Goal: Task Accomplishment & Management: Manage account settings

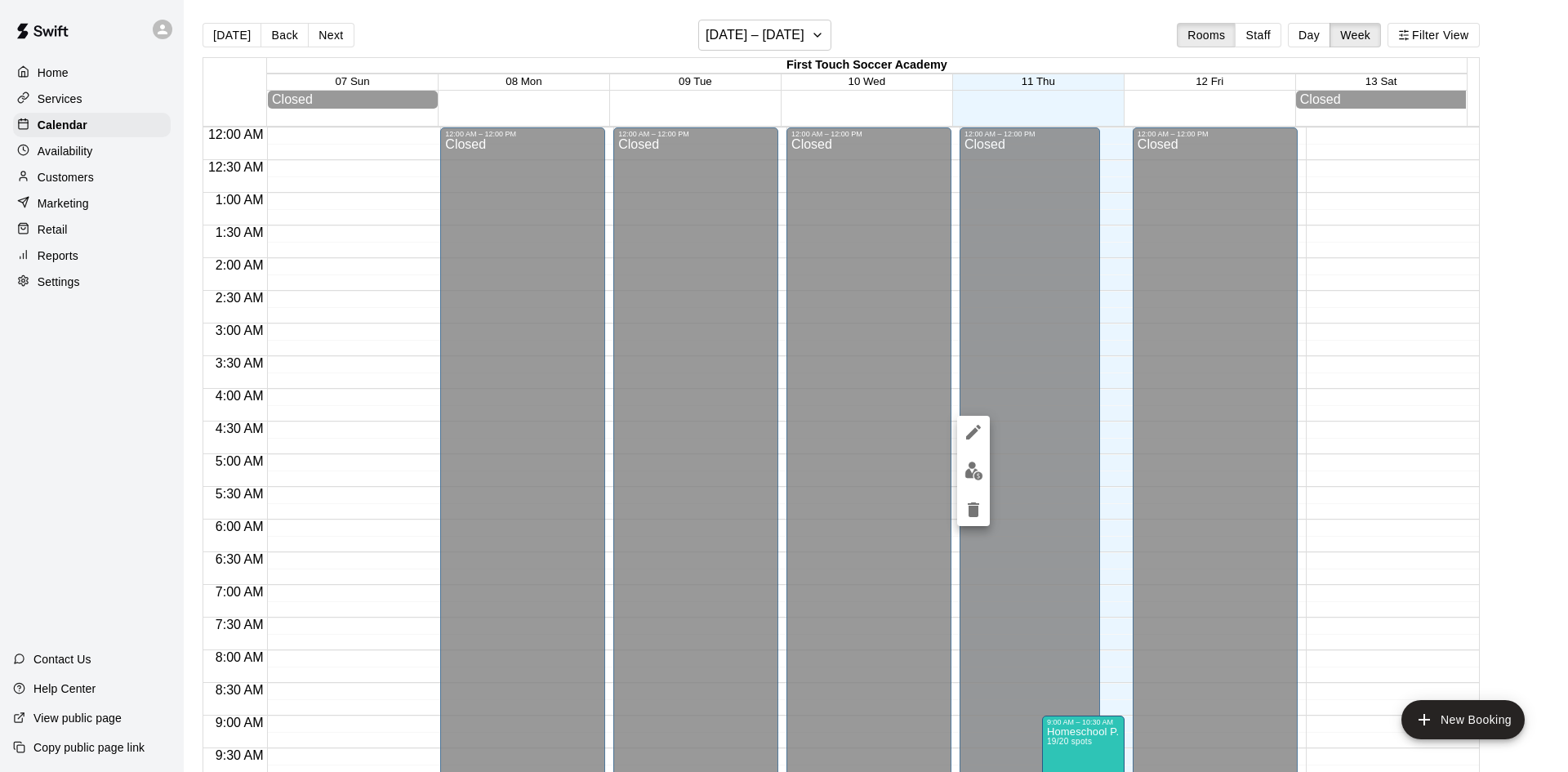
scroll to position [904, 0]
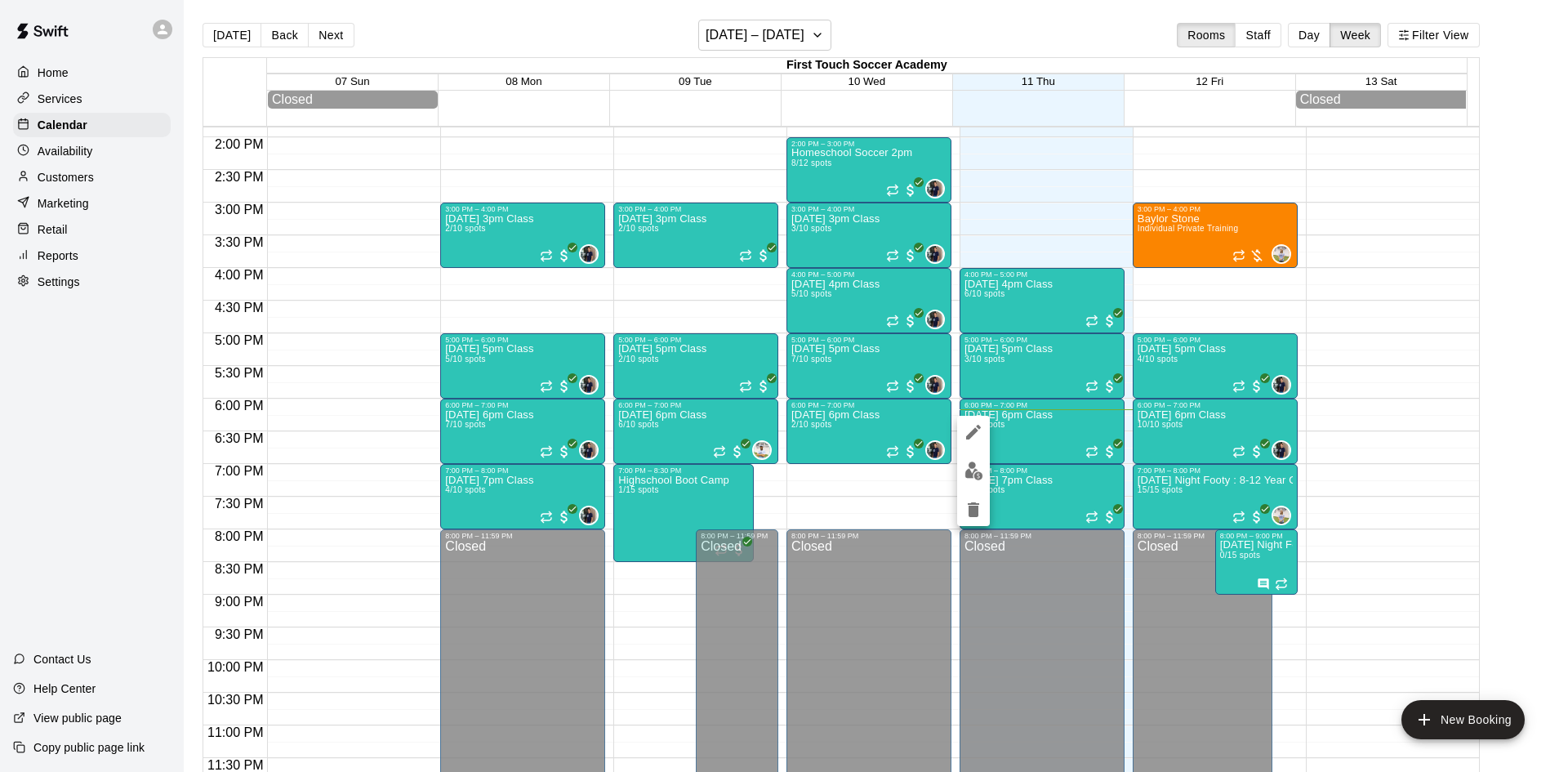
click at [54, 183] on div at bounding box center [784, 386] width 1568 height 772
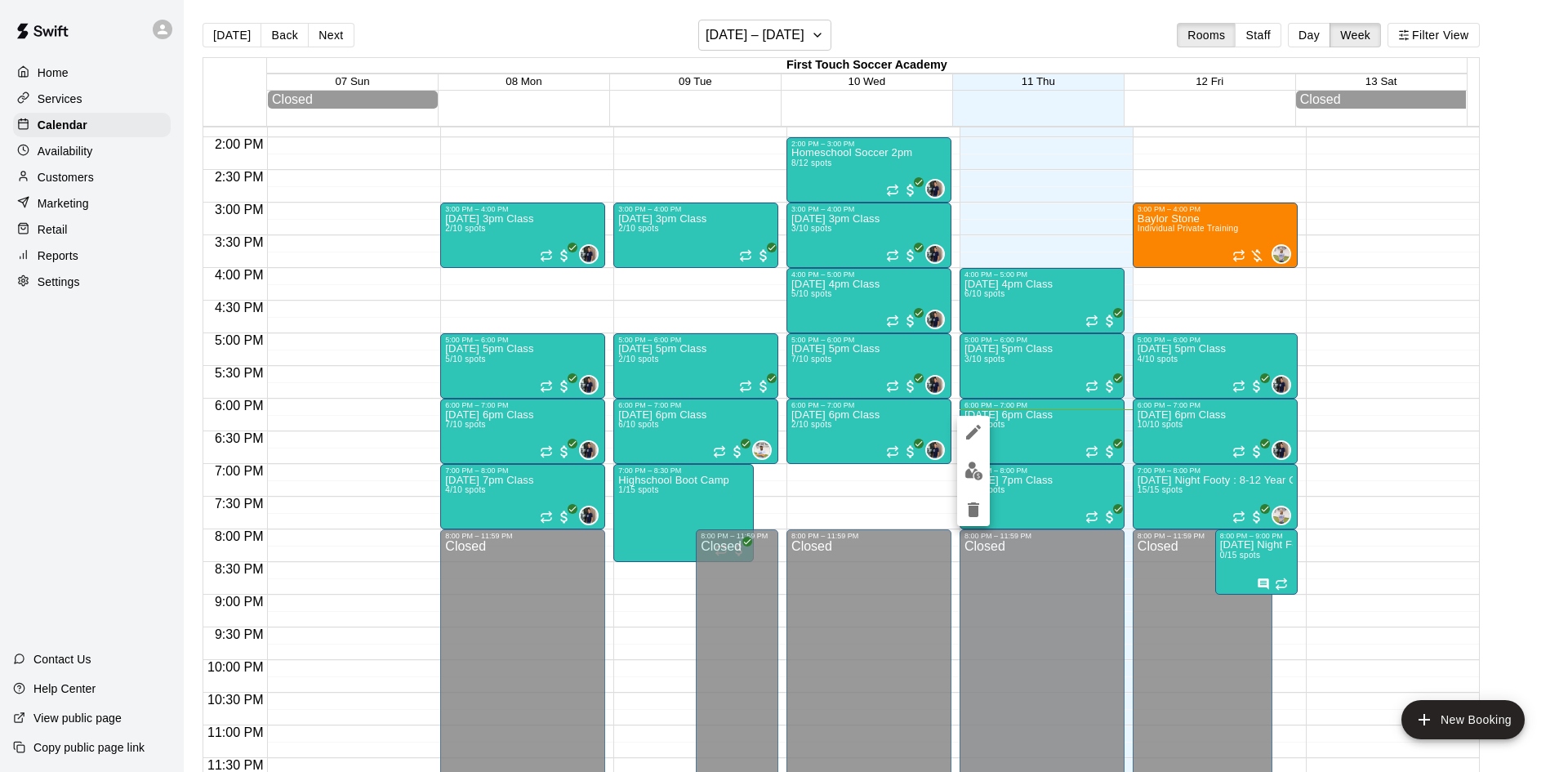
click at [969, 463] on img "edit" at bounding box center [973, 470] width 18 height 18
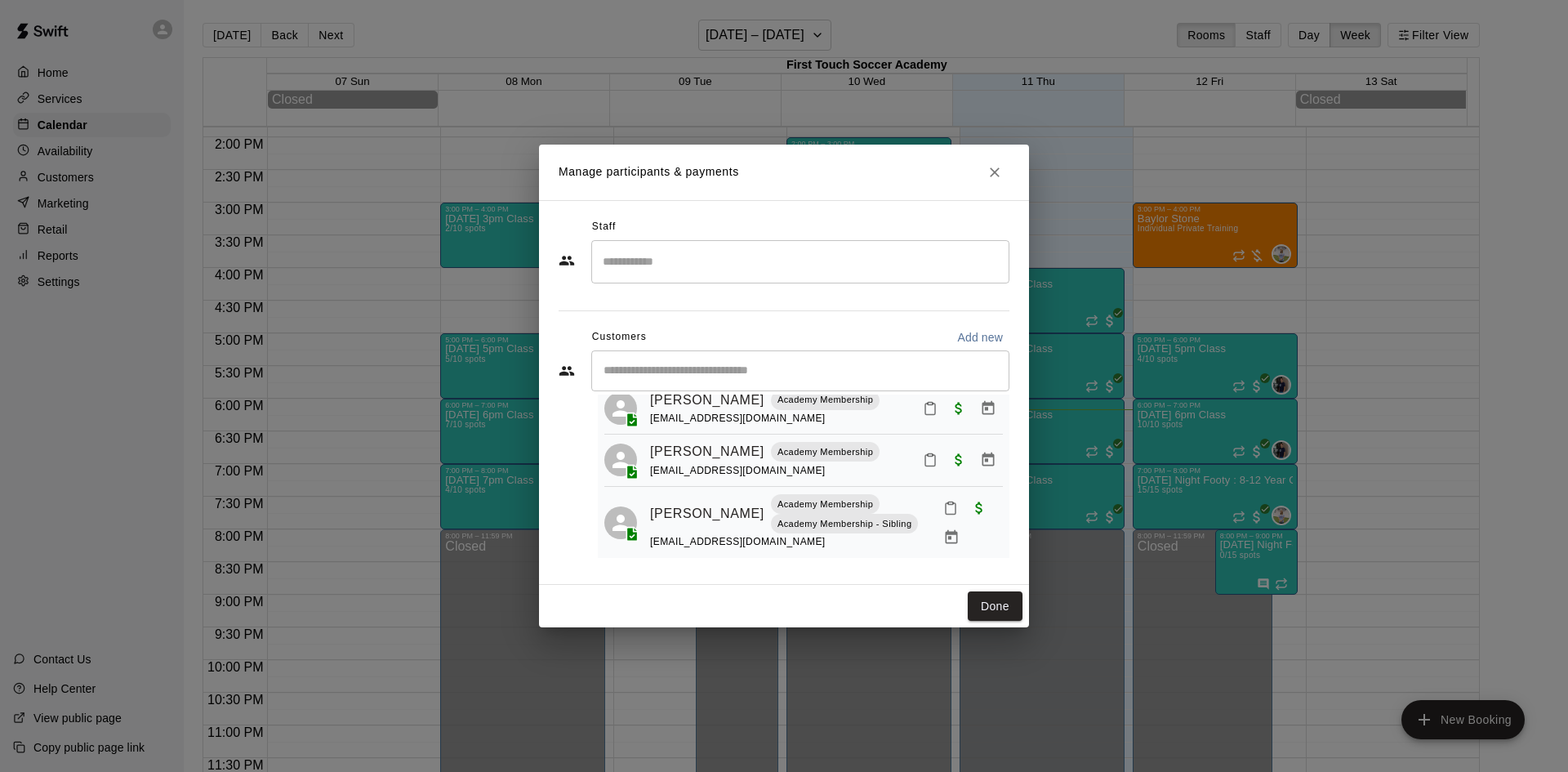
scroll to position [141, 0]
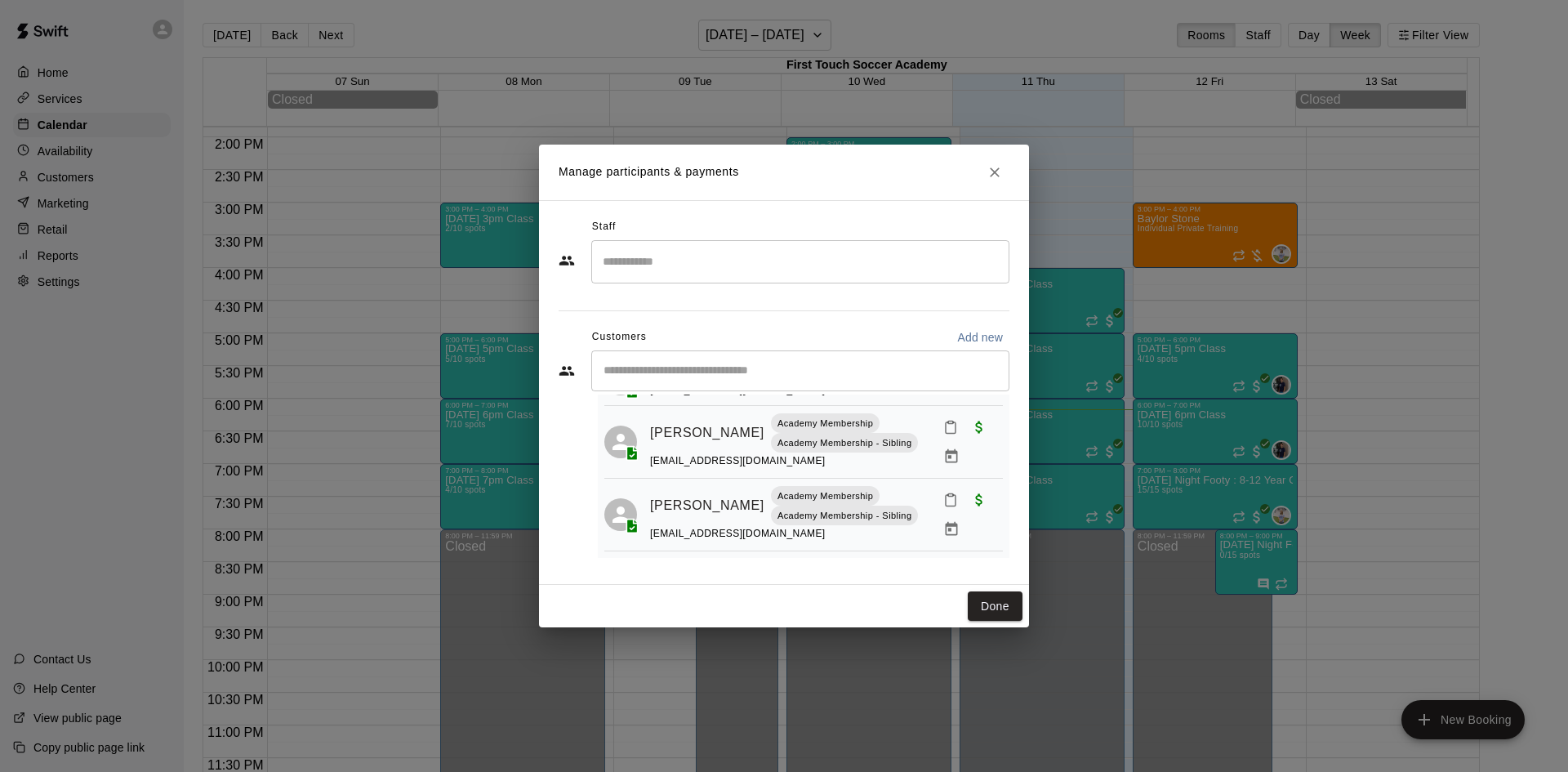
click at [730, 384] on div "​" at bounding box center [800, 370] width 419 height 41
type input "***"
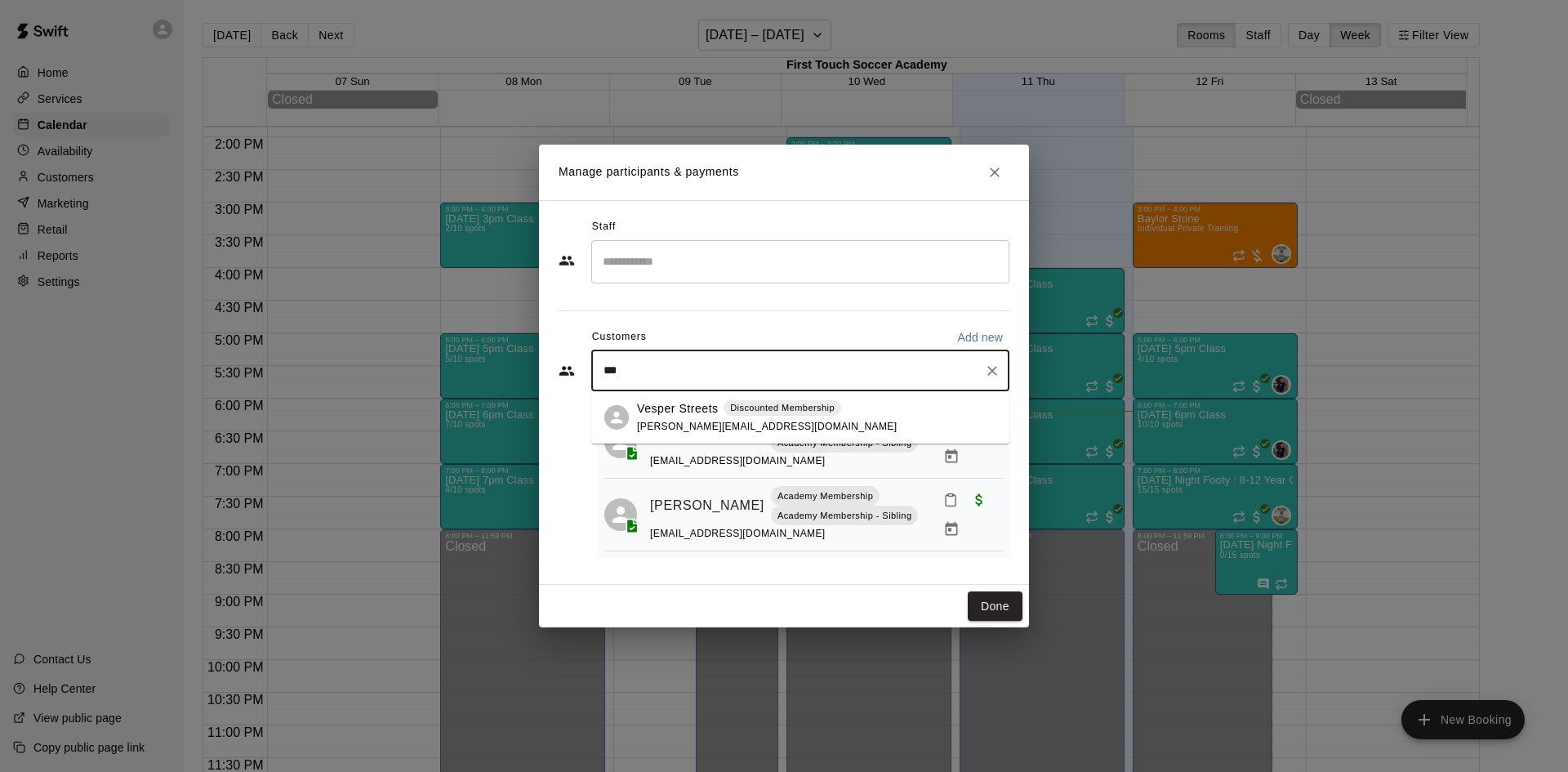
click at [698, 415] on p "Vesper Streets" at bounding box center [677, 409] width 82 height 18
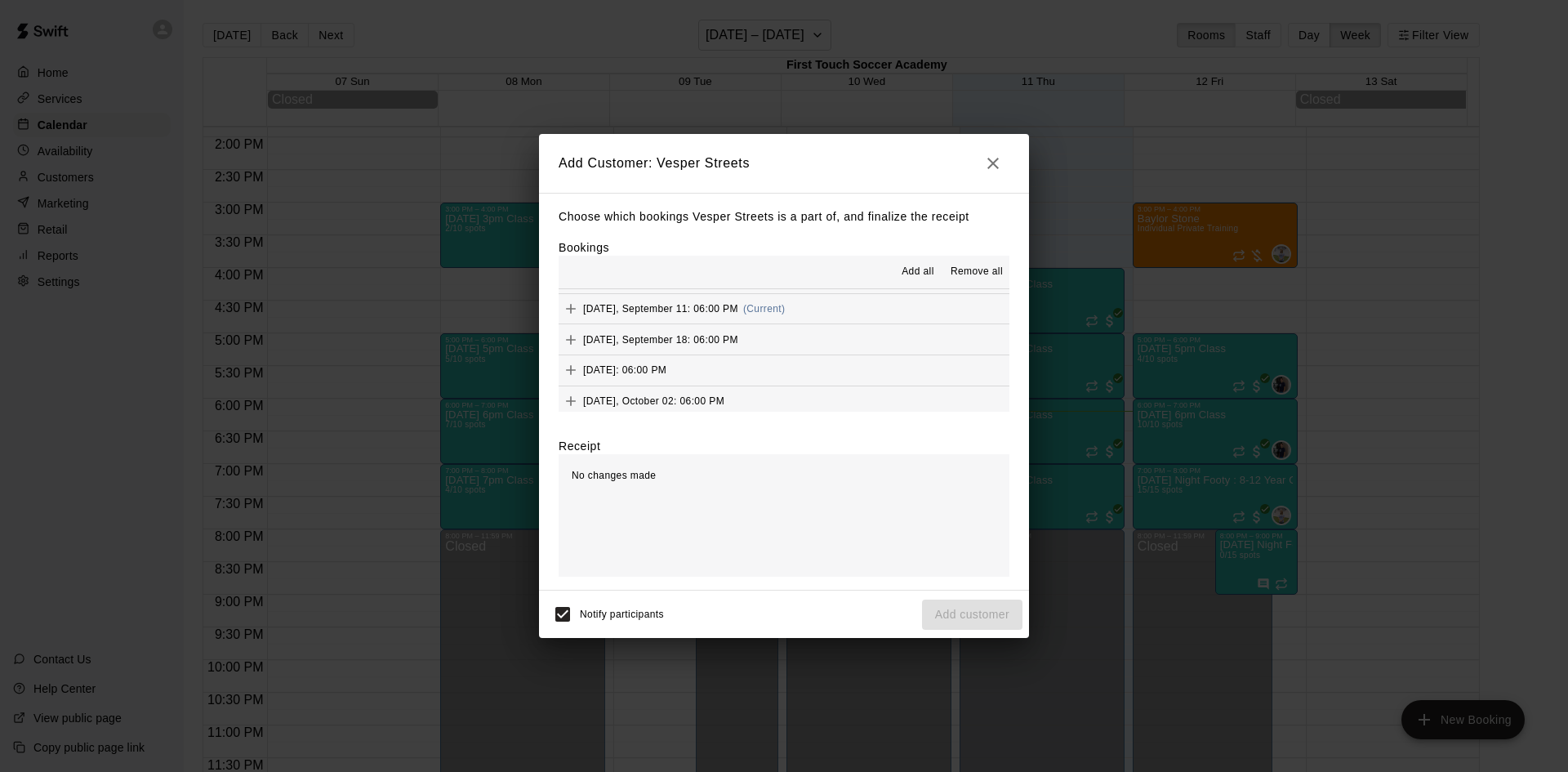
scroll to position [82, 0]
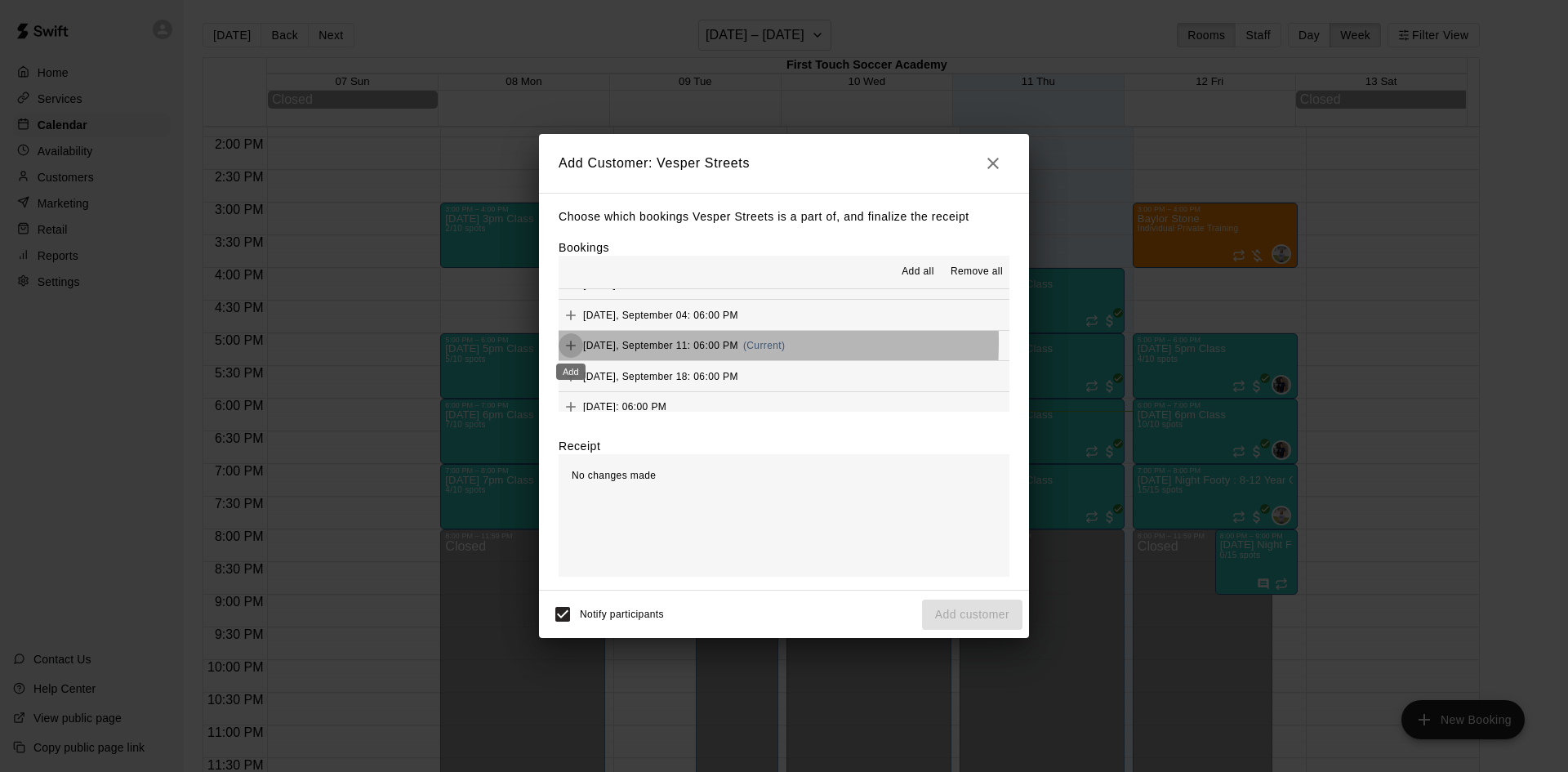
click at [576, 343] on icon "Add" at bounding box center [570, 345] width 17 height 17
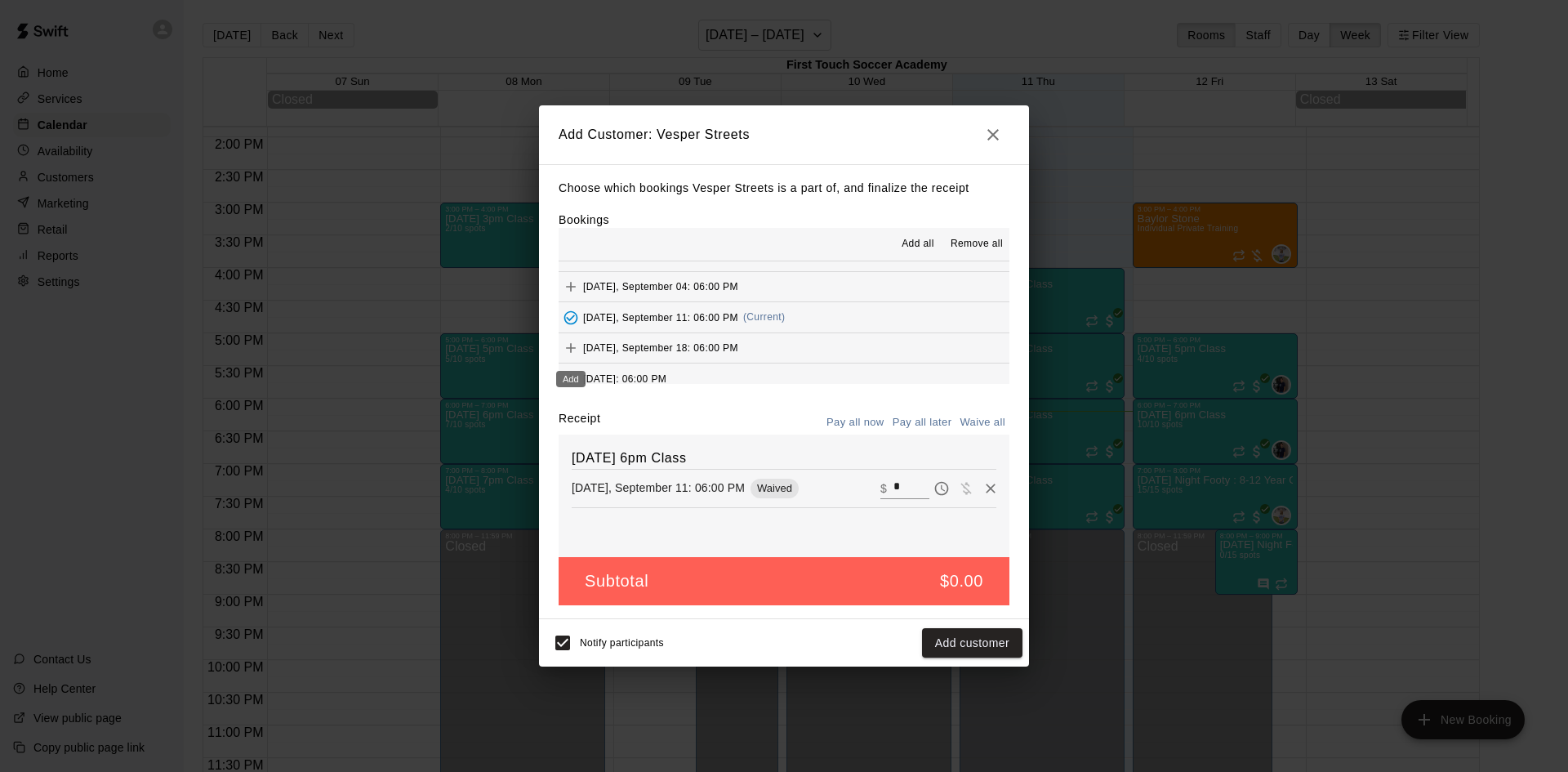
click at [573, 350] on icon "Add" at bounding box center [570, 347] width 17 height 17
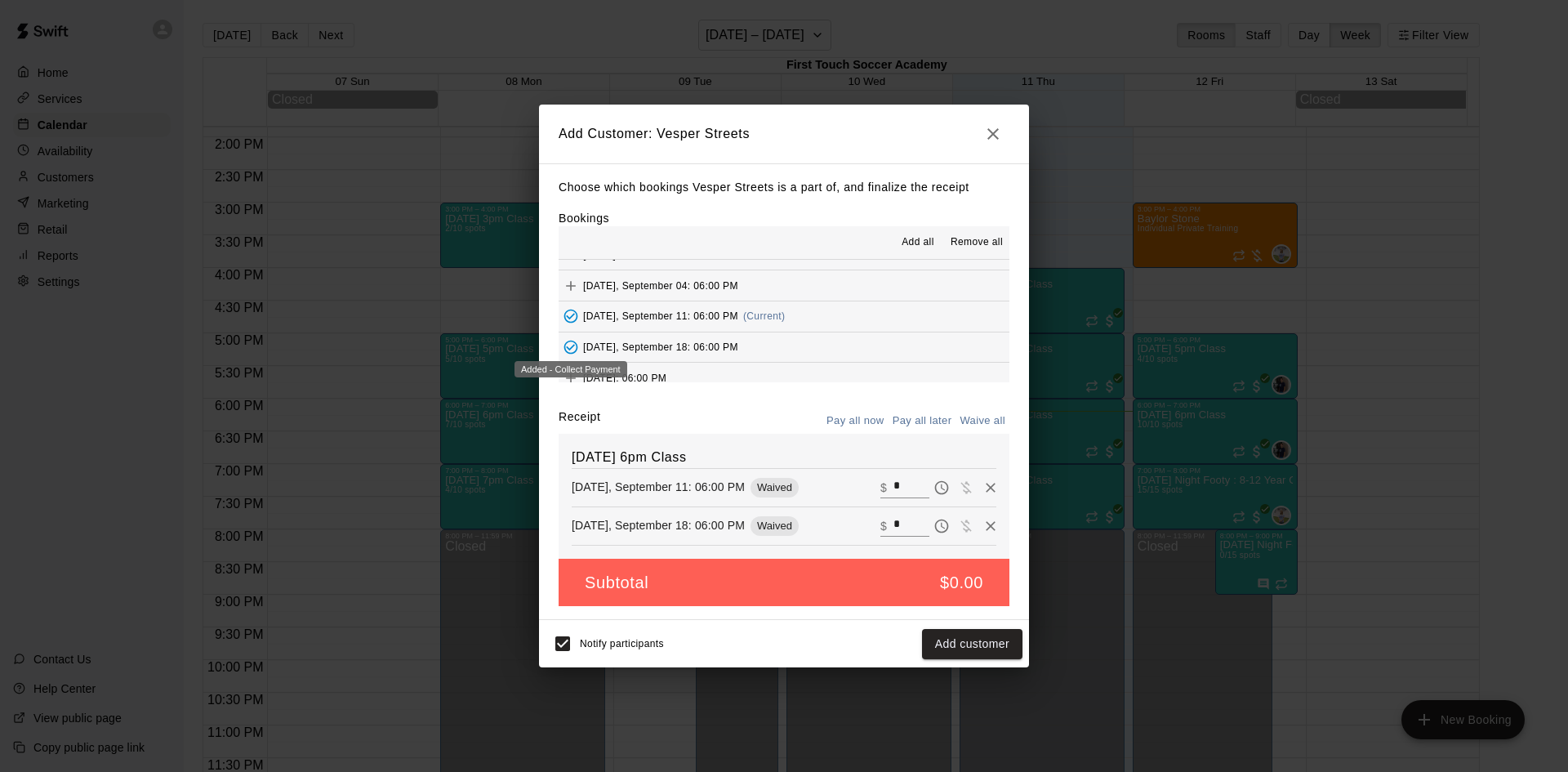
scroll to position [163, 0]
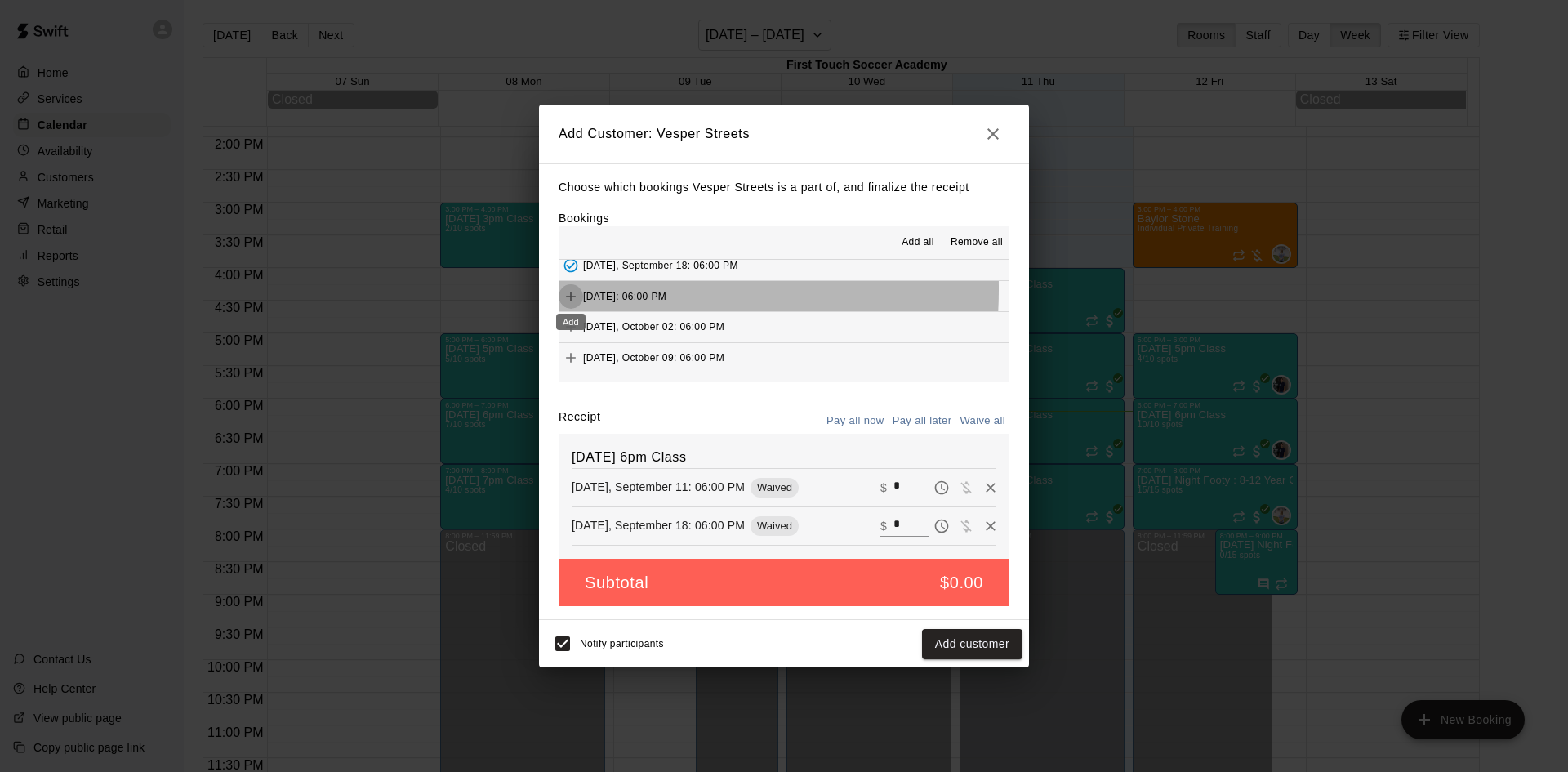
click at [571, 290] on icon "Add" at bounding box center [570, 297] width 17 height 17
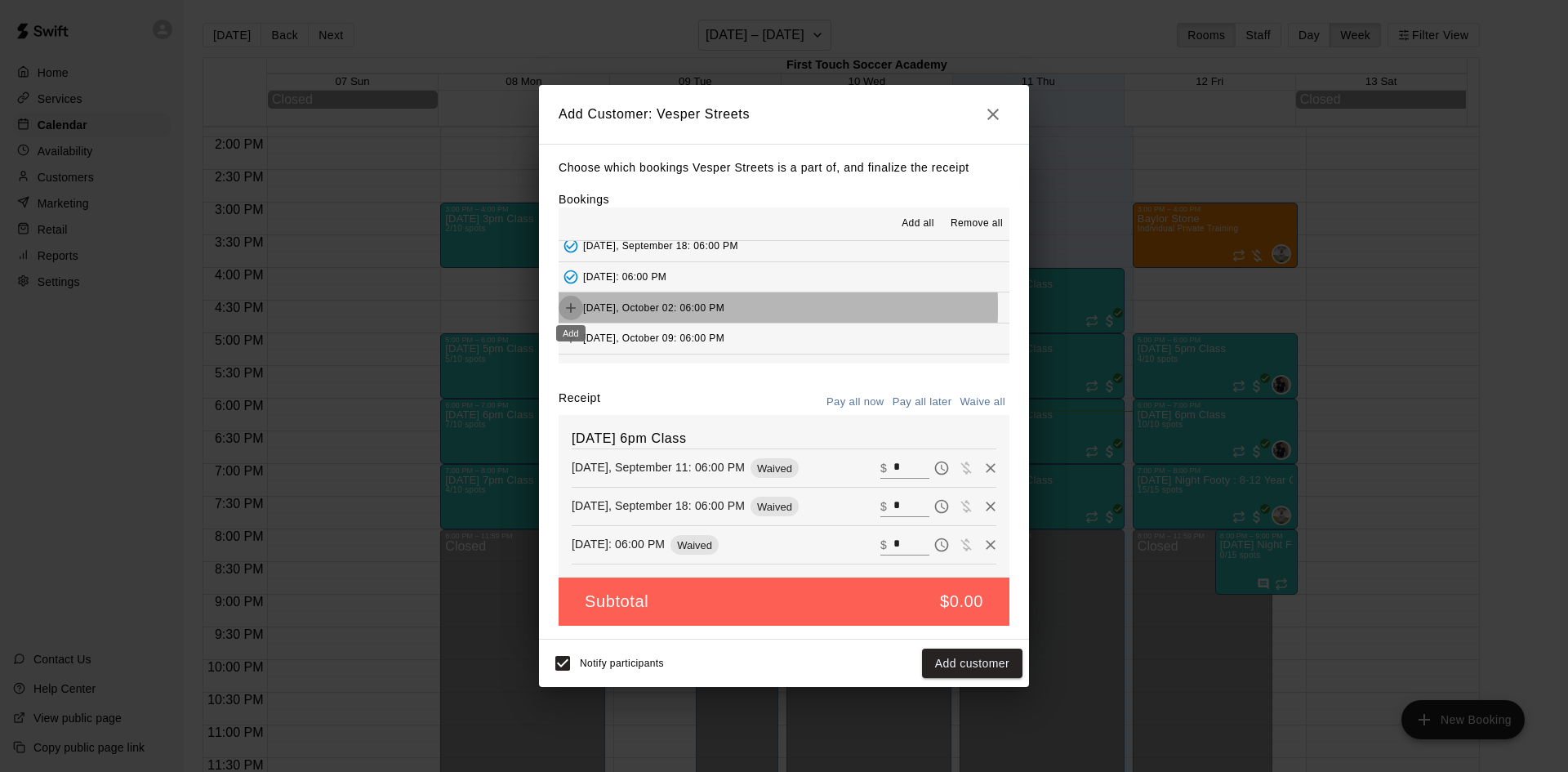
click at [570, 308] on icon "Add" at bounding box center [570, 307] width 10 height 10
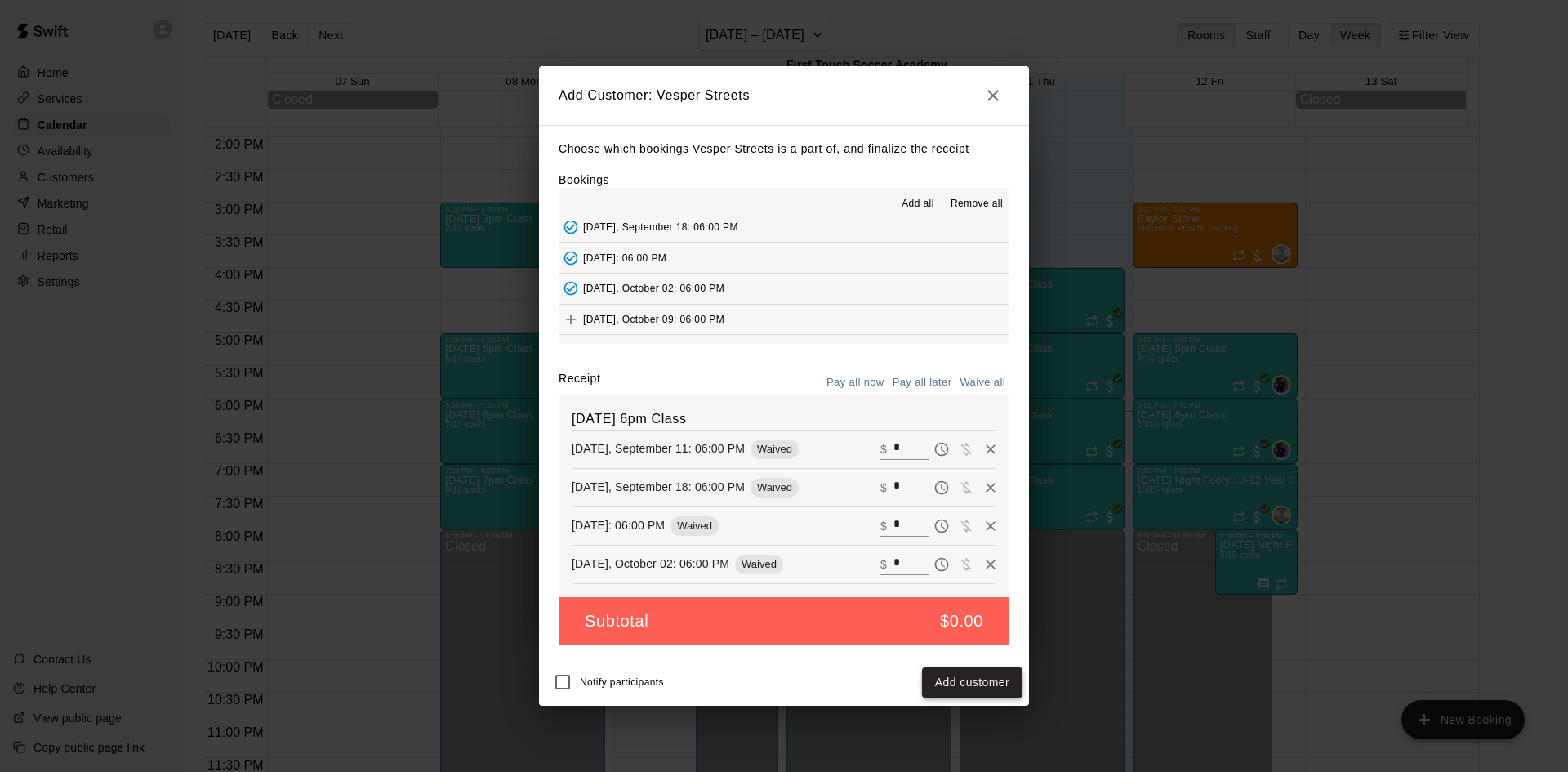
click at [963, 690] on button "Add customer" at bounding box center [972, 683] width 100 height 30
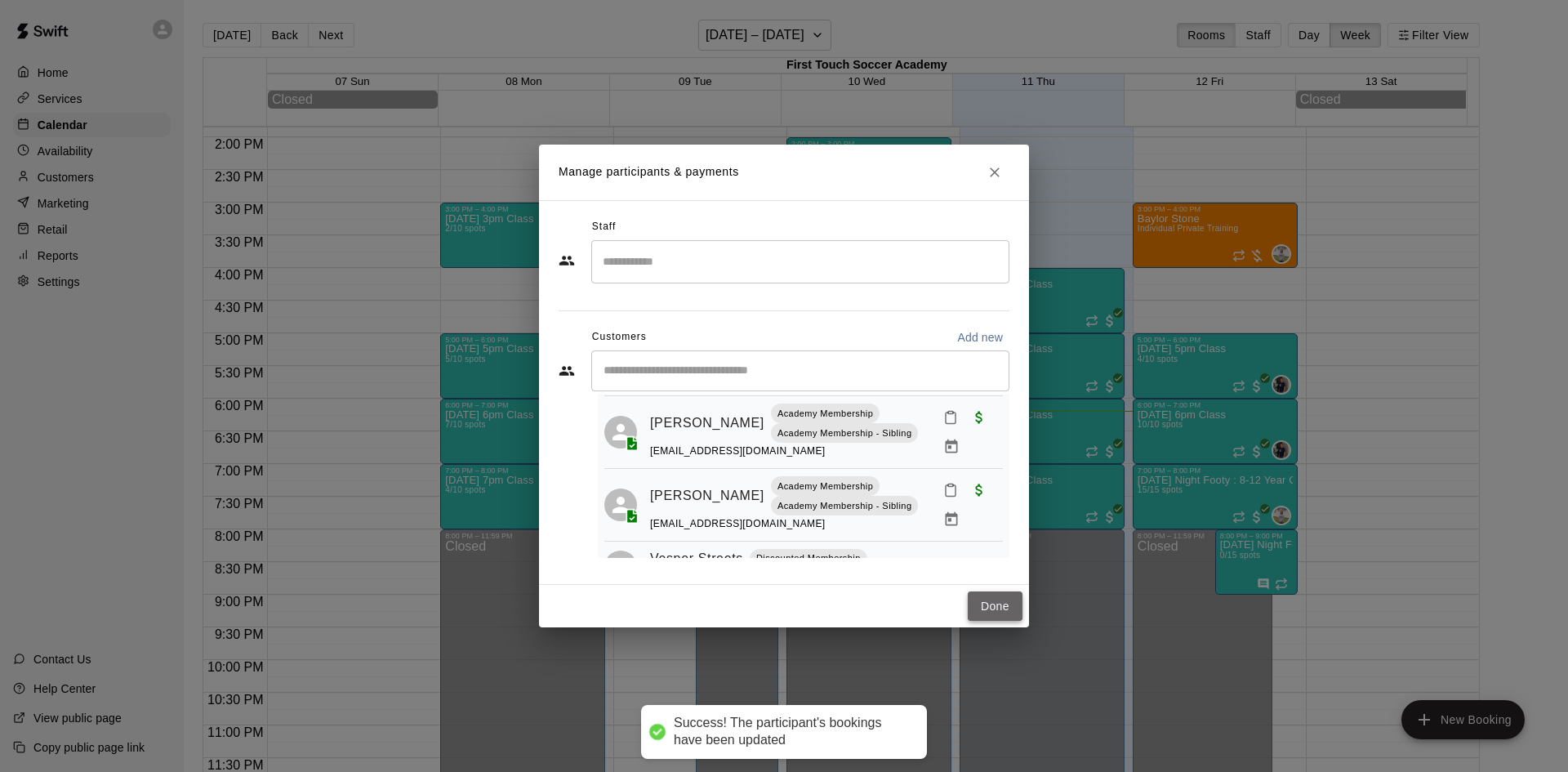
click at [993, 604] on button "Done" at bounding box center [995, 606] width 54 height 30
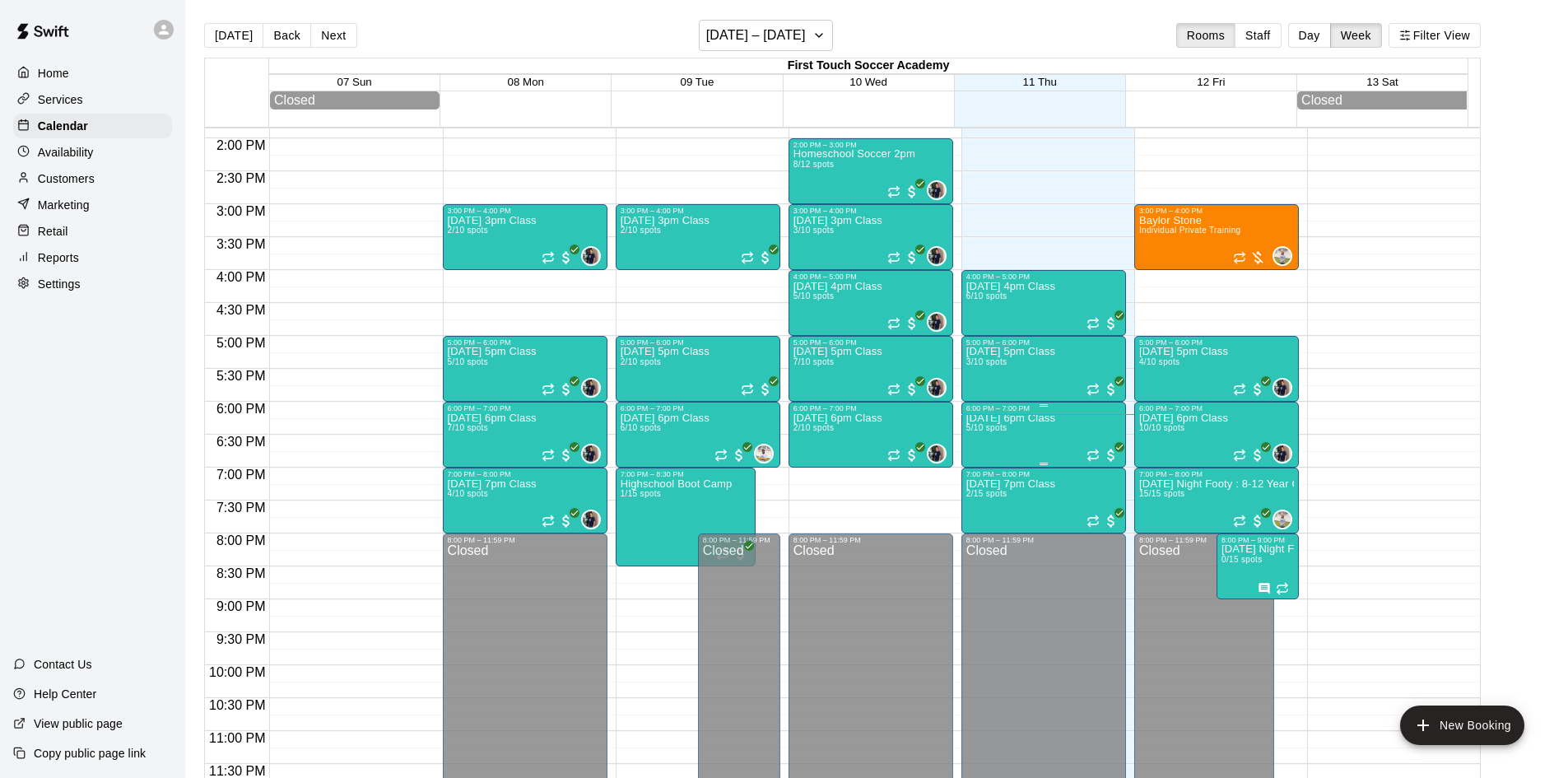
click at [1002, 432] on span "5/10 spots" at bounding box center [987, 427] width 41 height 9
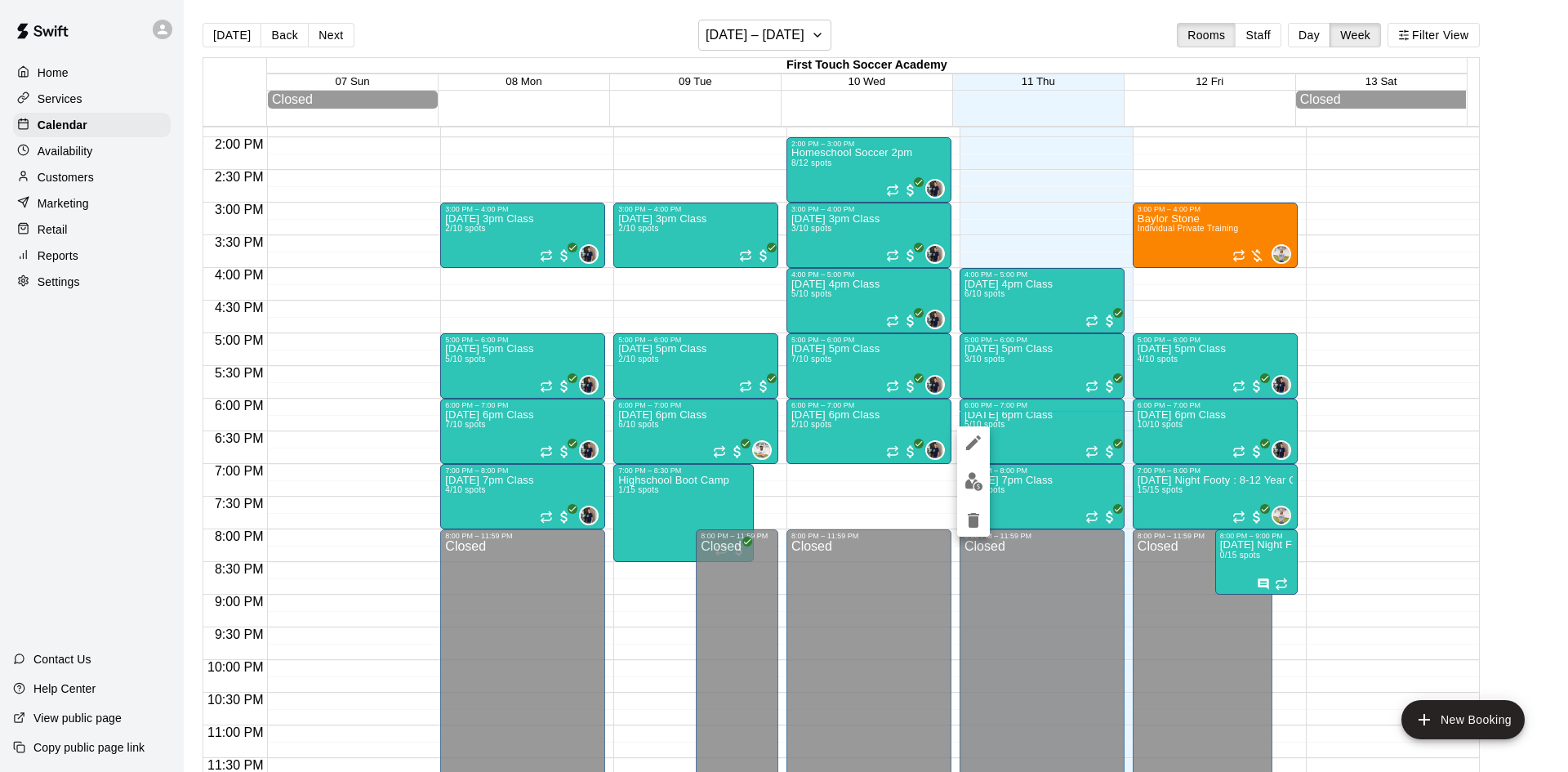
click at [970, 472] on img "edit" at bounding box center [973, 481] width 18 height 18
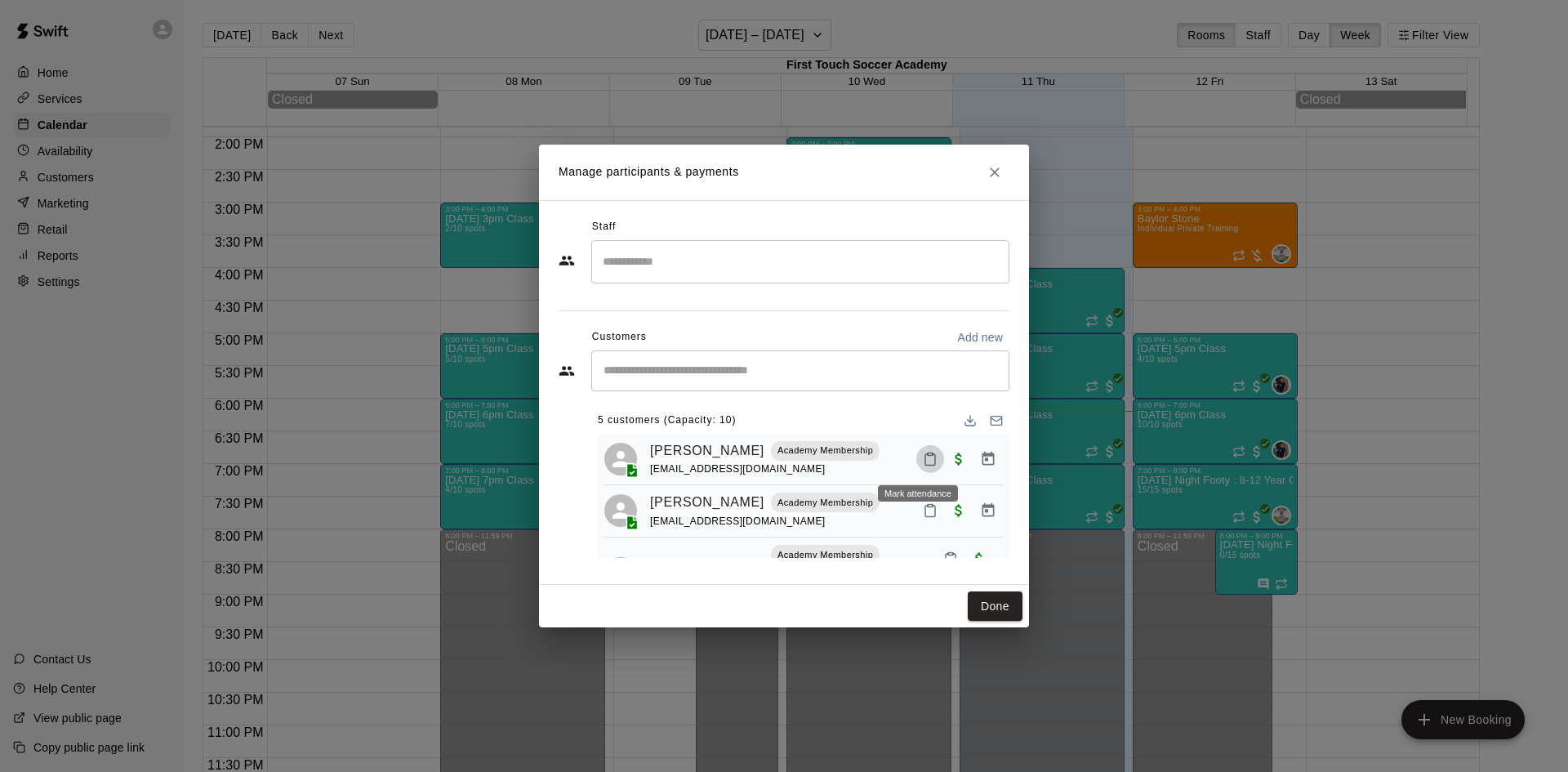
click at [916, 459] on button "Mark attendance" at bounding box center [930, 459] width 28 height 28
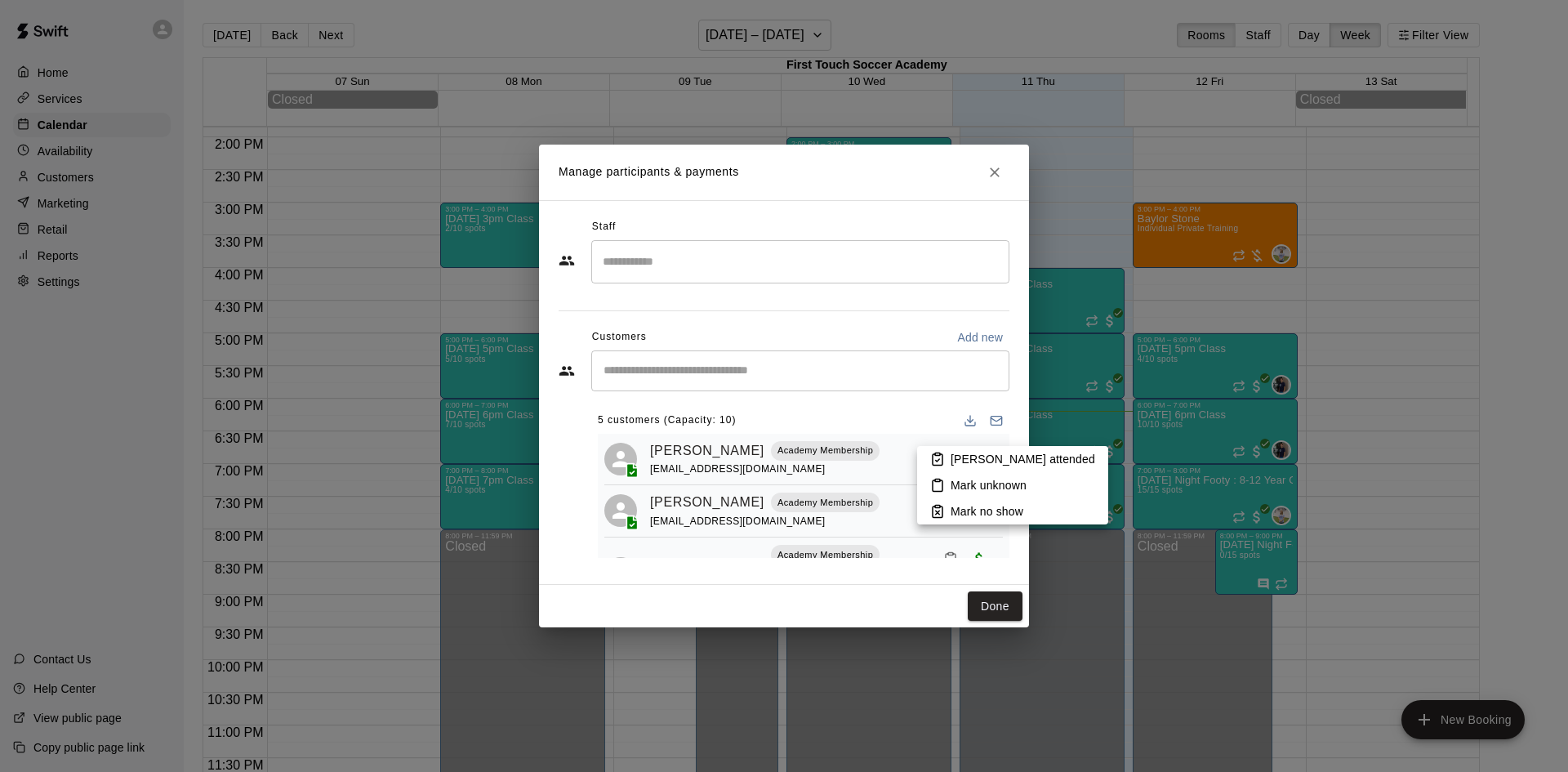
click at [953, 462] on p "[PERSON_NAME] attended" at bounding box center [1023, 459] width 145 height 17
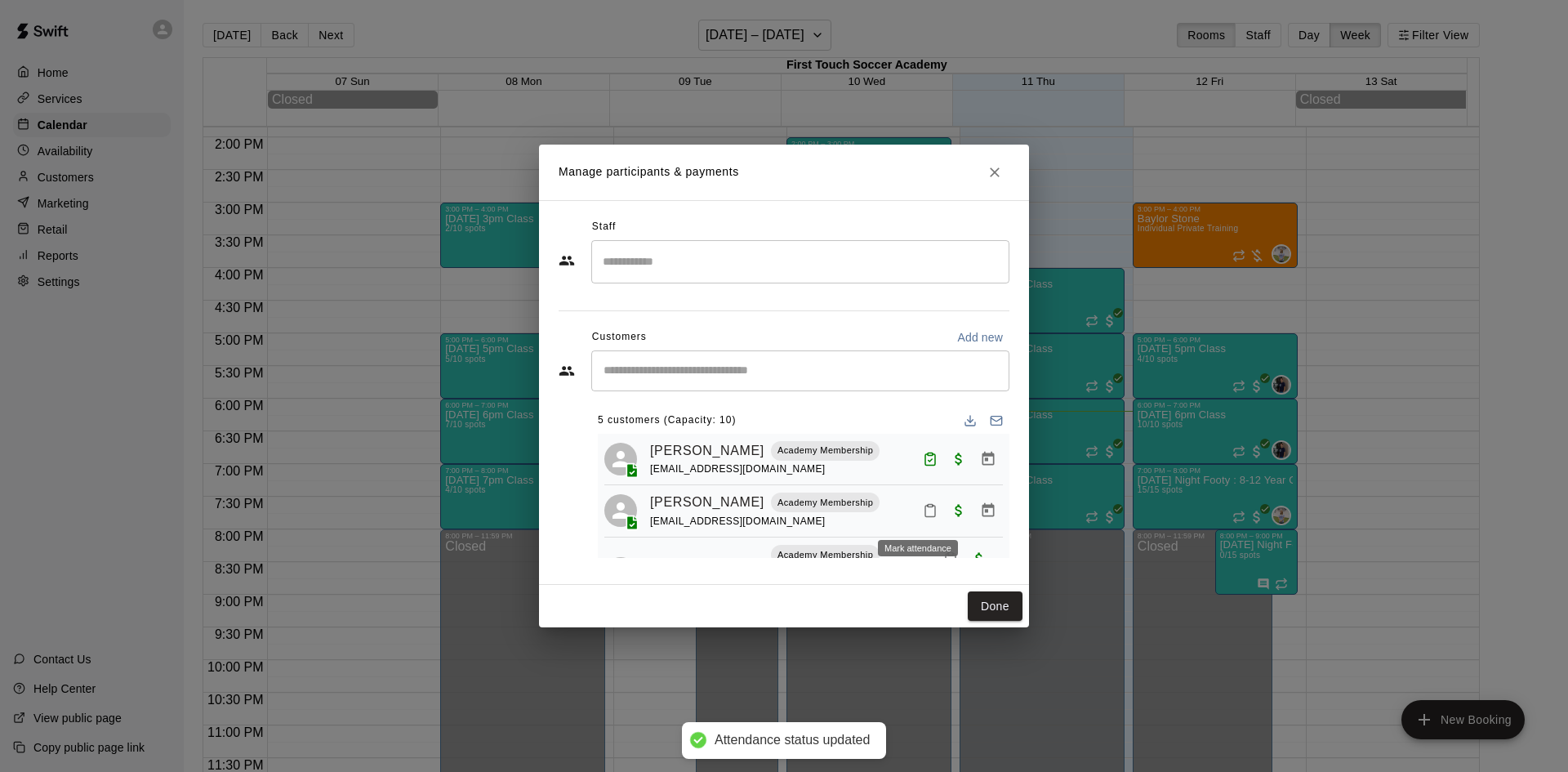
click at [924, 510] on icon "Mark attendance" at bounding box center [930, 510] width 15 height 15
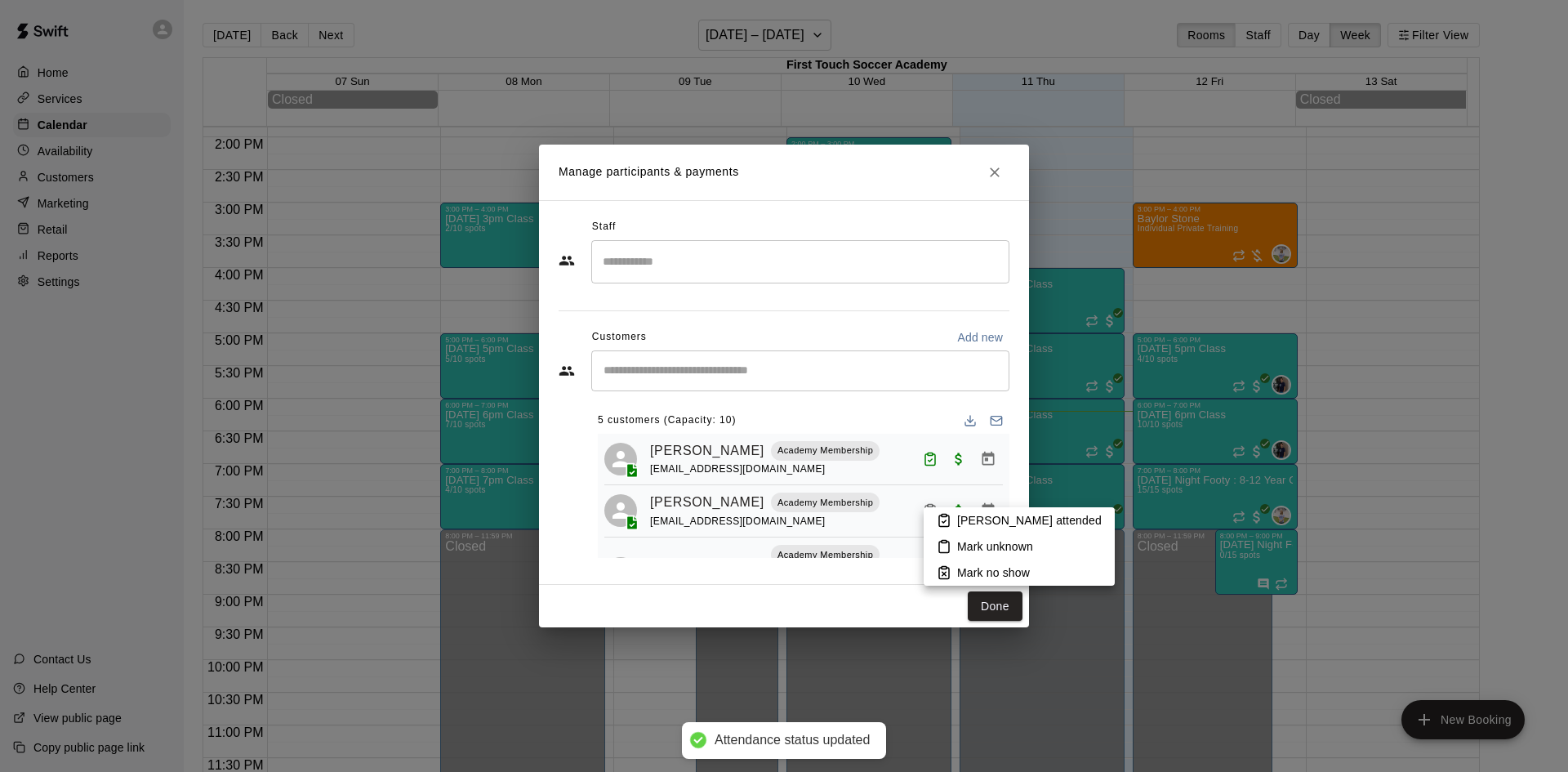
click at [998, 517] on p "[PERSON_NAME] attended" at bounding box center [1029, 520] width 145 height 17
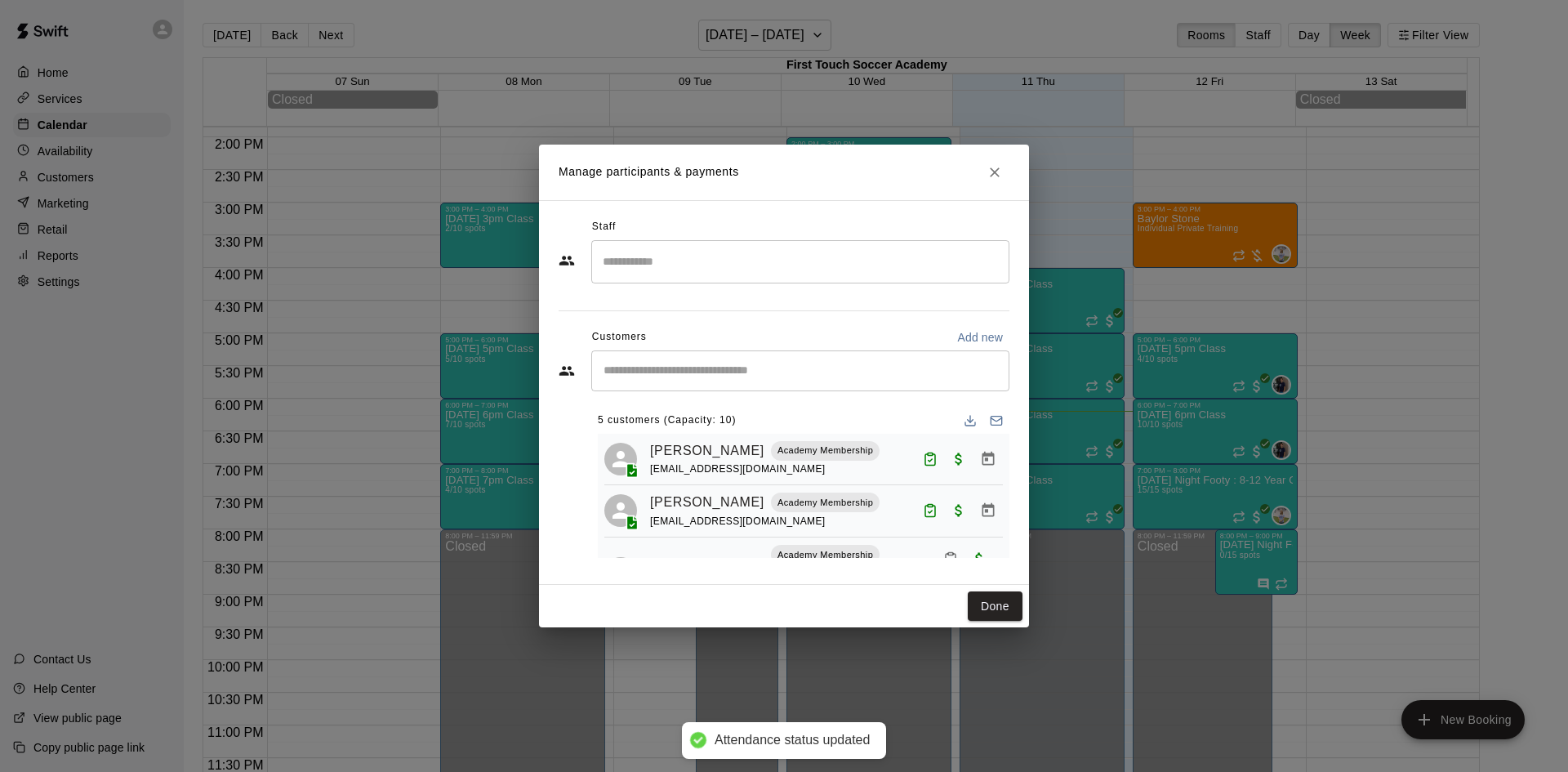
scroll to position [82, 0]
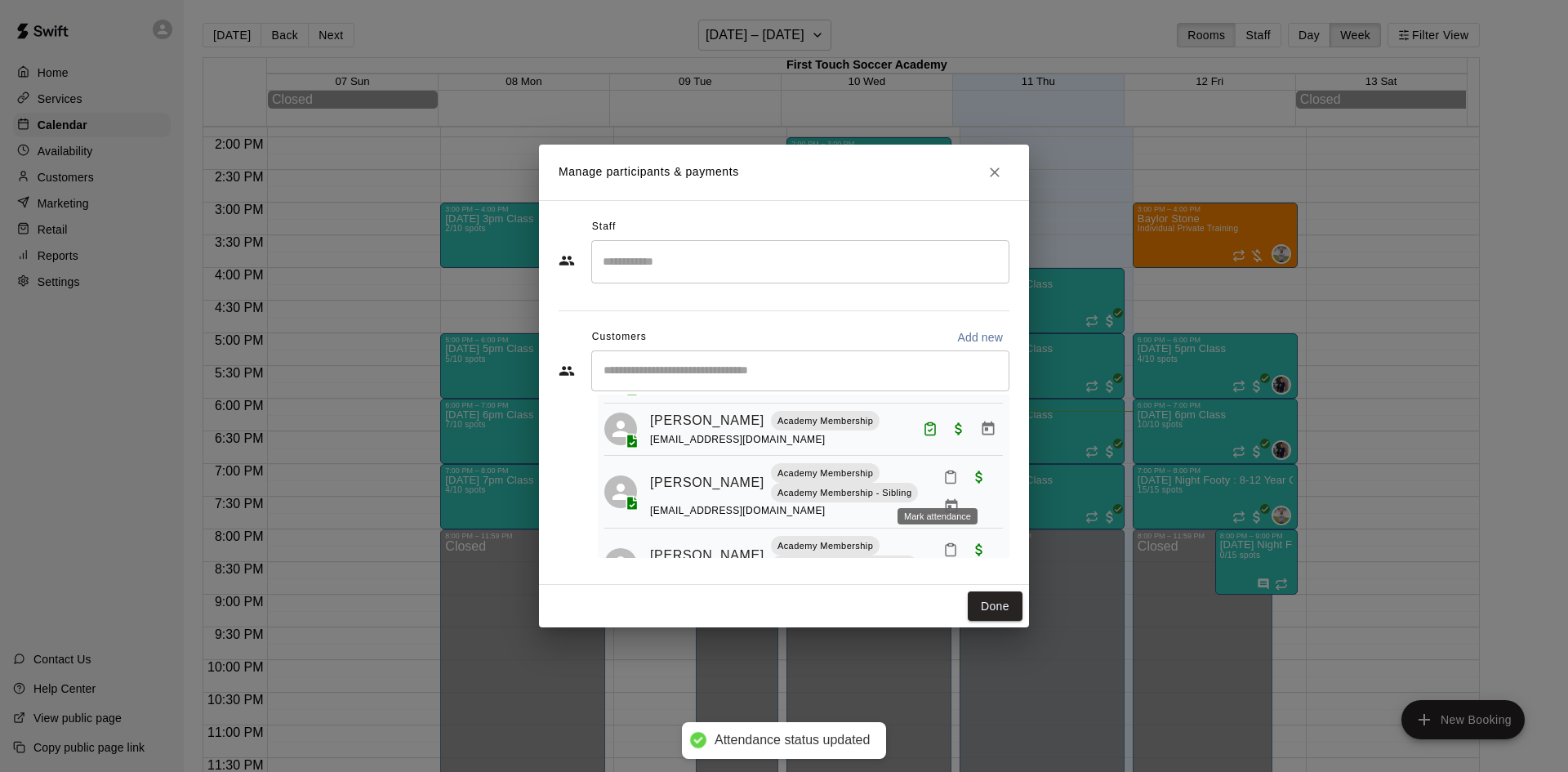
click at [943, 480] on icon "Mark attendance" at bounding box center [950, 476] width 15 height 15
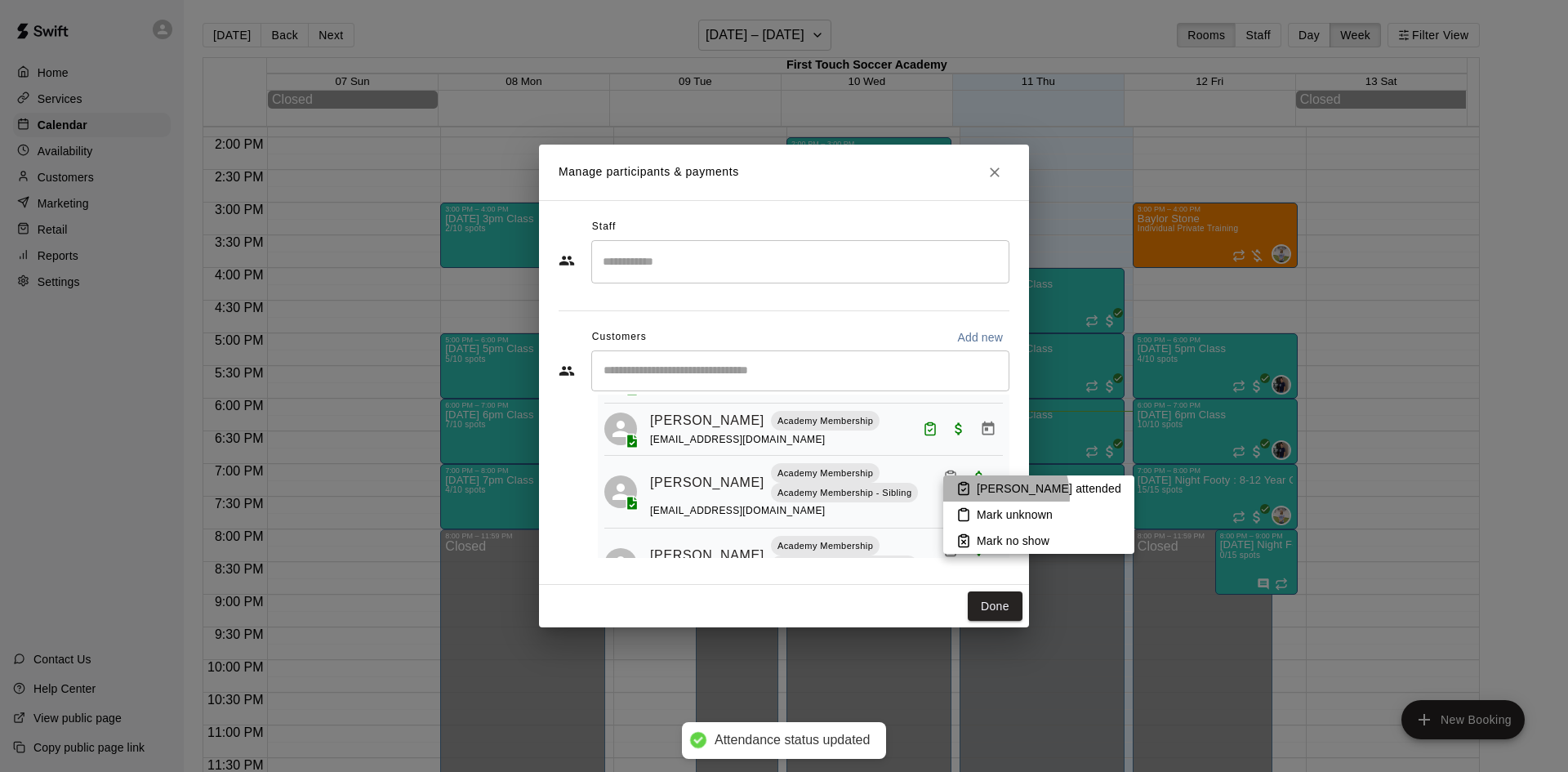
click at [989, 497] on p "[PERSON_NAME] attended" at bounding box center [1049, 488] width 145 height 17
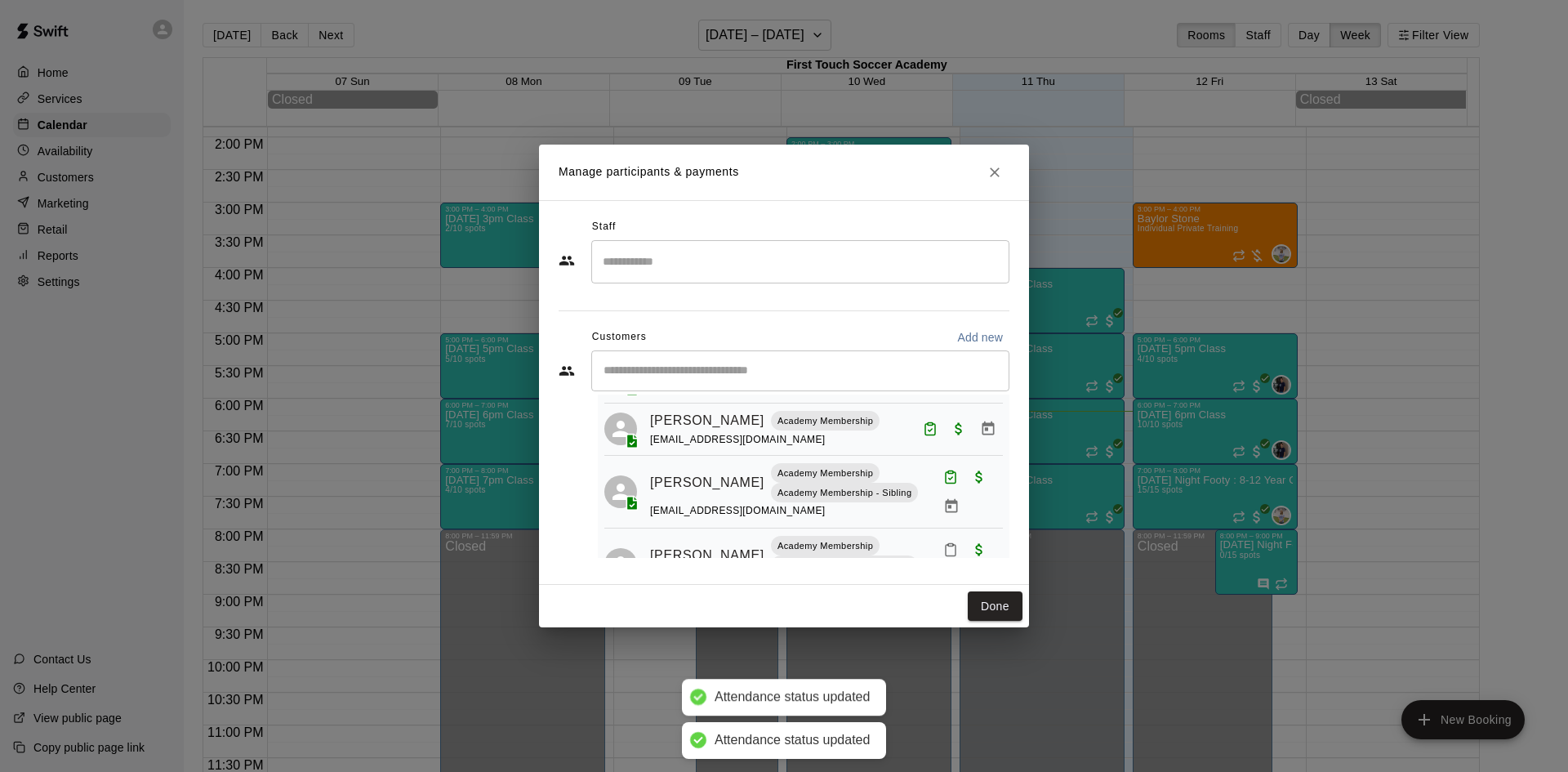
scroll to position [163, 0]
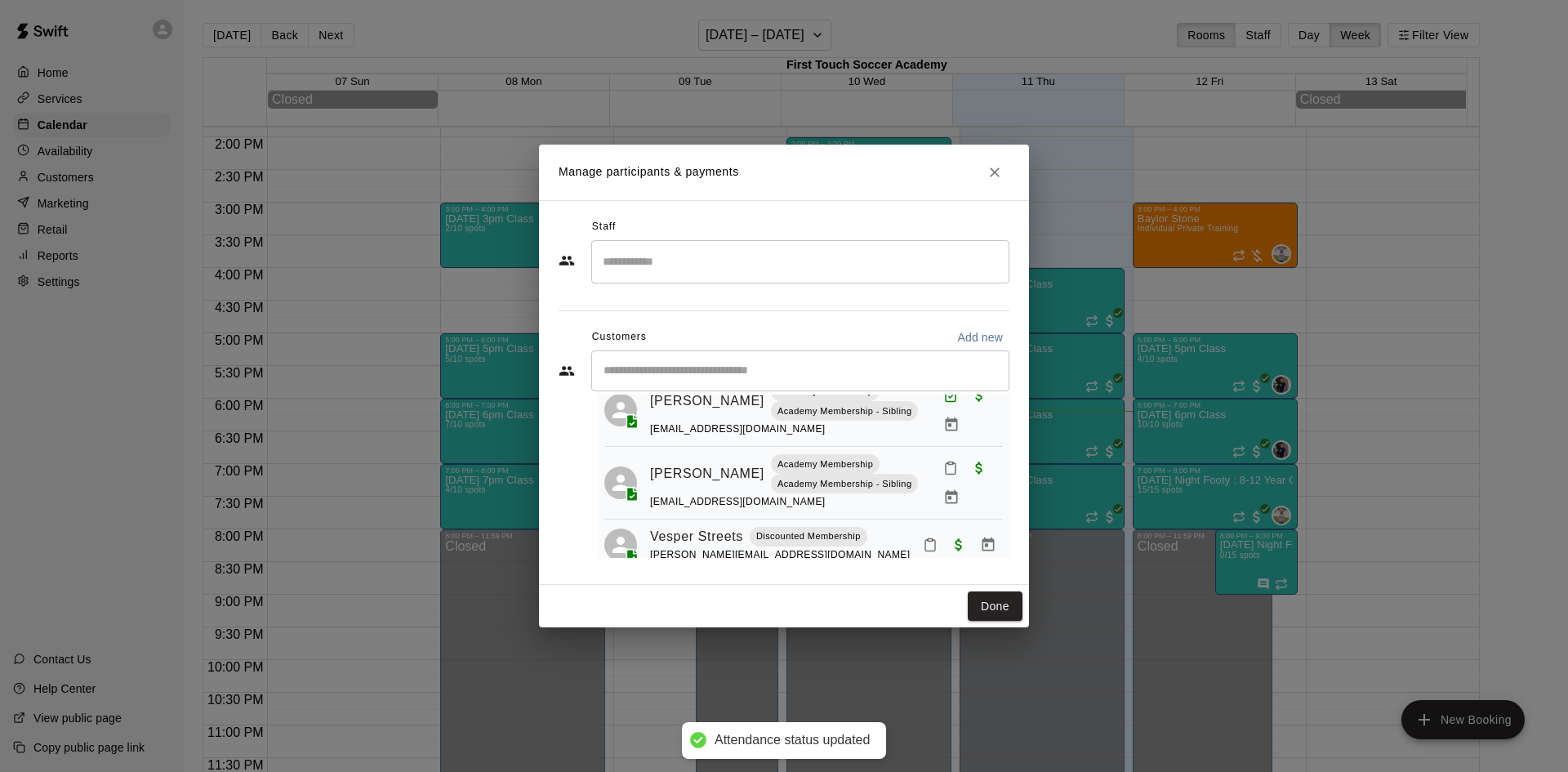
click at [943, 471] on icon "Mark attendance" at bounding box center [950, 468] width 15 height 15
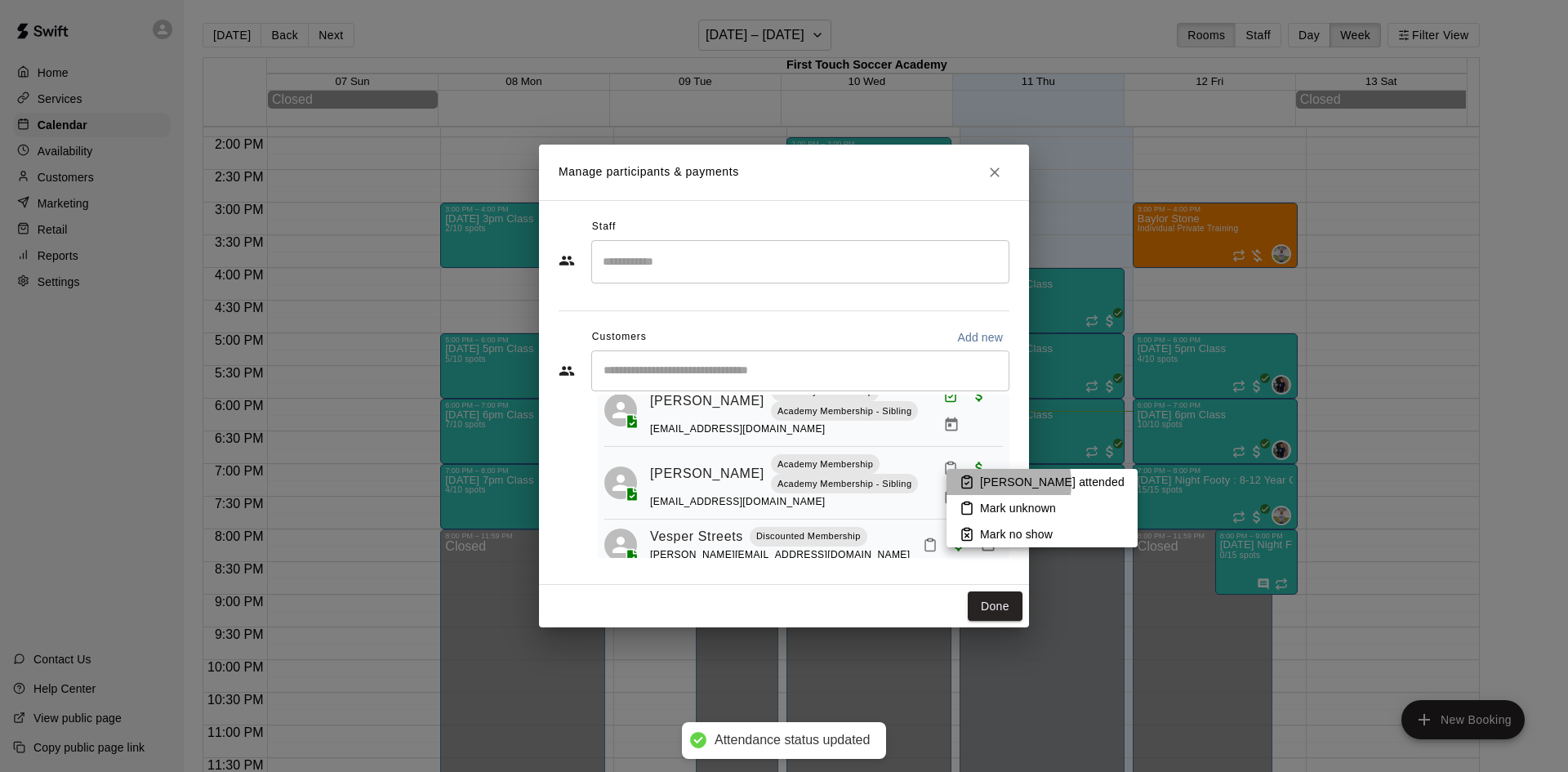
click at [991, 483] on p "[PERSON_NAME] attended" at bounding box center [1052, 482] width 145 height 17
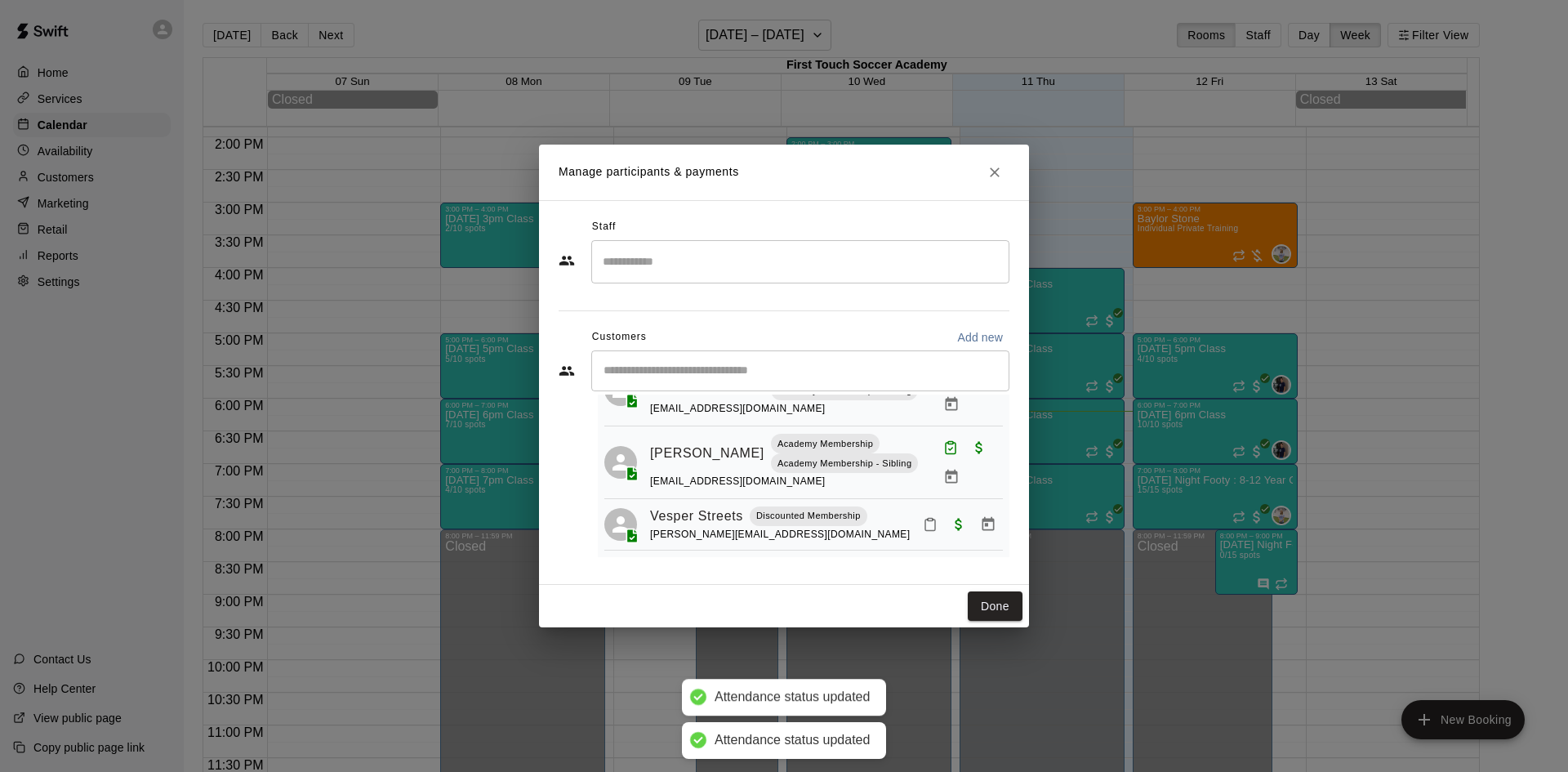
scroll to position [195, 0]
click at [923, 525] on icon "Mark attendance" at bounding box center [930, 524] width 15 height 15
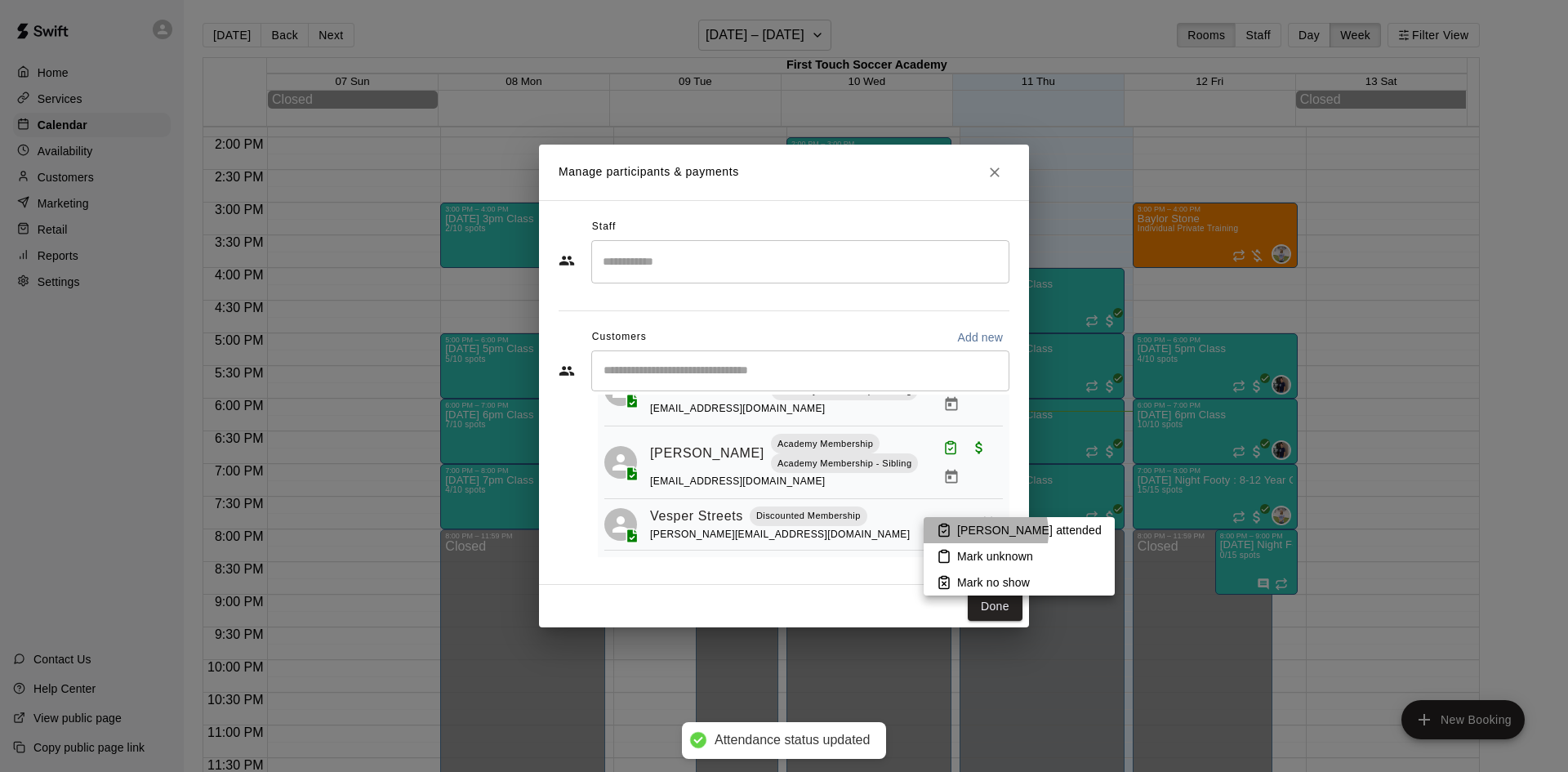
click at [980, 533] on p "[PERSON_NAME] attended" at bounding box center [1029, 530] width 145 height 17
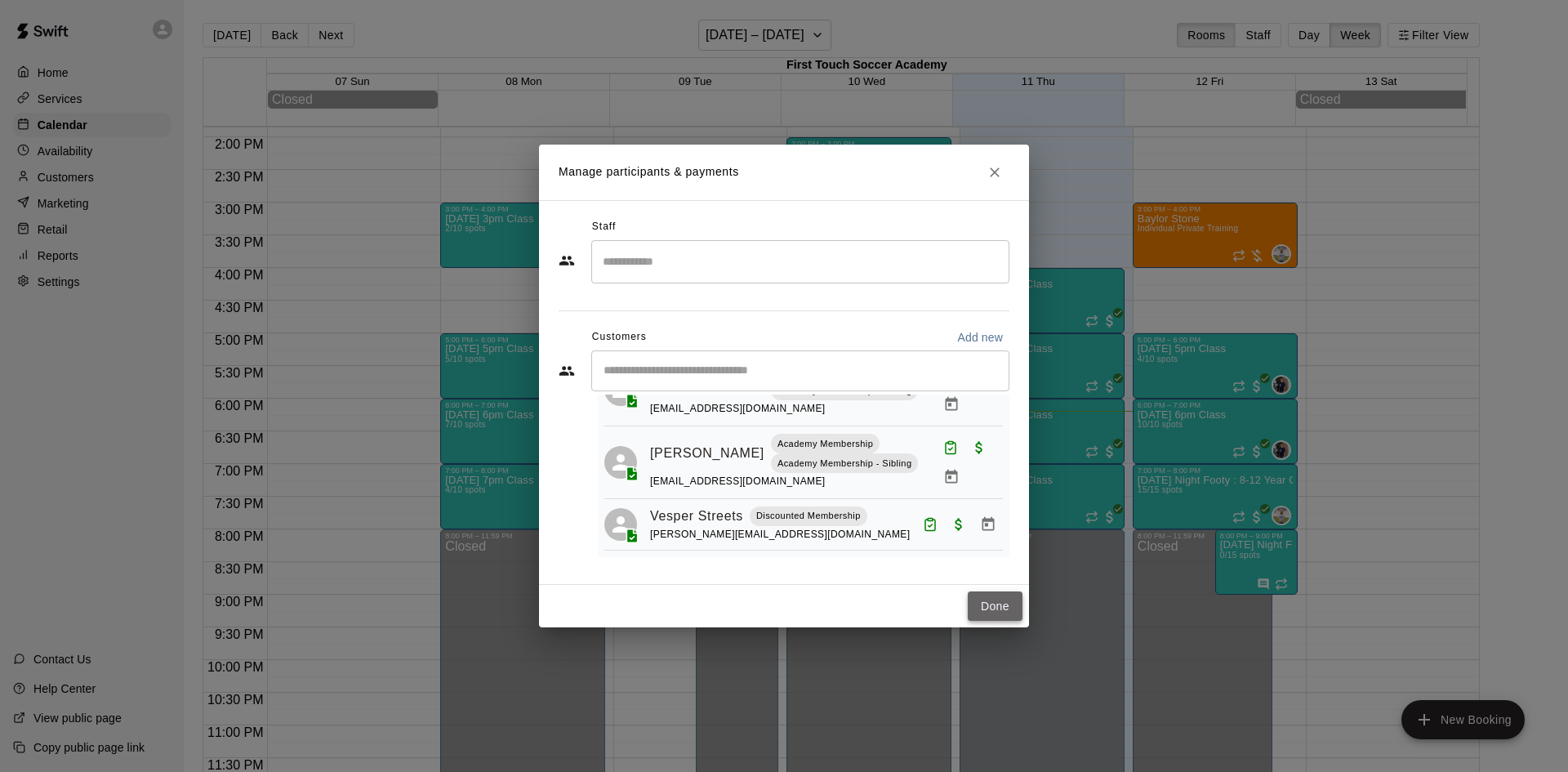
click at [995, 604] on button "Done" at bounding box center [995, 606] width 54 height 30
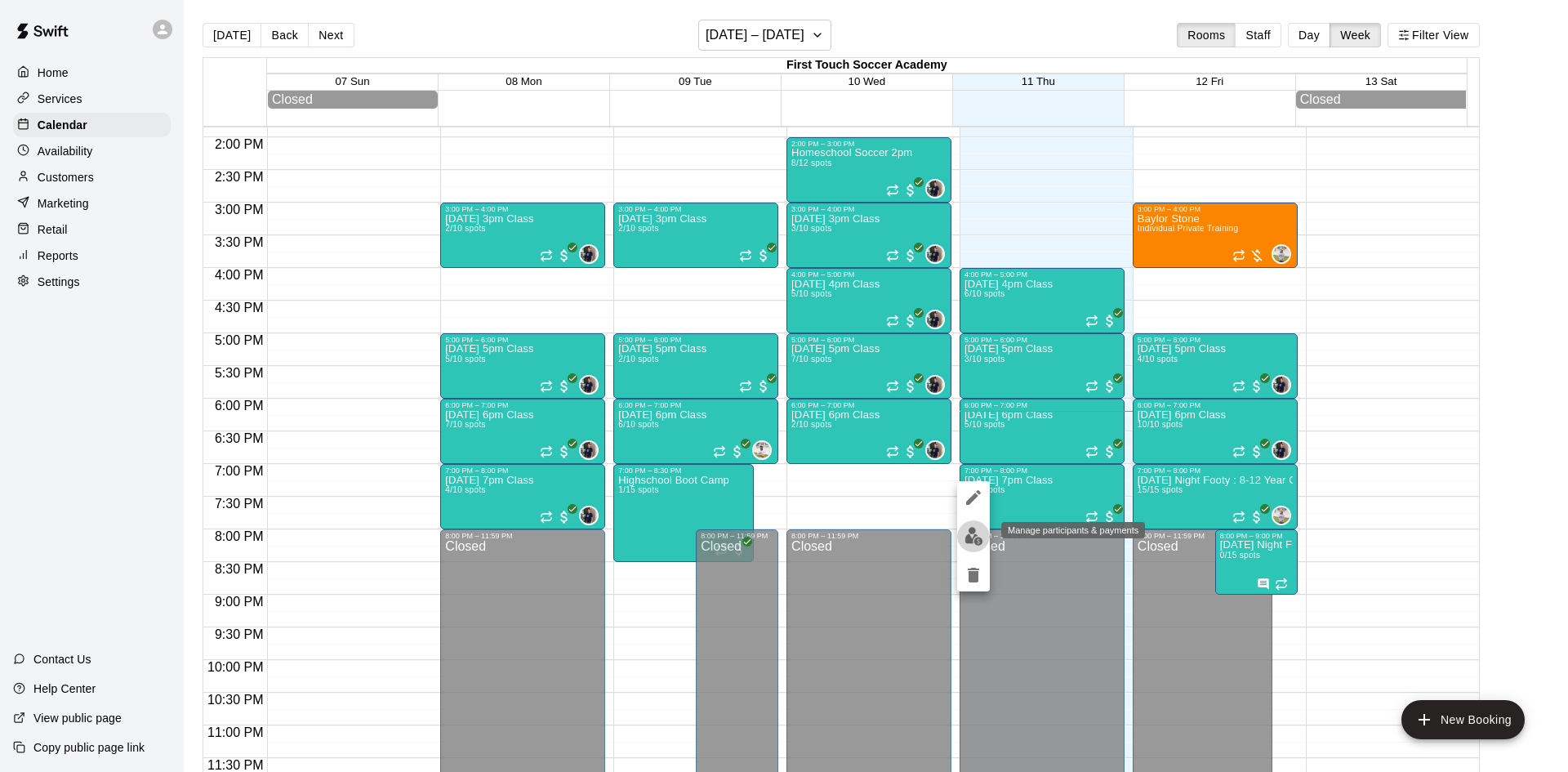
click at [967, 533] on img "edit" at bounding box center [973, 535] width 18 height 18
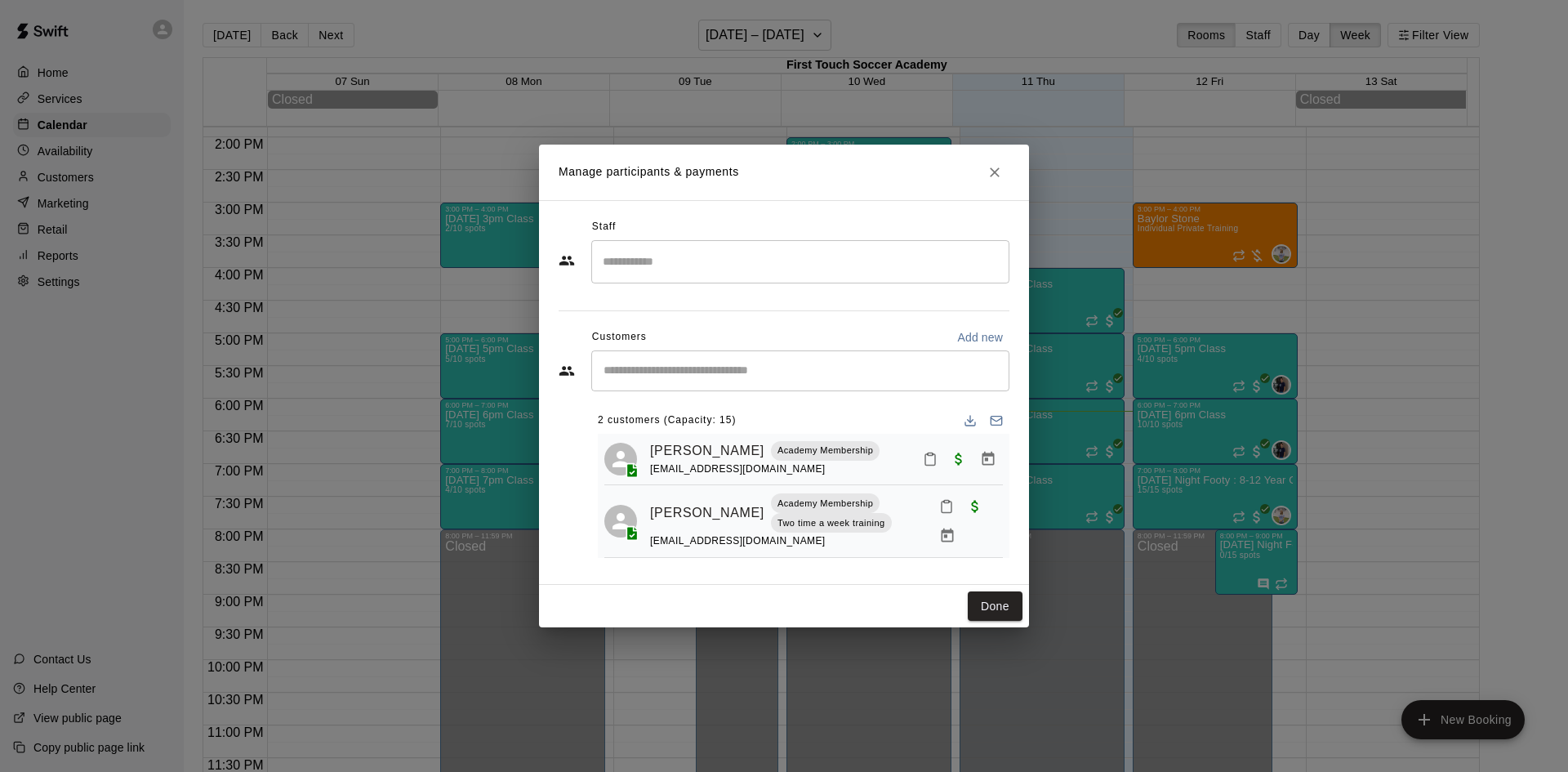
click at [714, 368] on input "Start typing to search customers..." at bounding box center [800, 370] width 404 height 17
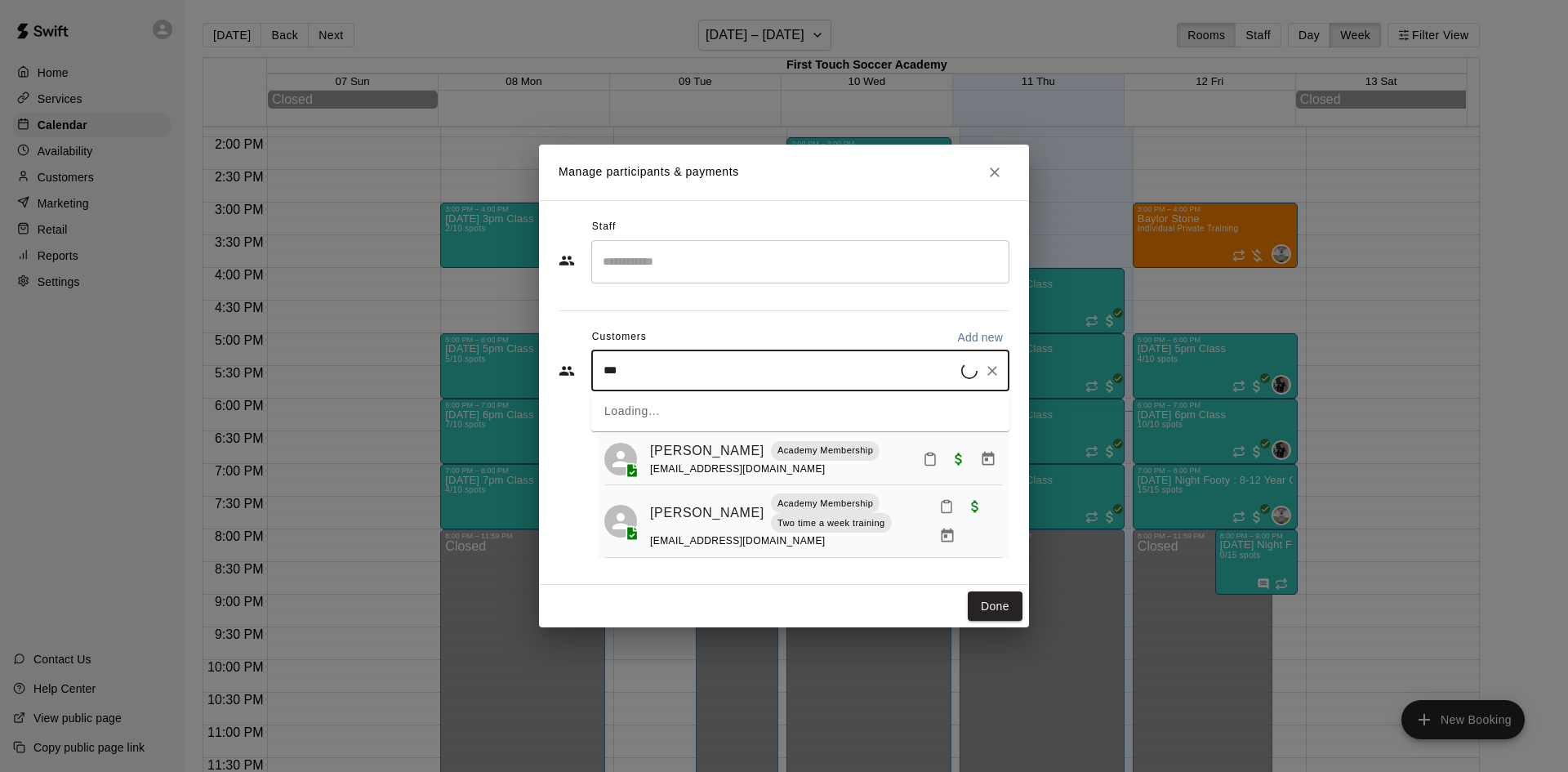
type input "****"
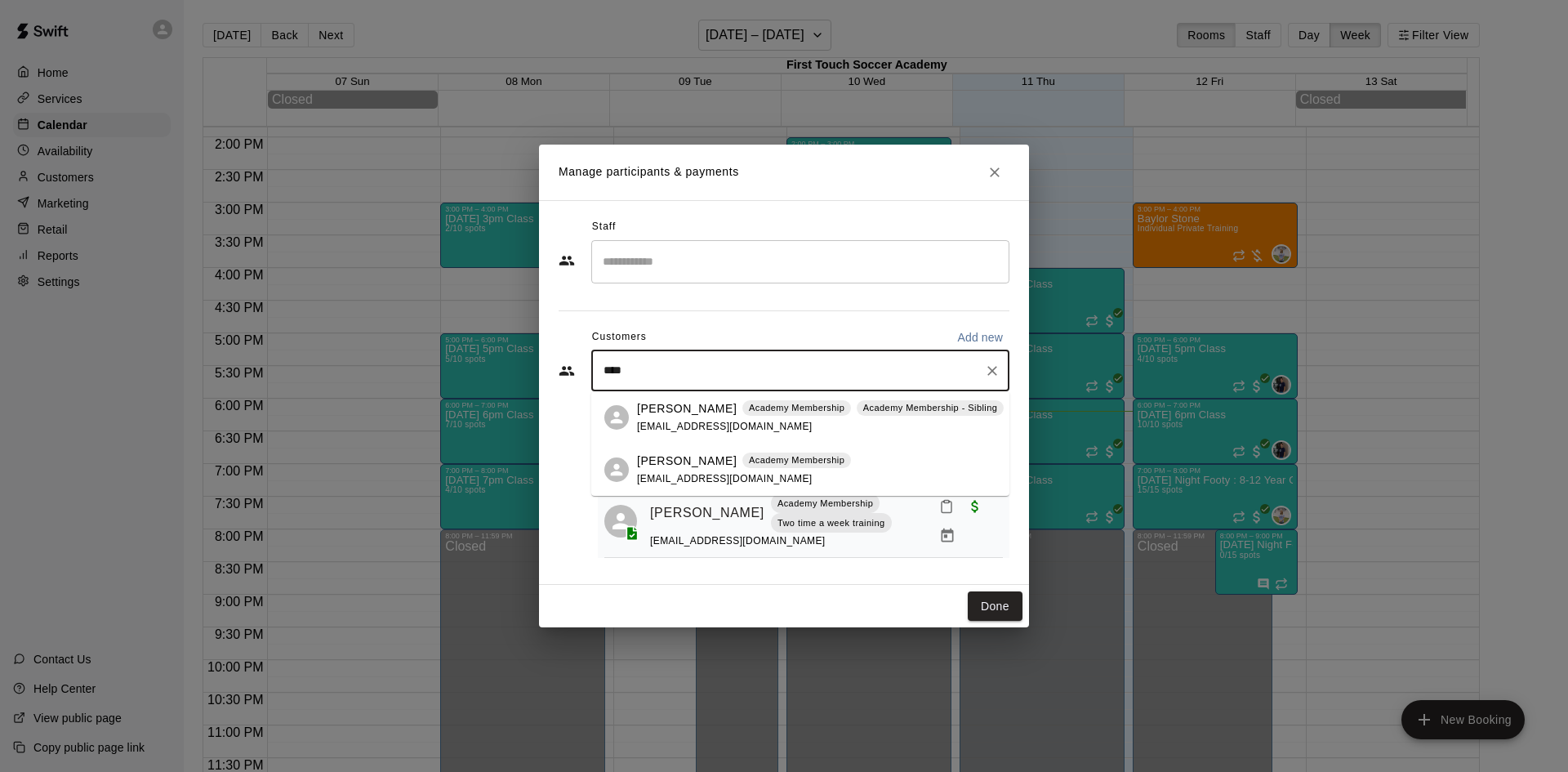
click at [668, 467] on p "[PERSON_NAME]" at bounding box center [687, 461] width 100 height 18
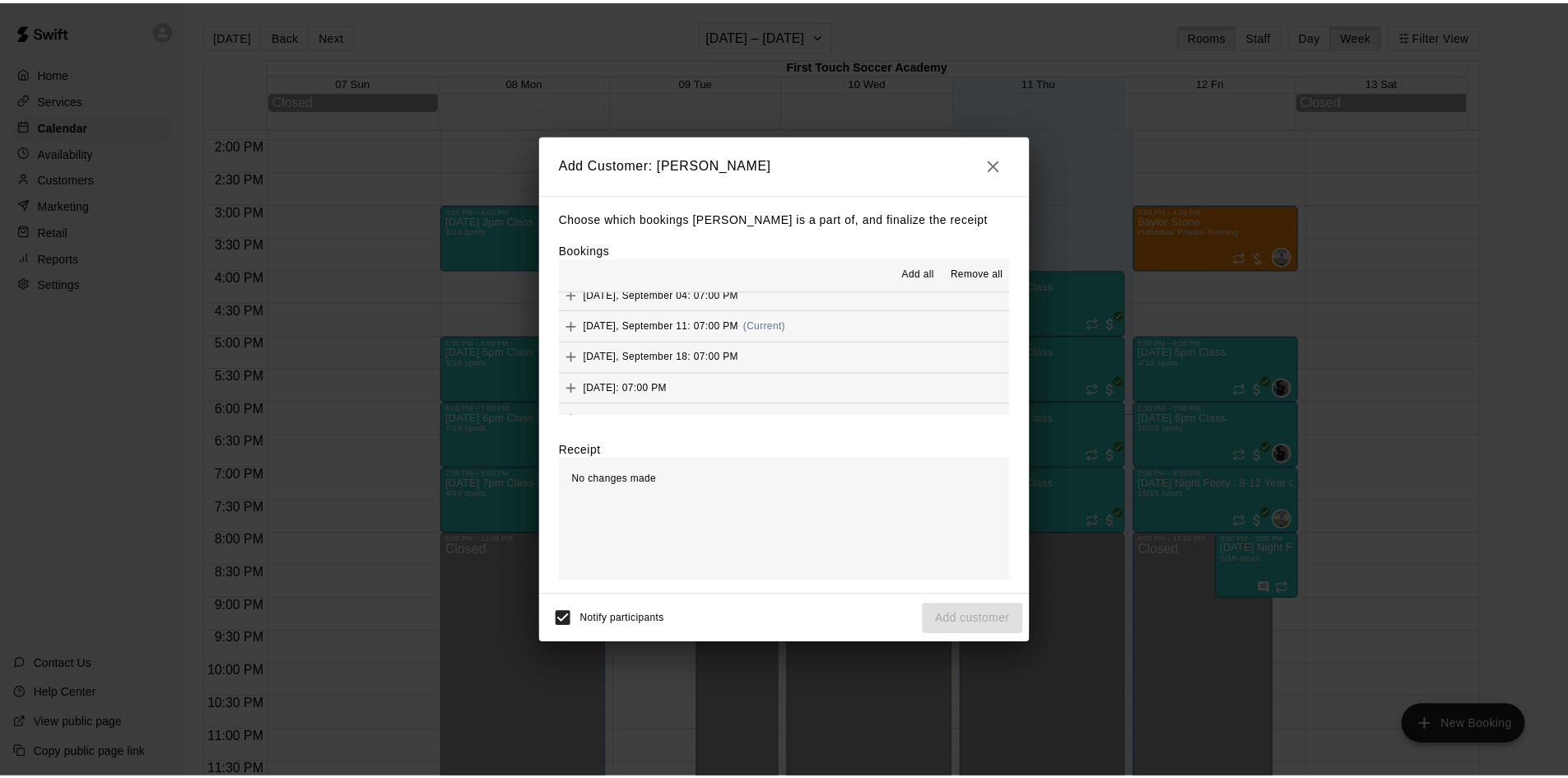
scroll to position [164, 0]
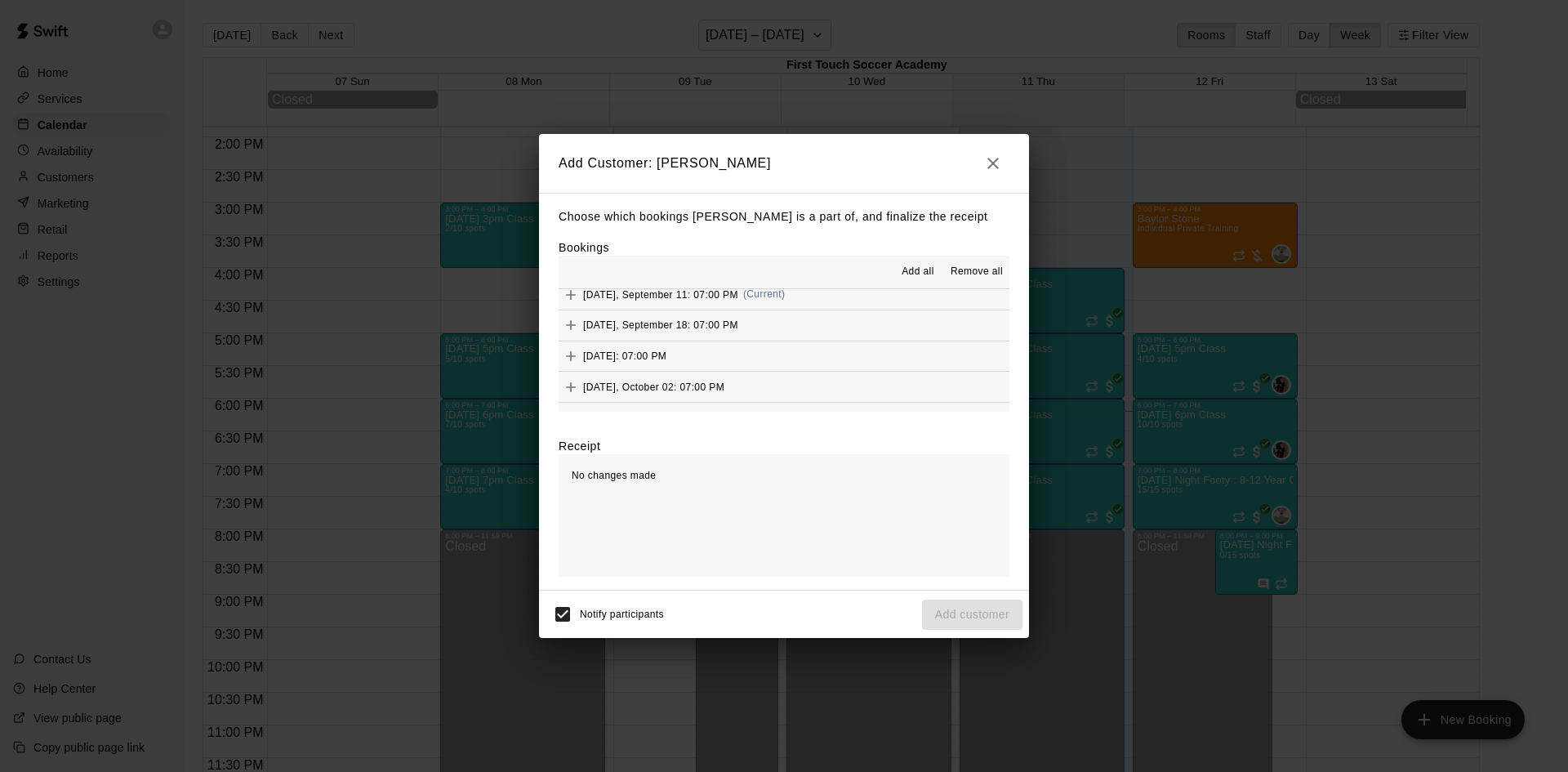
click at [573, 292] on icon "Add" at bounding box center [570, 295] width 17 height 17
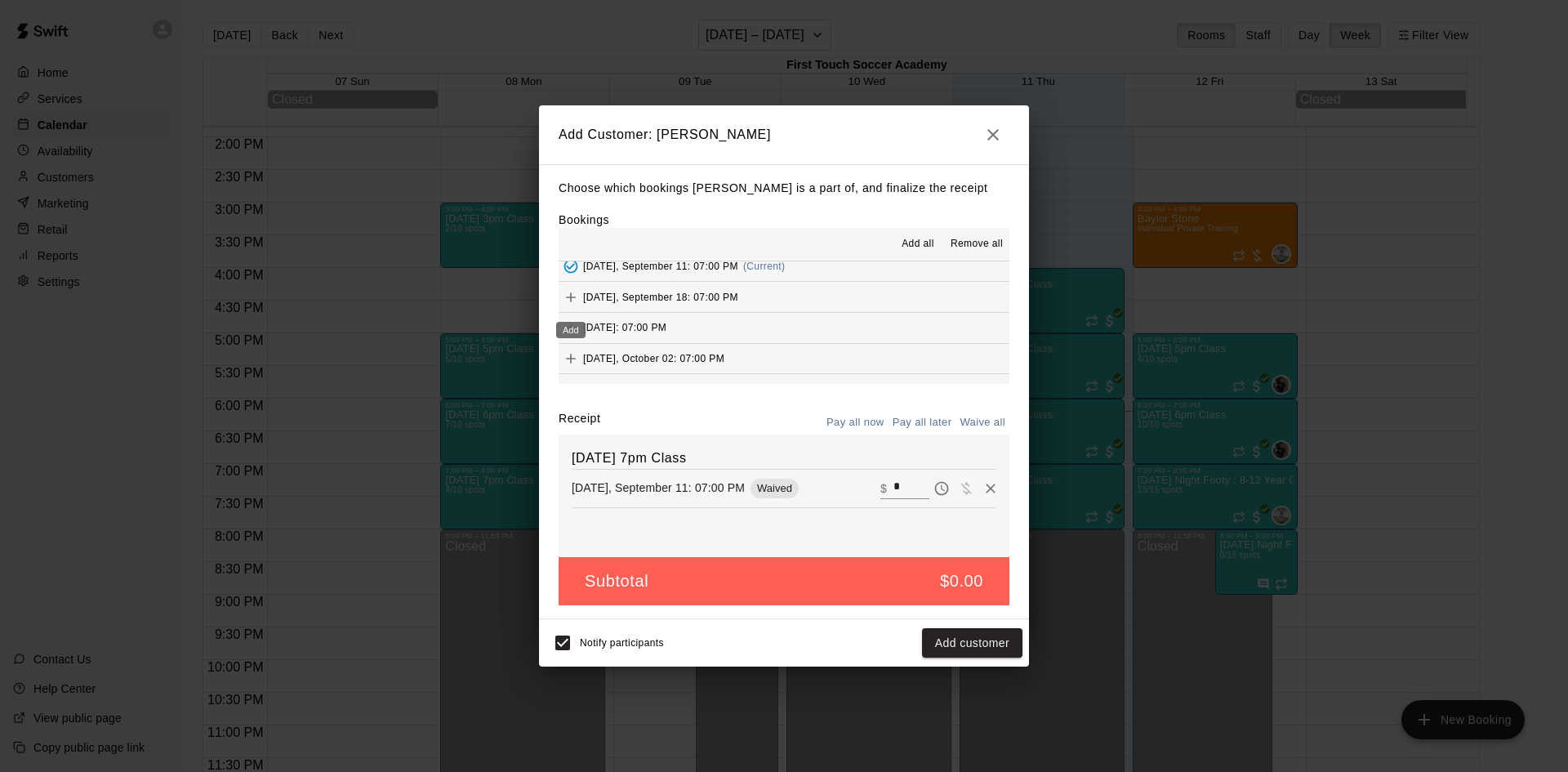
click at [568, 291] on icon "Add" at bounding box center [570, 297] width 17 height 17
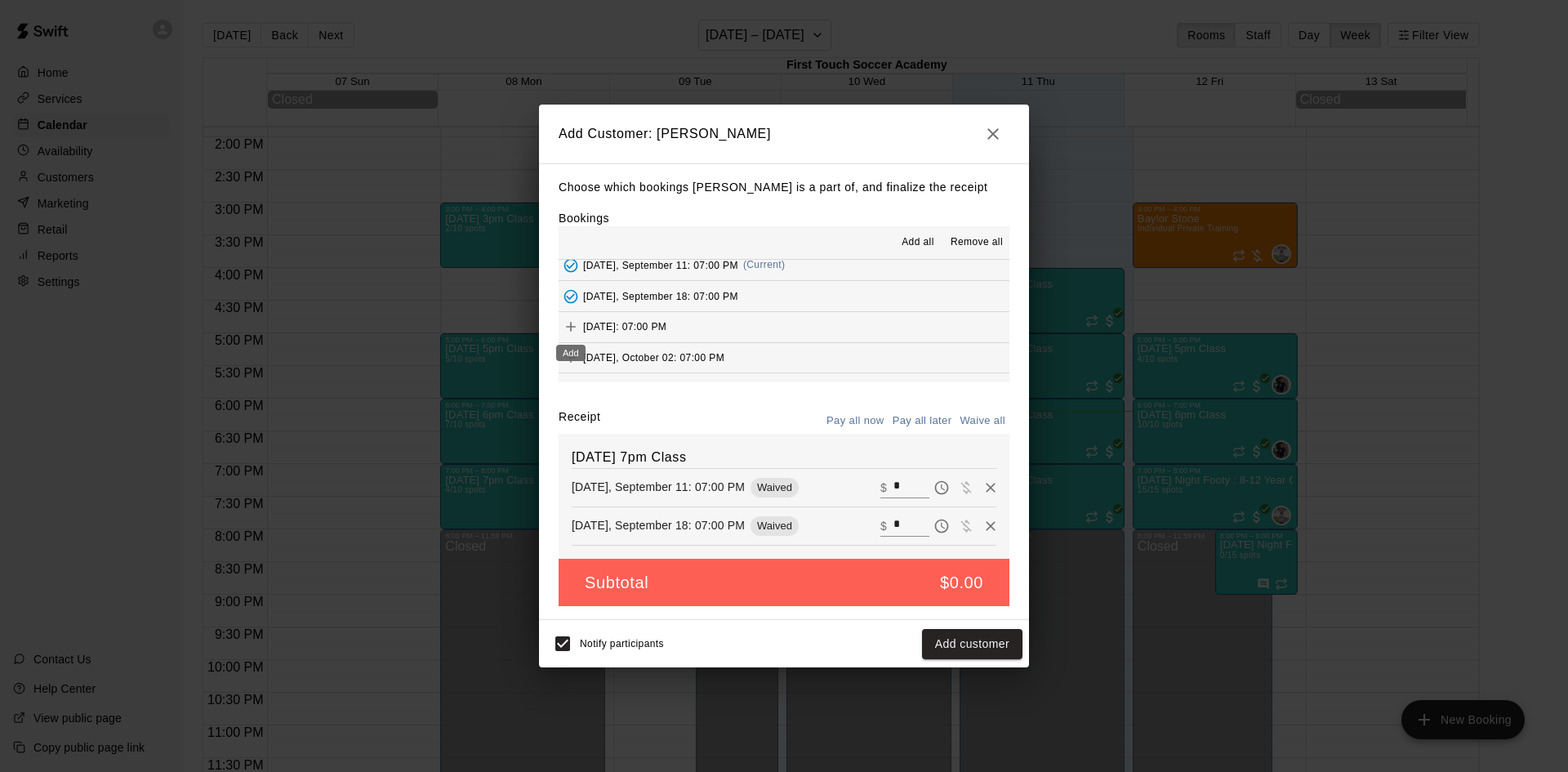
click at [576, 320] on icon "Add" at bounding box center [570, 326] width 17 height 17
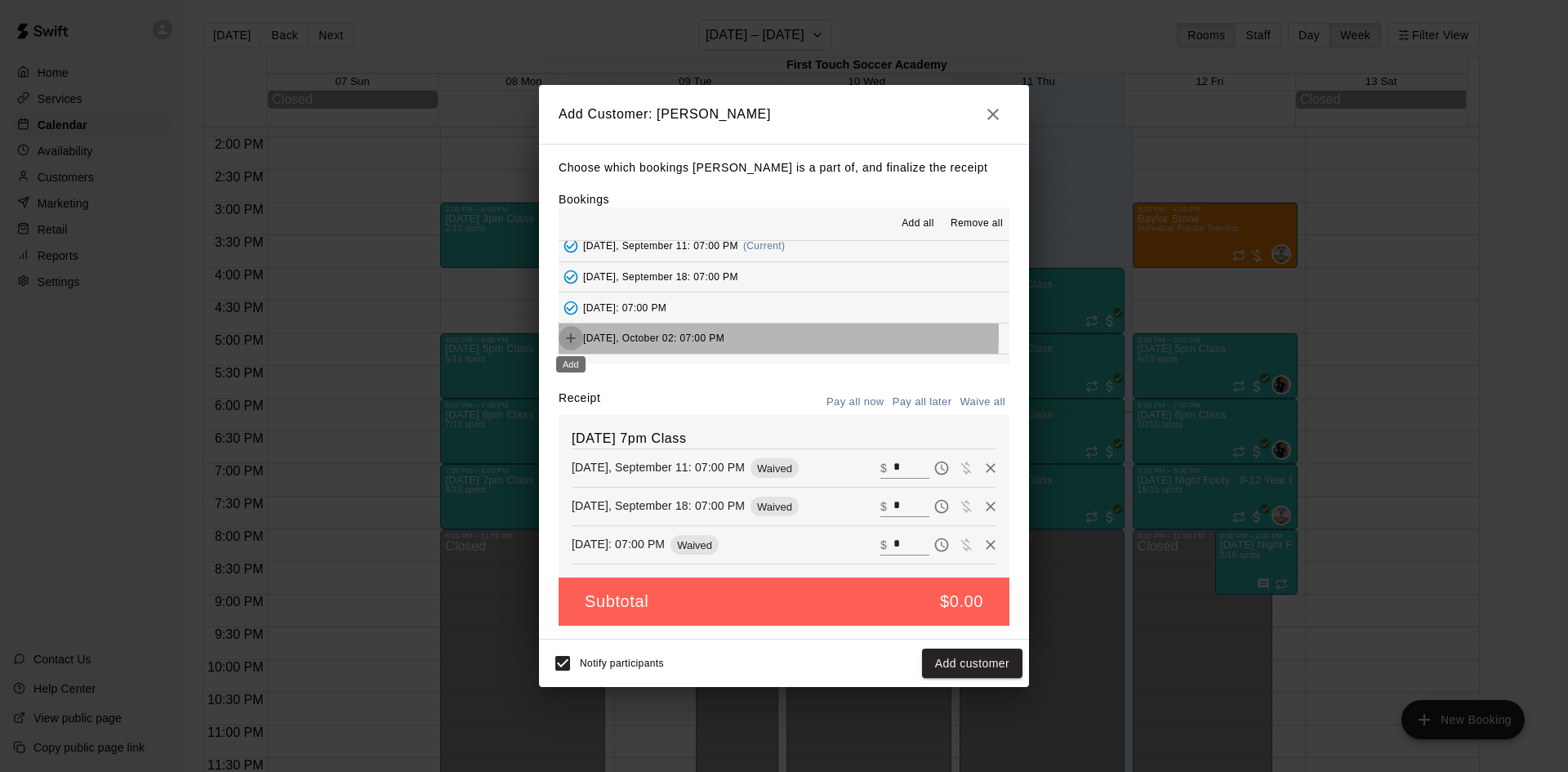
click at [571, 335] on icon "Add" at bounding box center [570, 338] width 10 height 10
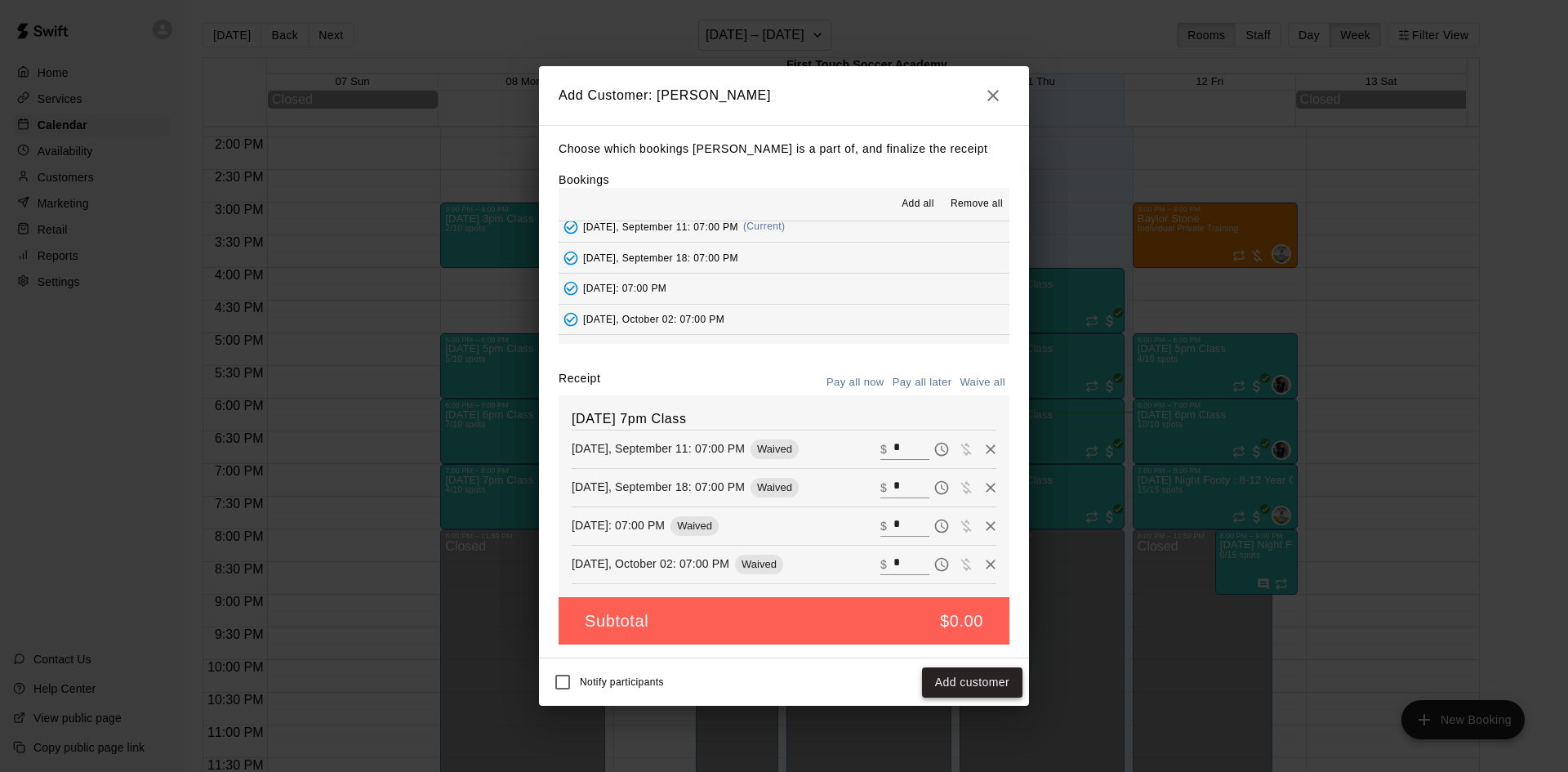
click at [972, 683] on button "Add customer" at bounding box center [972, 683] width 100 height 30
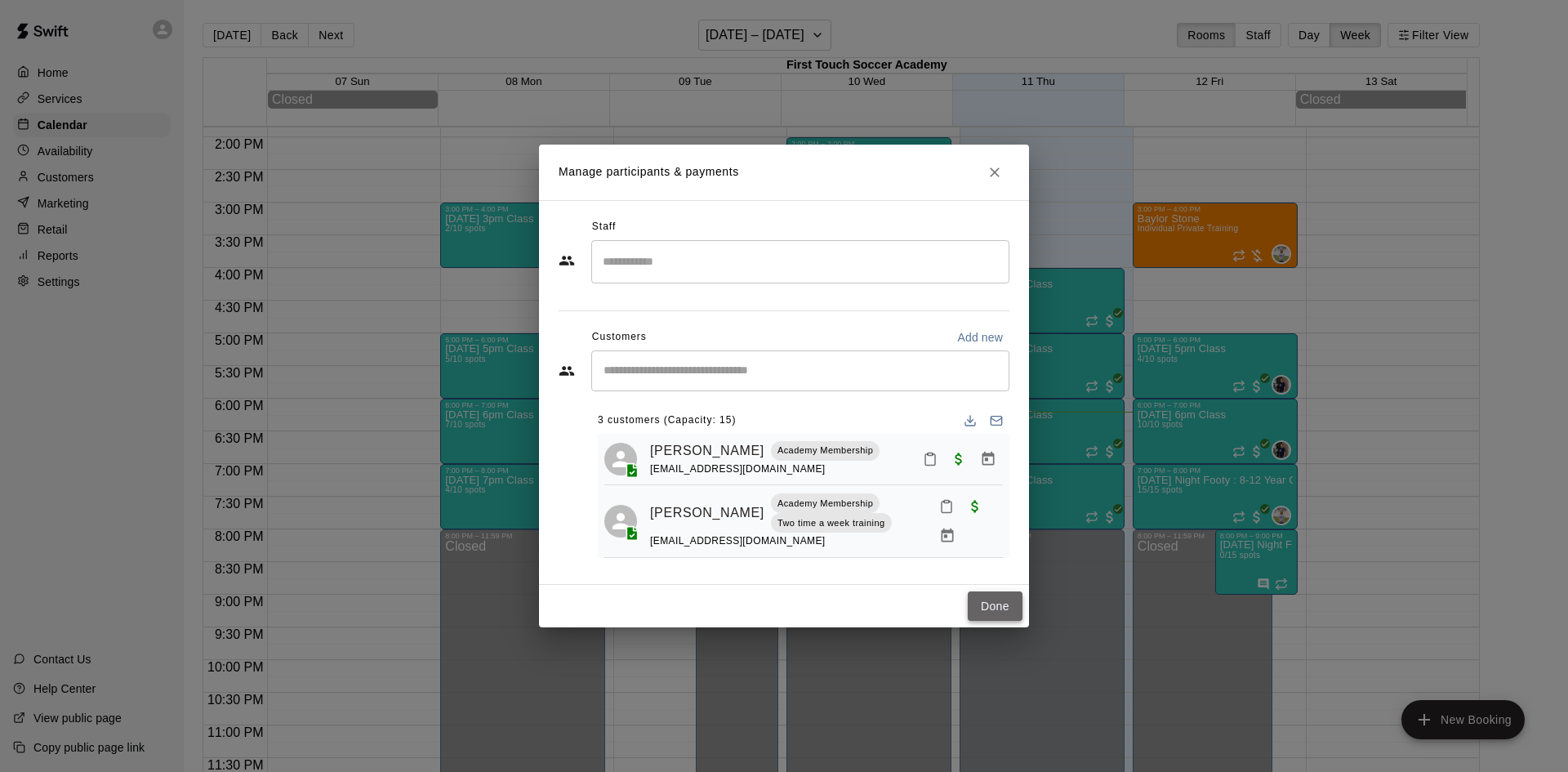
click at [990, 609] on button "Done" at bounding box center [995, 606] width 54 height 30
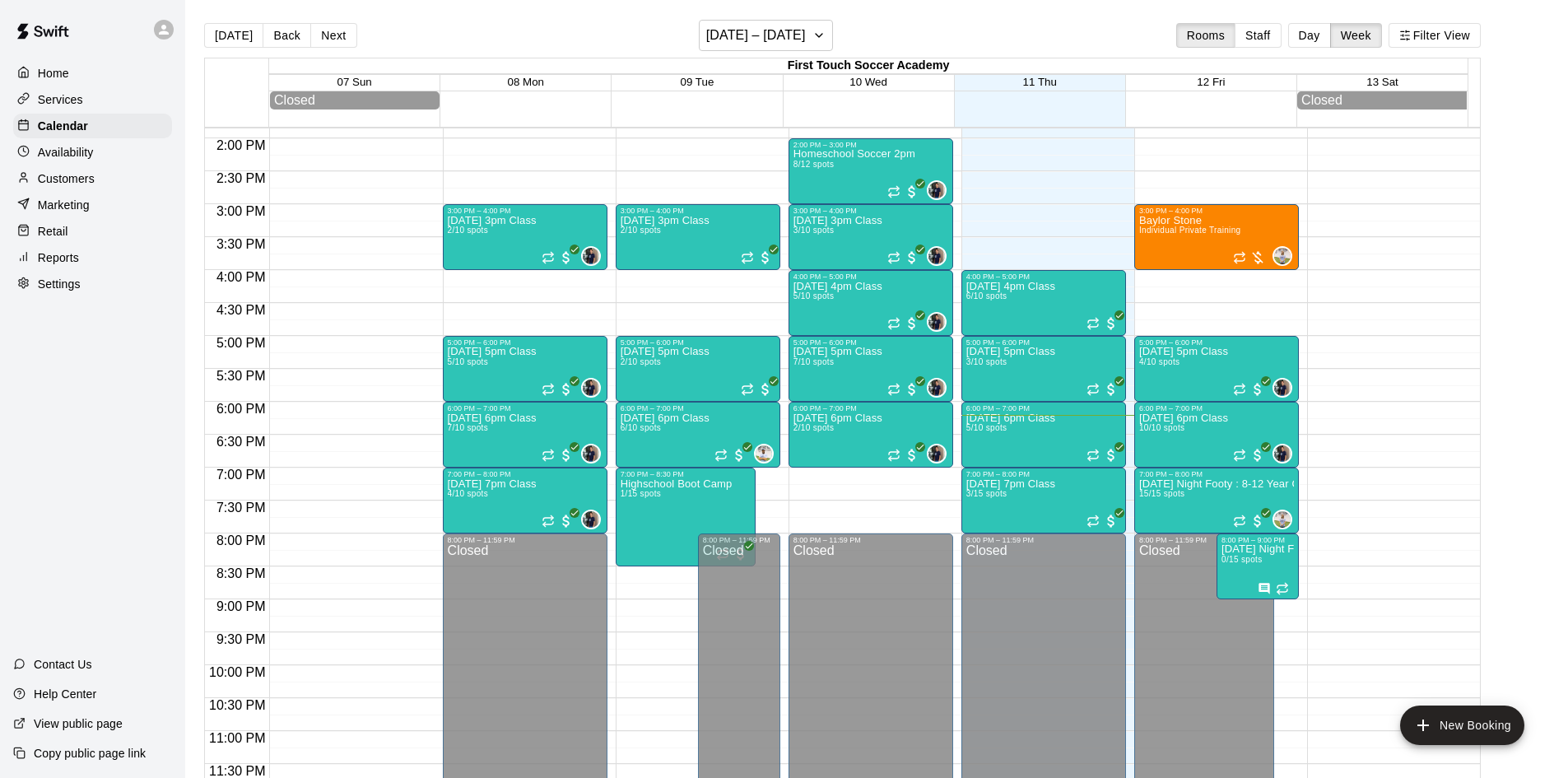
click at [51, 185] on p "Customers" at bounding box center [66, 179] width 57 height 17
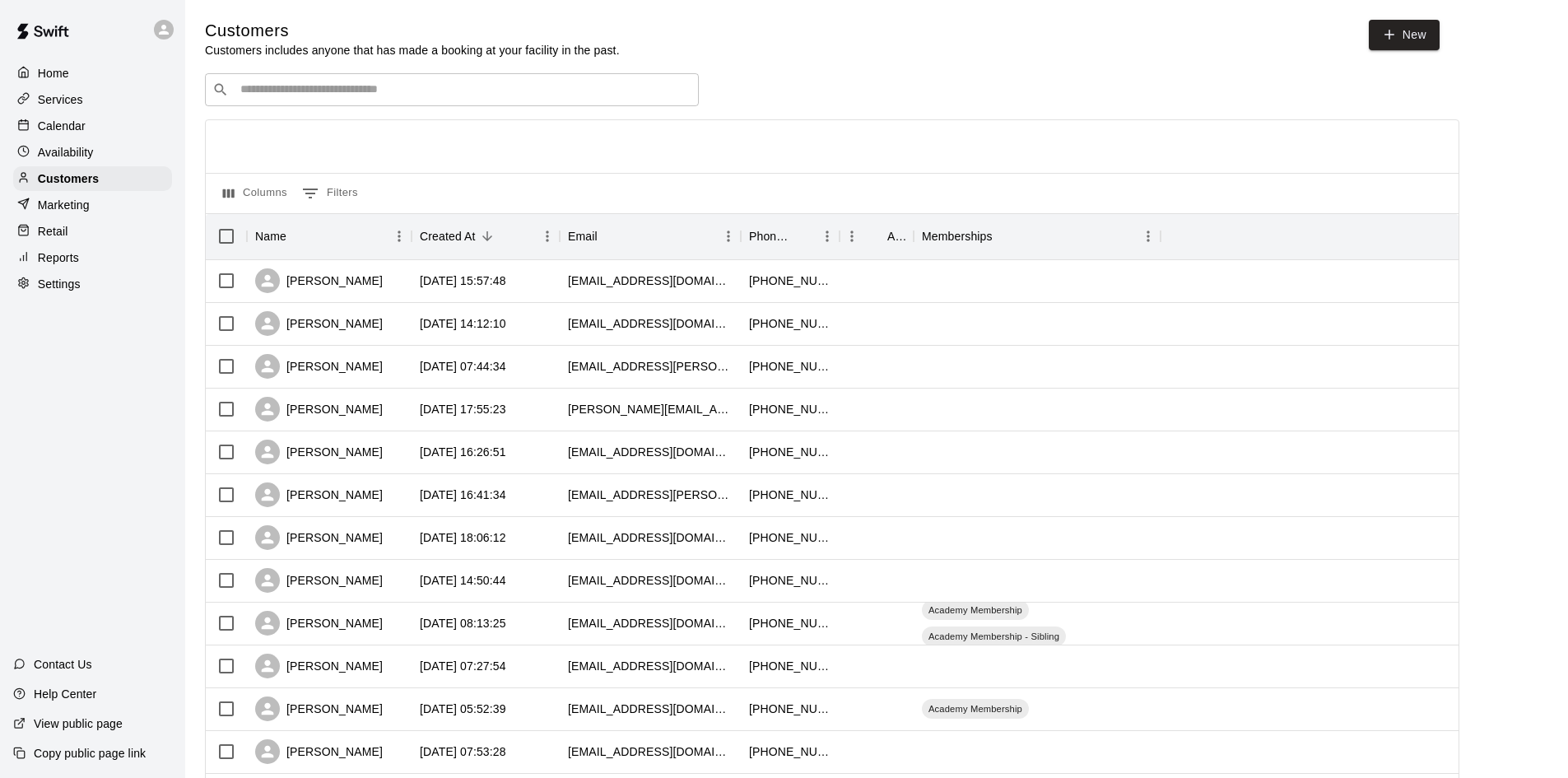
drag, startPoint x: 510, startPoint y: 84, endPoint x: 520, endPoint y: 86, distance: 10.2
click at [510, 86] on input "Search customers by name or email" at bounding box center [463, 89] width 456 height 17
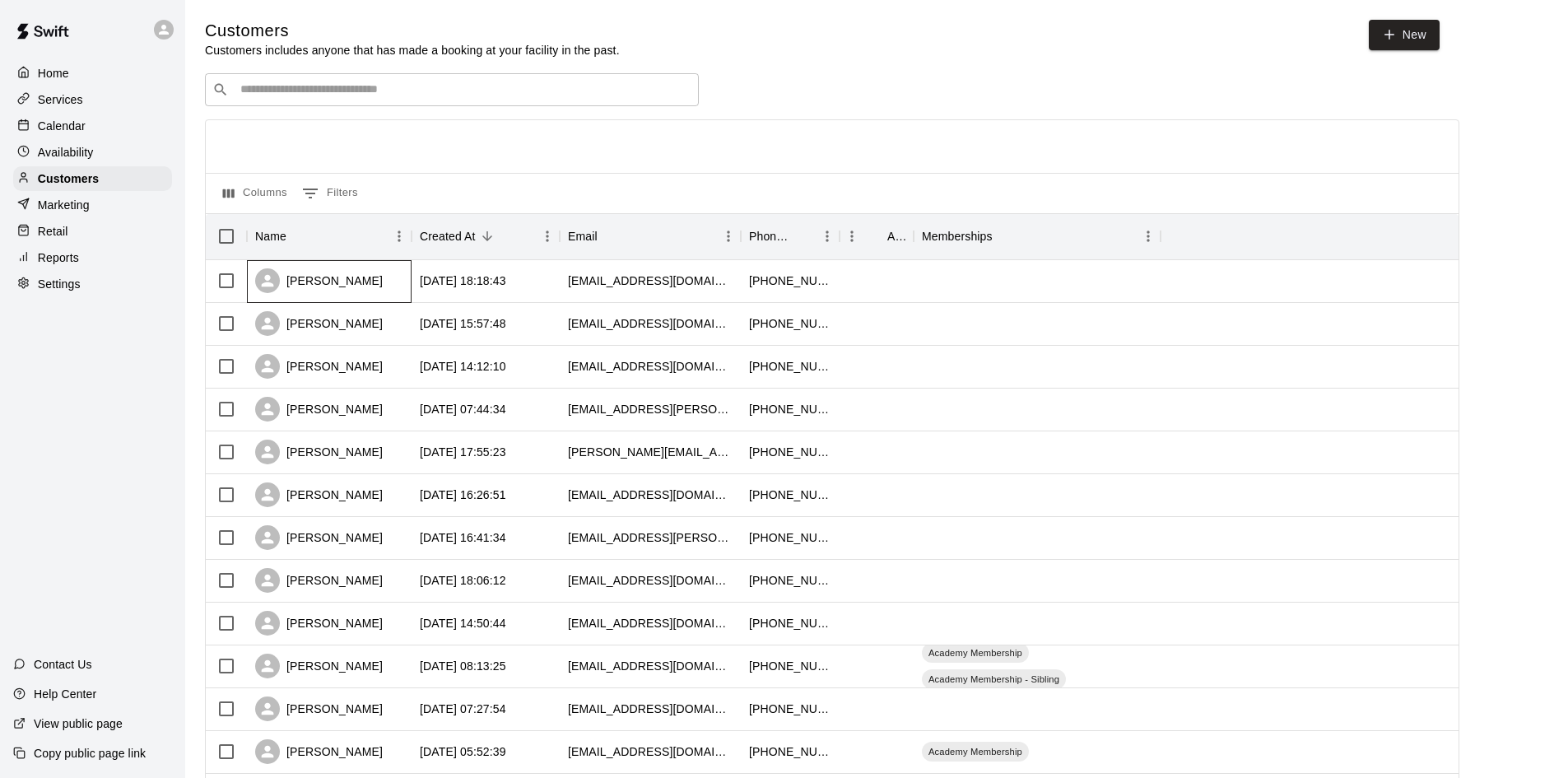
click at [318, 278] on div "[PERSON_NAME]" at bounding box center [319, 280] width 127 height 25
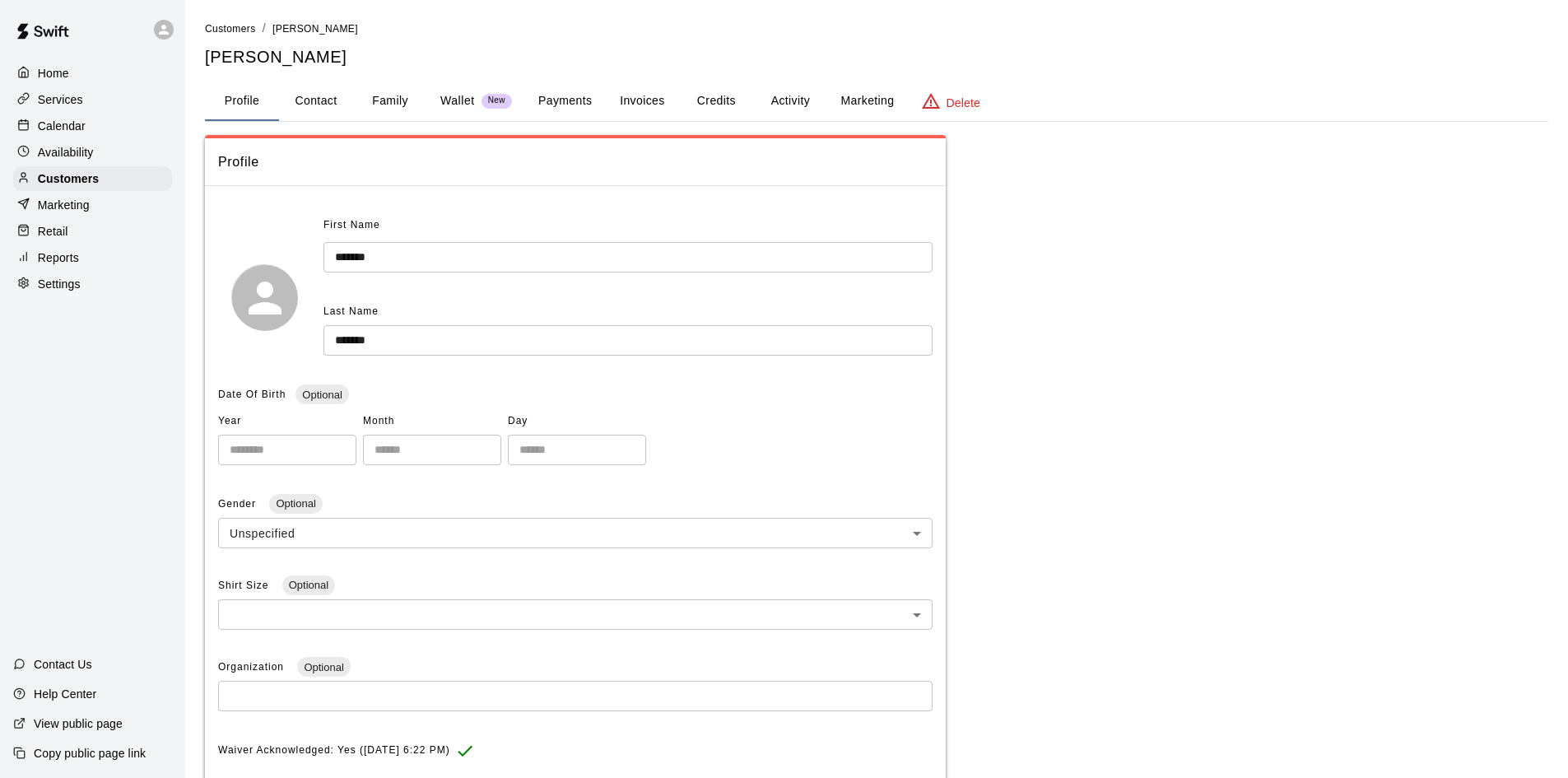
click at [582, 98] on button "Payments" at bounding box center [565, 101] width 80 height 40
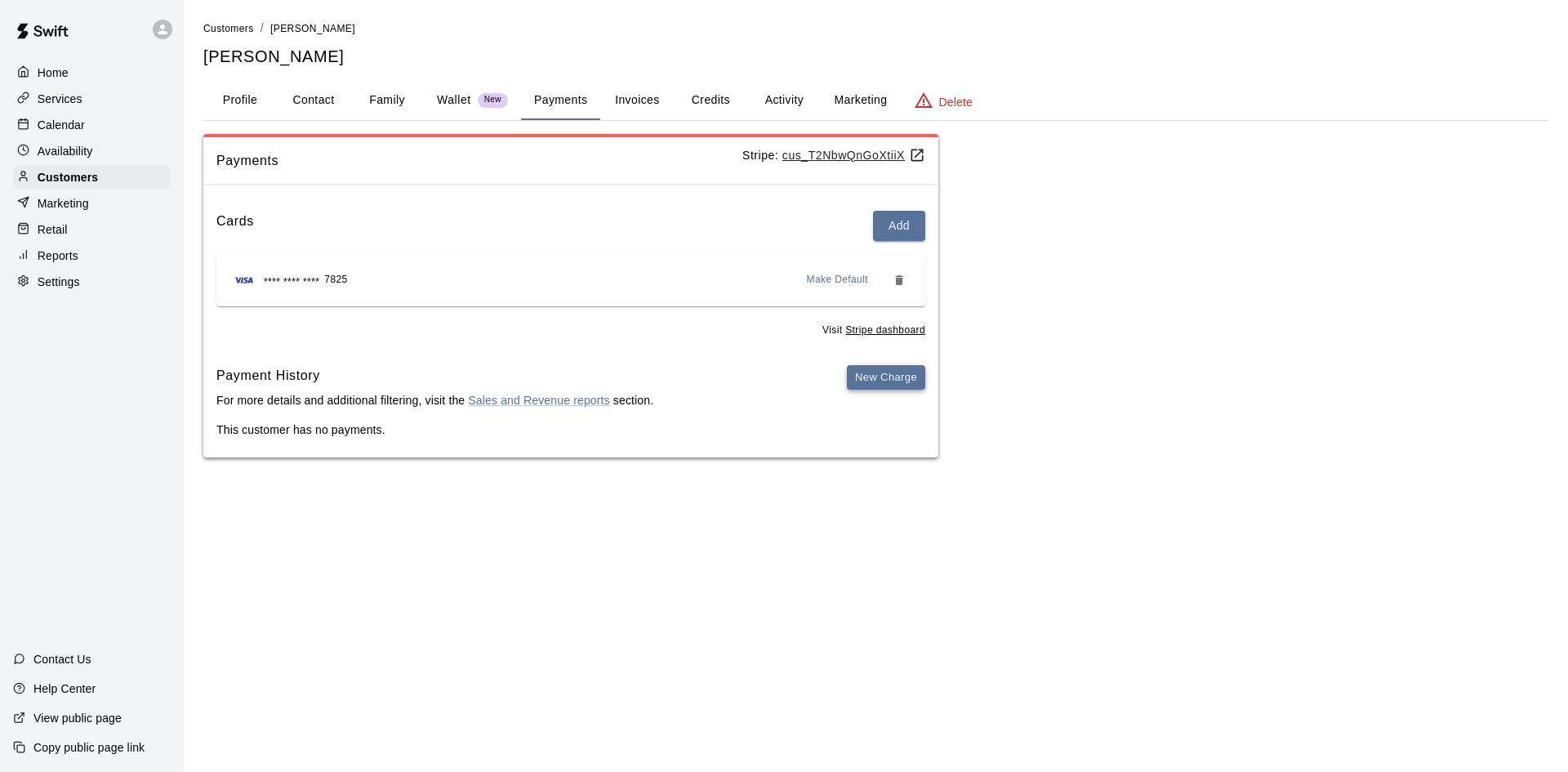
click at [881, 371] on button "New Charge" at bounding box center [885, 377] width 78 height 25
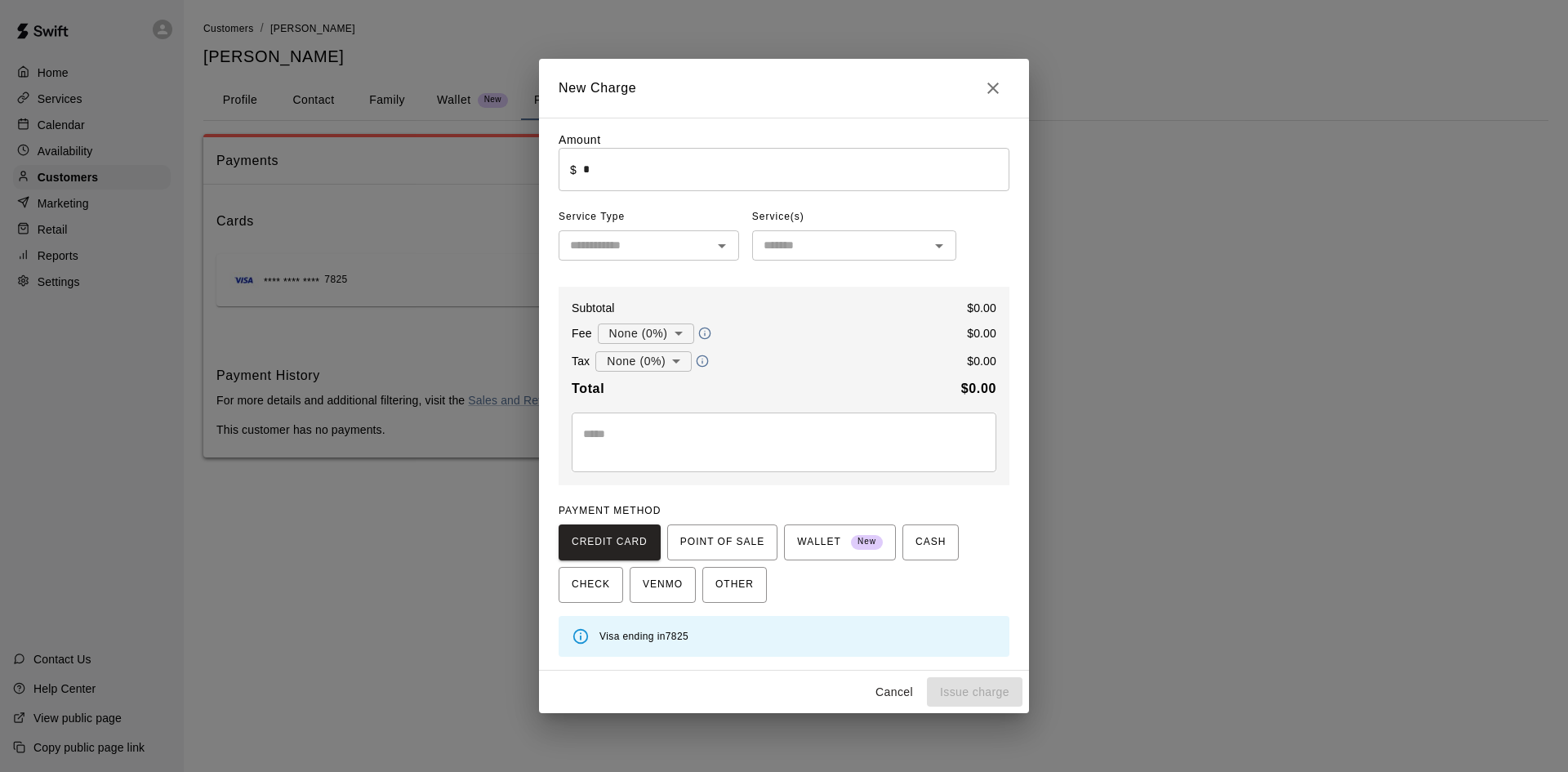
click at [644, 183] on input "*" at bounding box center [797, 168] width 426 height 43
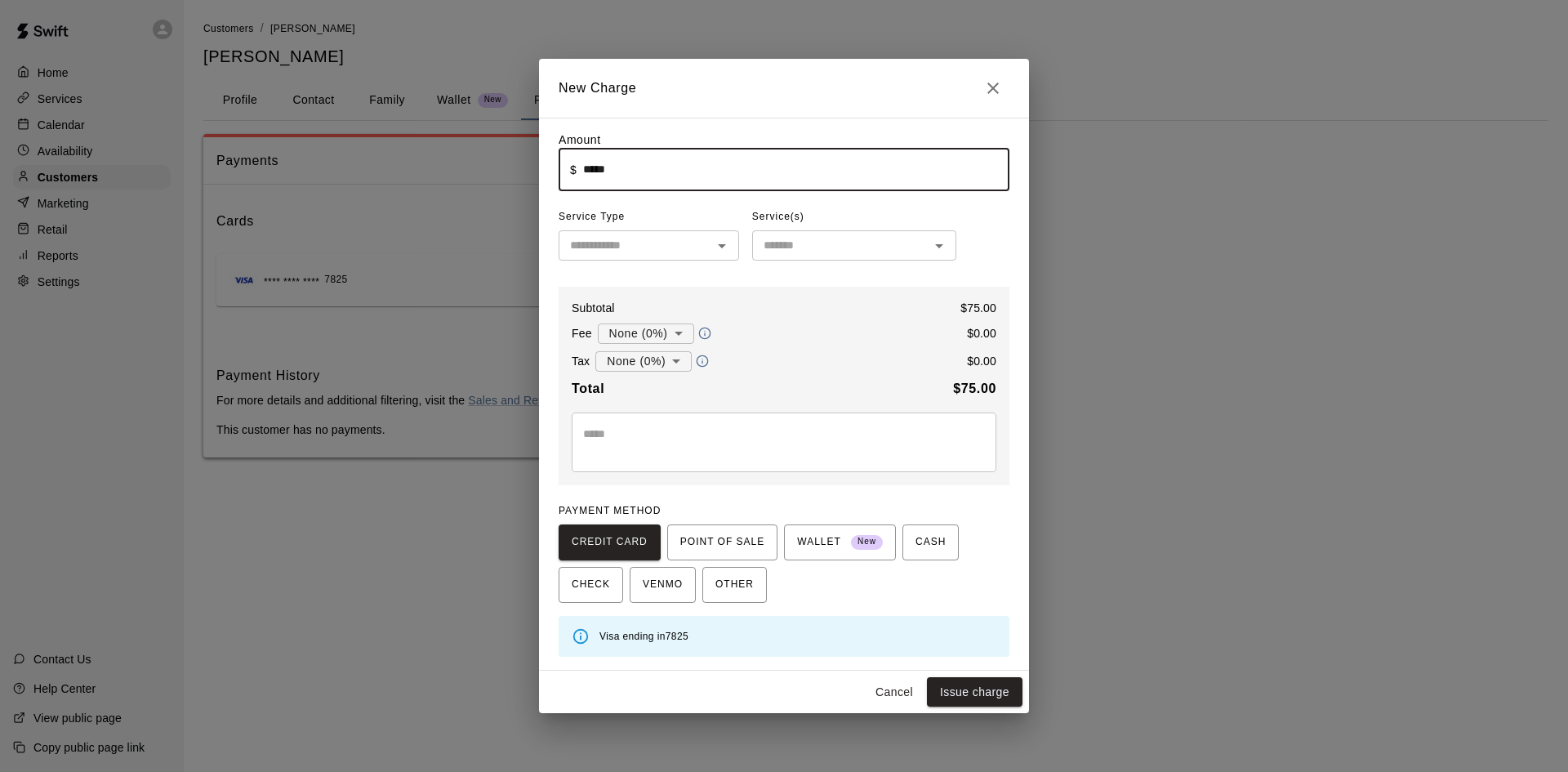
click at [995, 89] on icon "Close" at bounding box center [992, 88] width 11 height 11
type input "*"
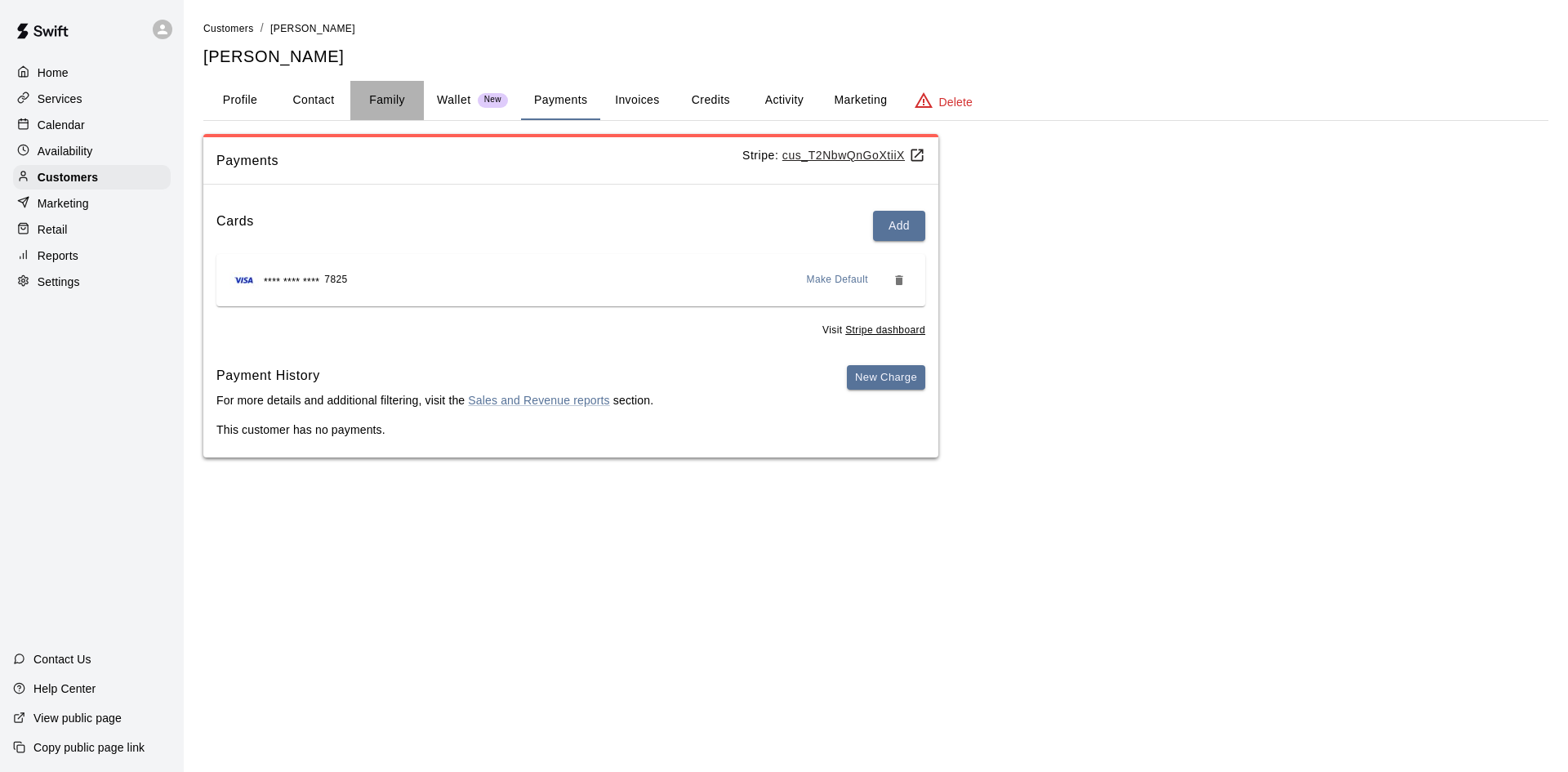
click at [379, 100] on button "Family" at bounding box center [387, 100] width 74 height 39
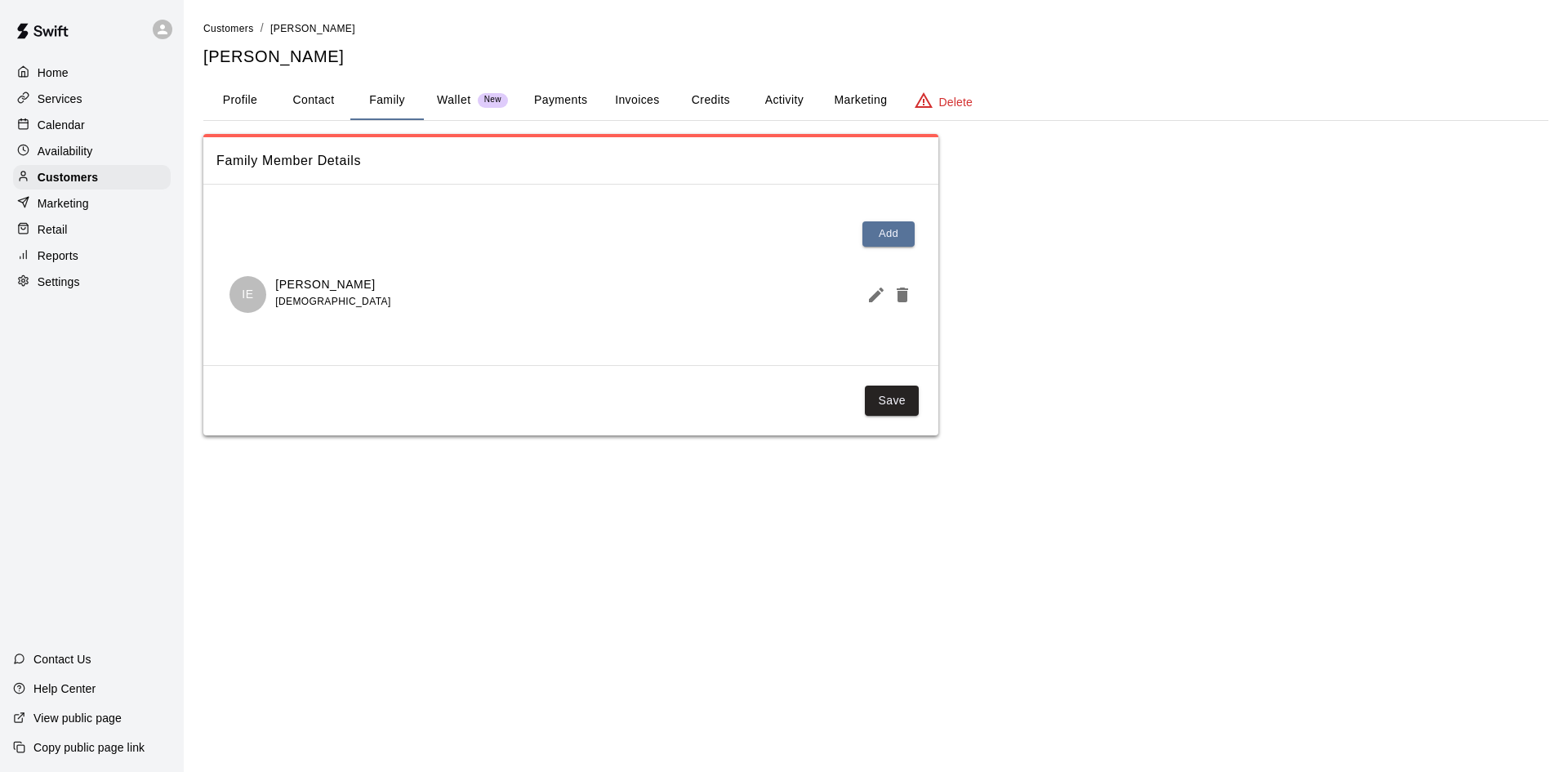
click at [568, 100] on button "Payments" at bounding box center [561, 100] width 79 height 39
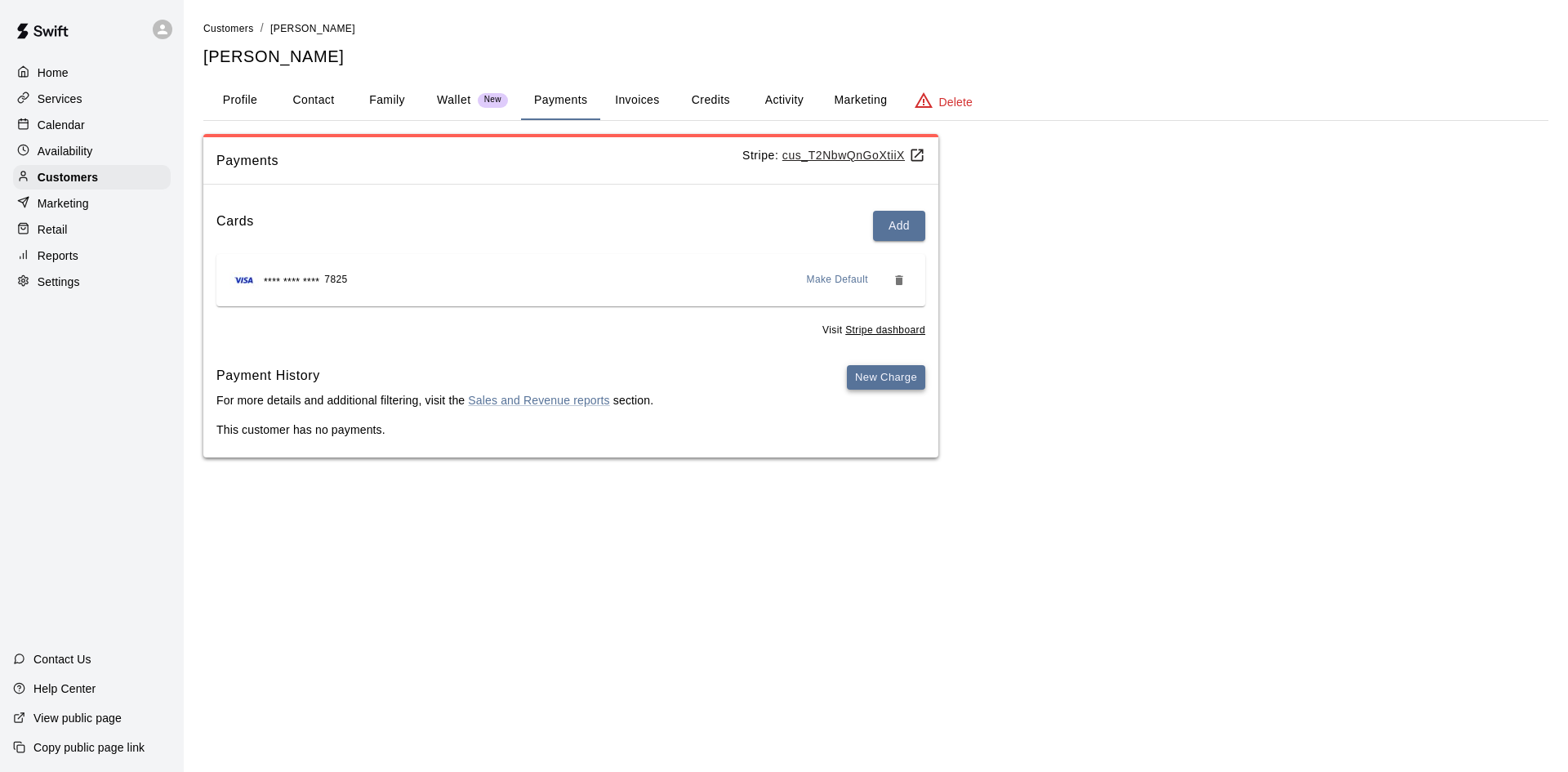
click at [893, 379] on button "New Charge" at bounding box center [885, 377] width 78 height 25
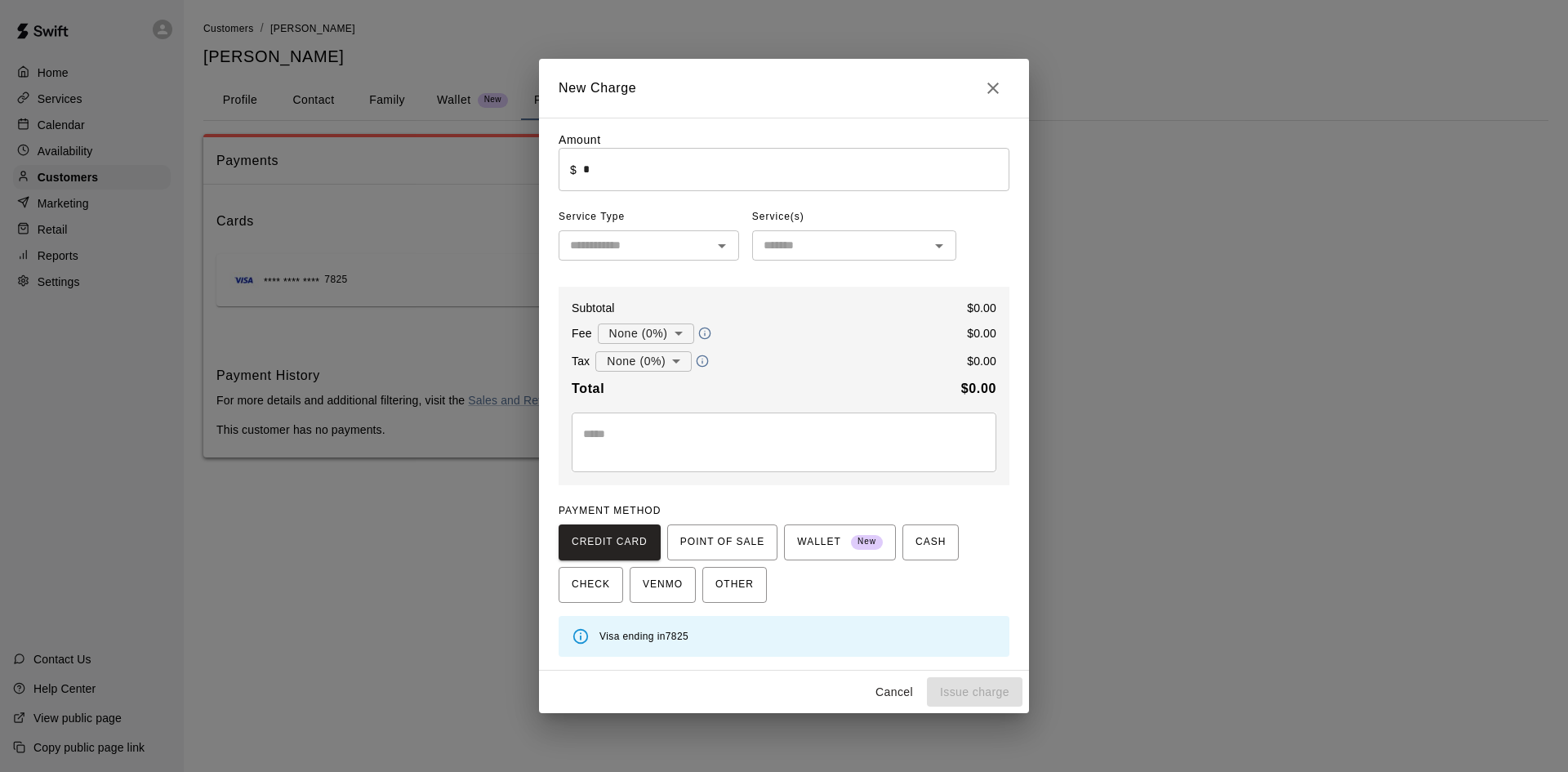
click at [659, 161] on input "*" at bounding box center [797, 168] width 426 height 43
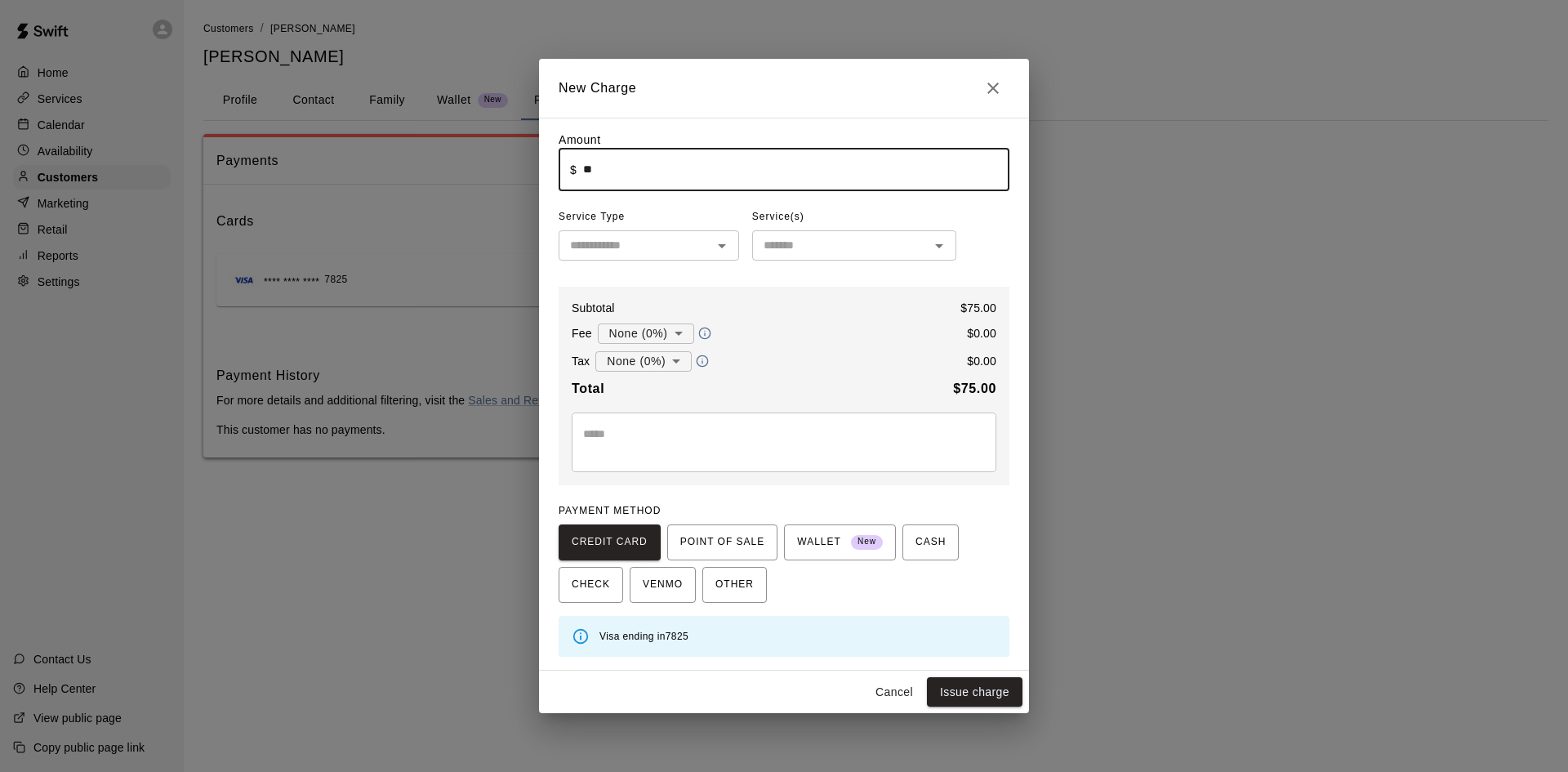
type input "*****"
click at [661, 255] on input "text" at bounding box center [635, 245] width 144 height 20
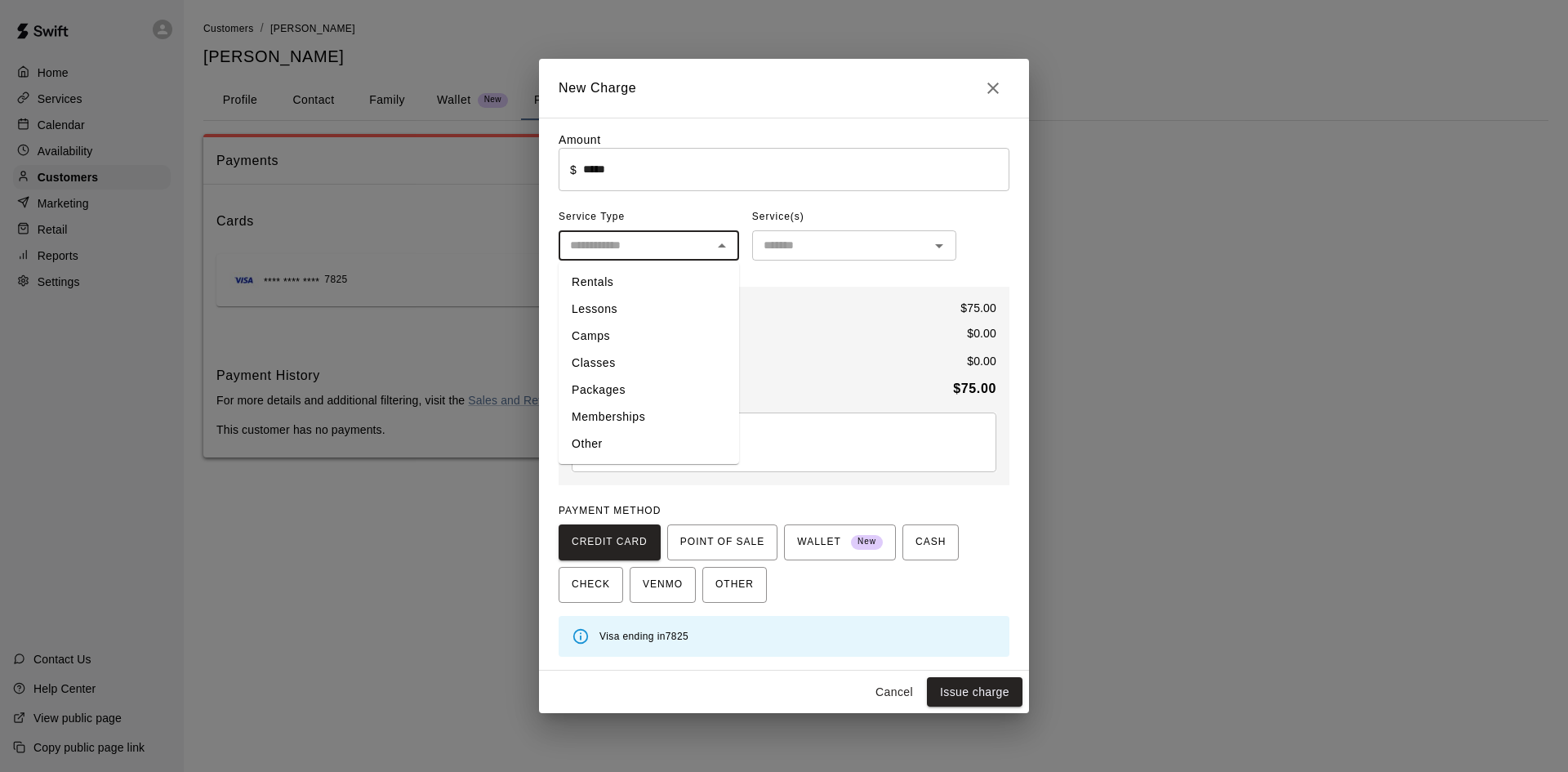
click at [620, 355] on li "Classes" at bounding box center [649, 362] width 181 height 27
type input "*******"
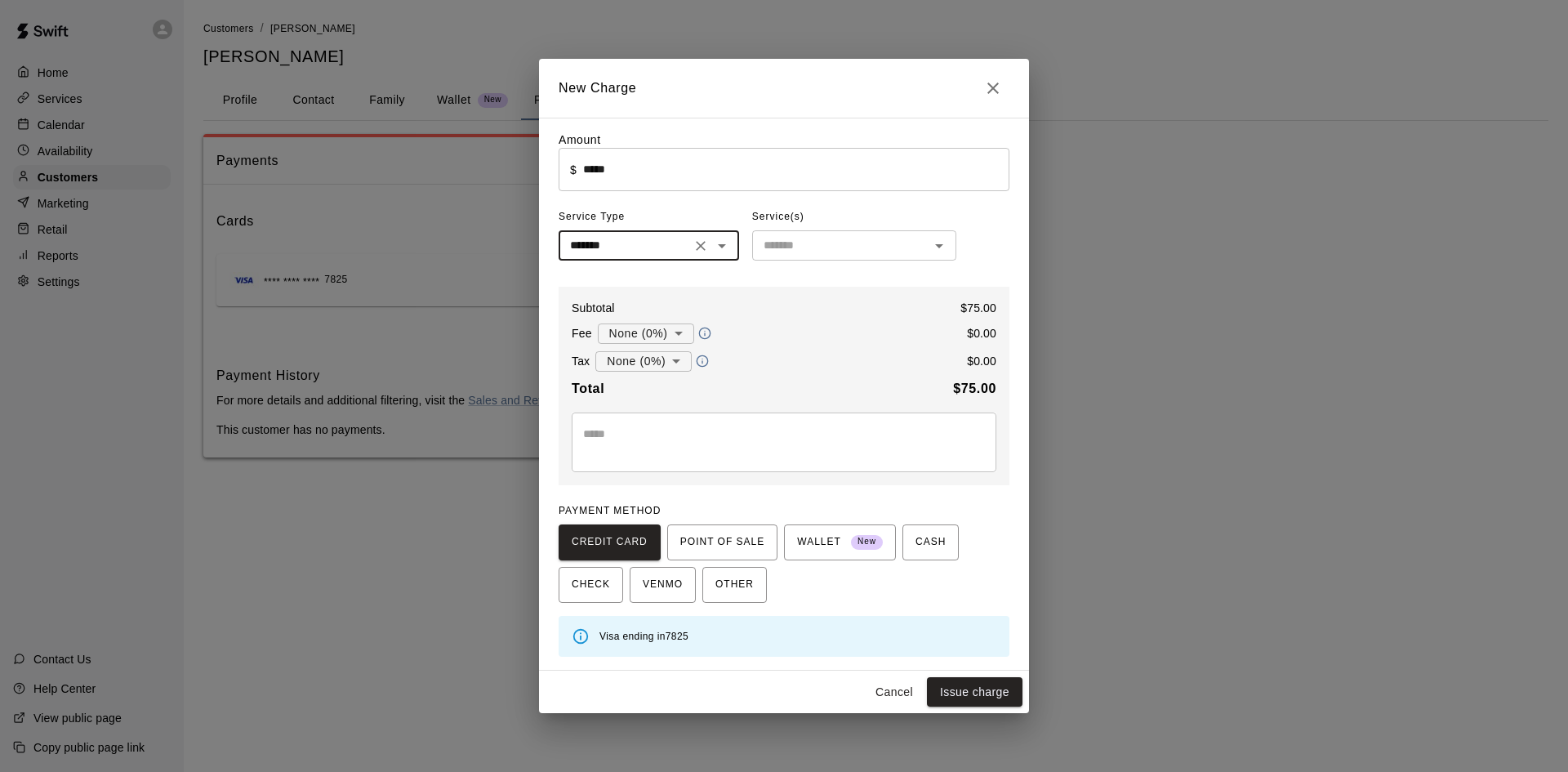
click at [842, 243] on input "text" at bounding box center [841, 245] width 168 height 20
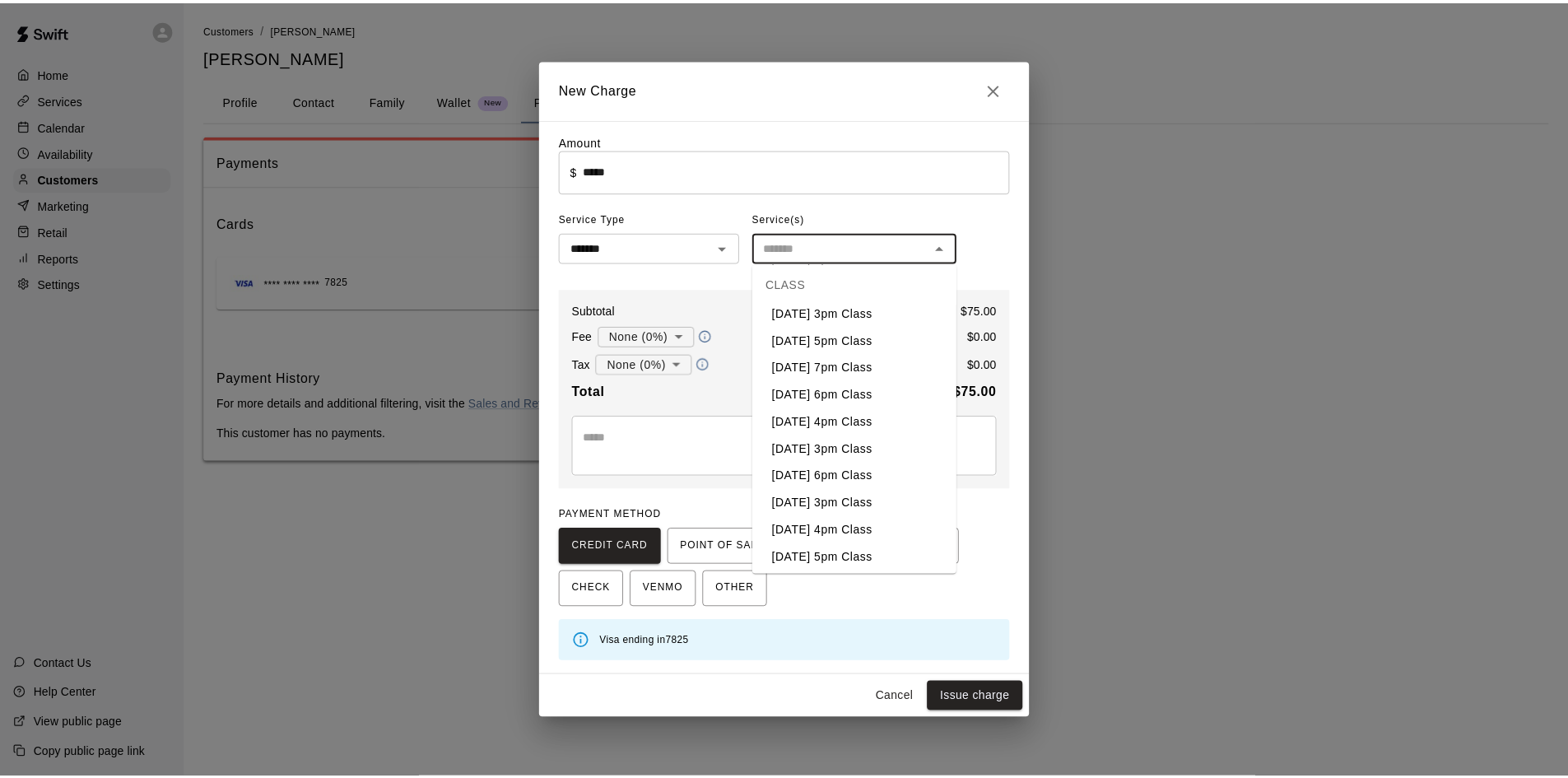
scroll to position [734, 0]
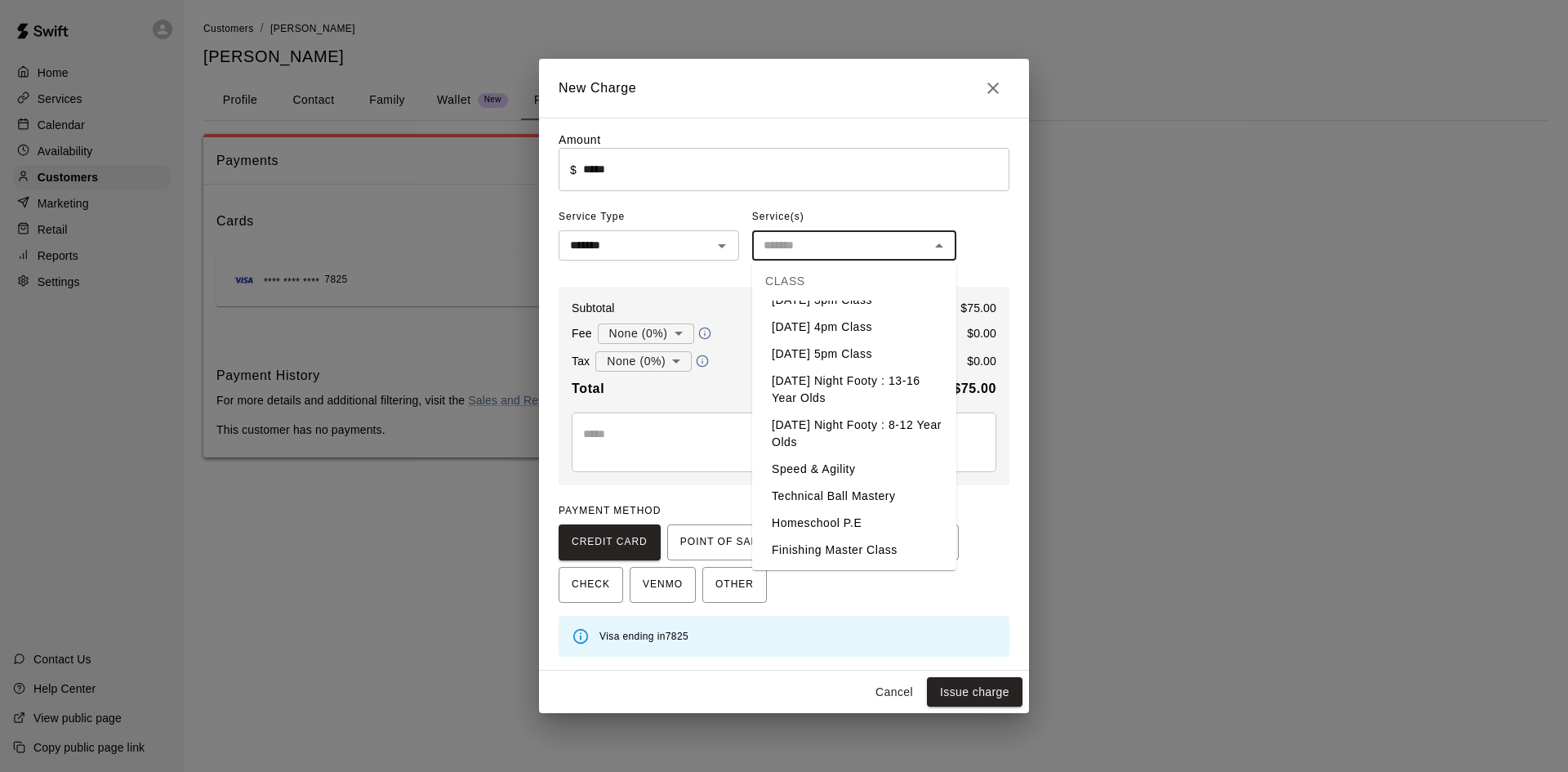
click at [824, 518] on li "Homeschool P.E" at bounding box center [854, 523] width 204 height 27
type input "**********"
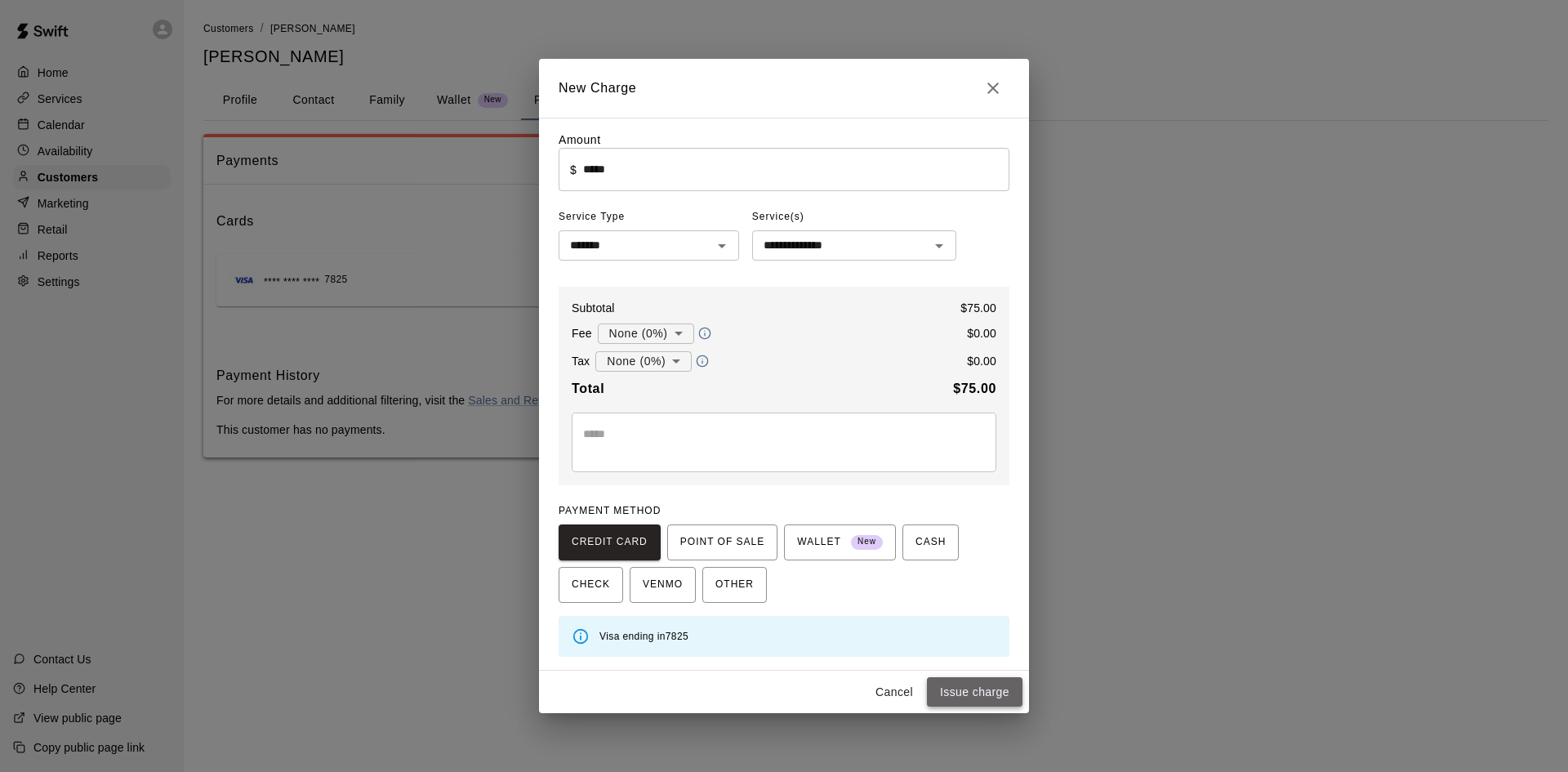
click at [955, 683] on button "Issue charge" at bounding box center [975, 692] width 96 height 30
type input "*"
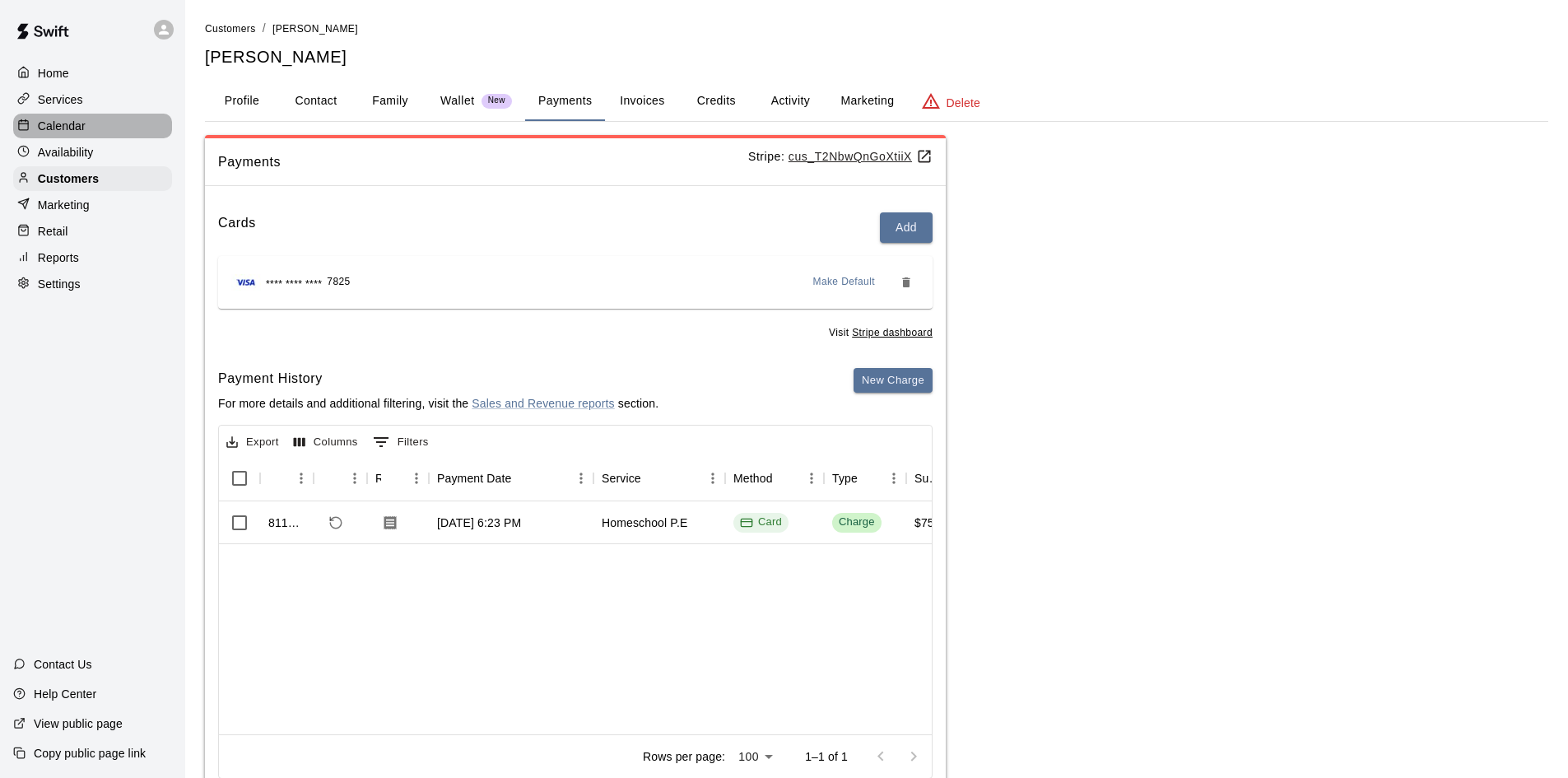
click at [80, 130] on p "Calendar" at bounding box center [62, 126] width 48 height 17
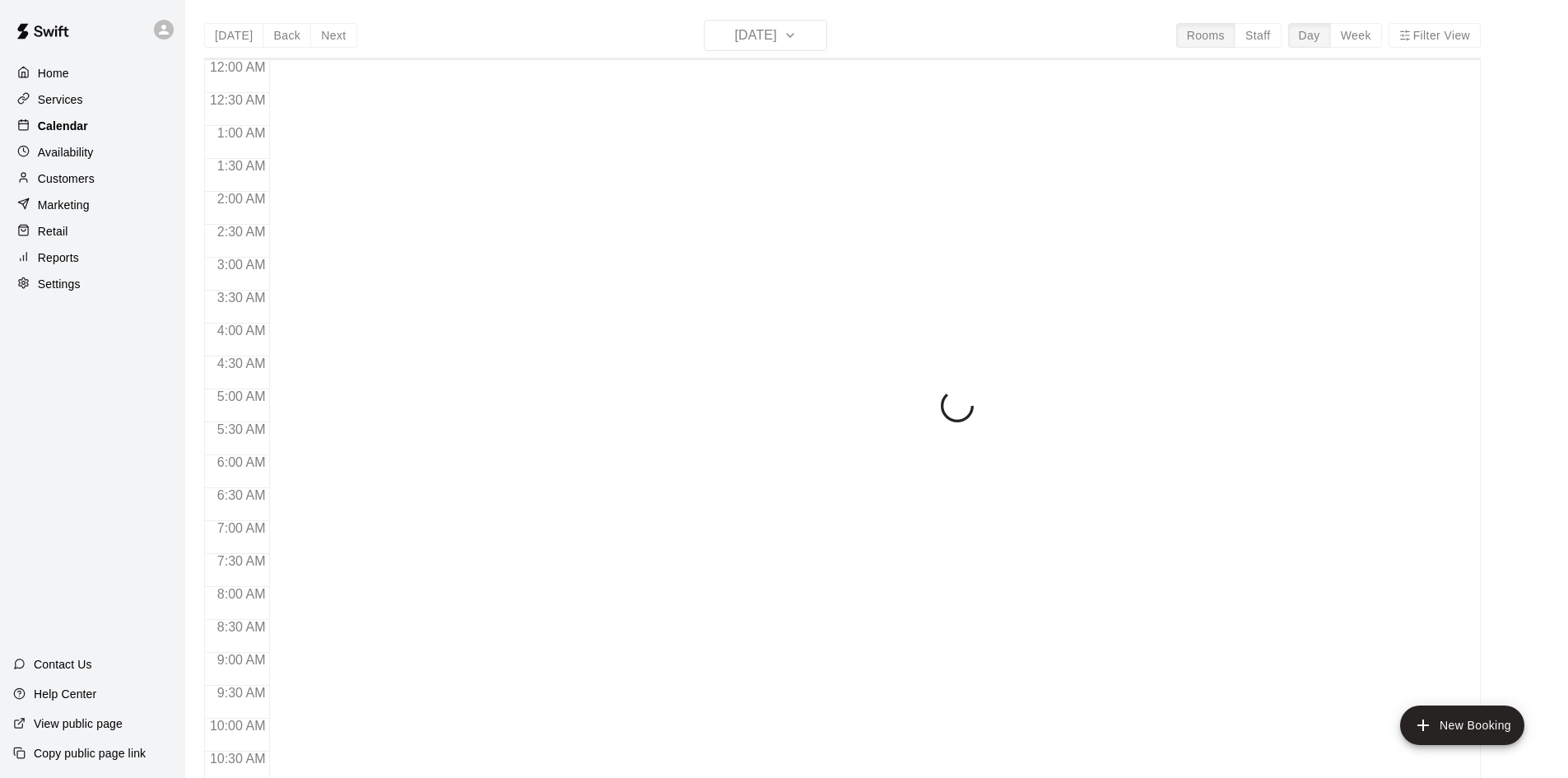
scroll to position [843, 0]
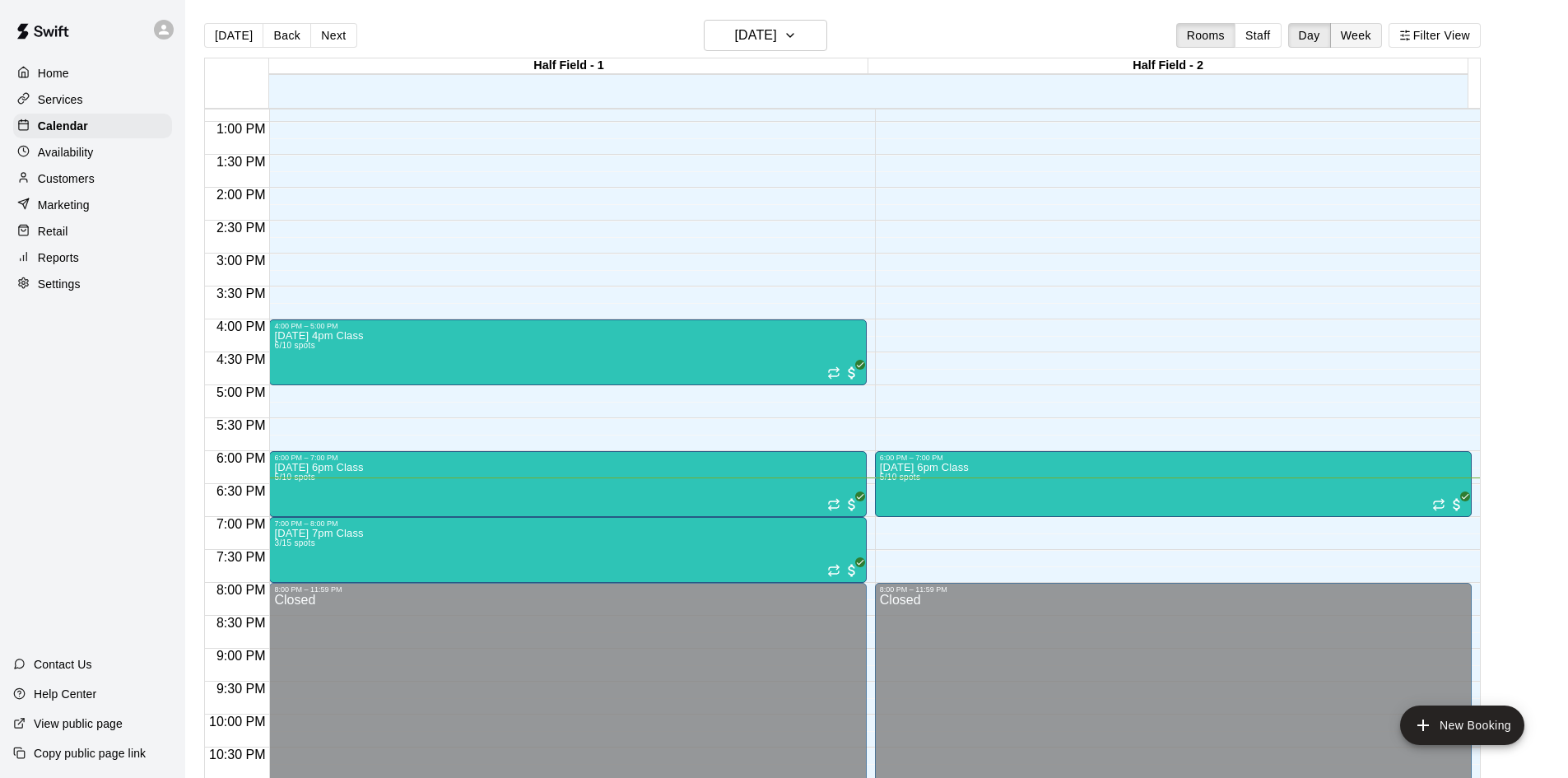
click at [1361, 42] on button "Week" at bounding box center [1356, 35] width 52 height 25
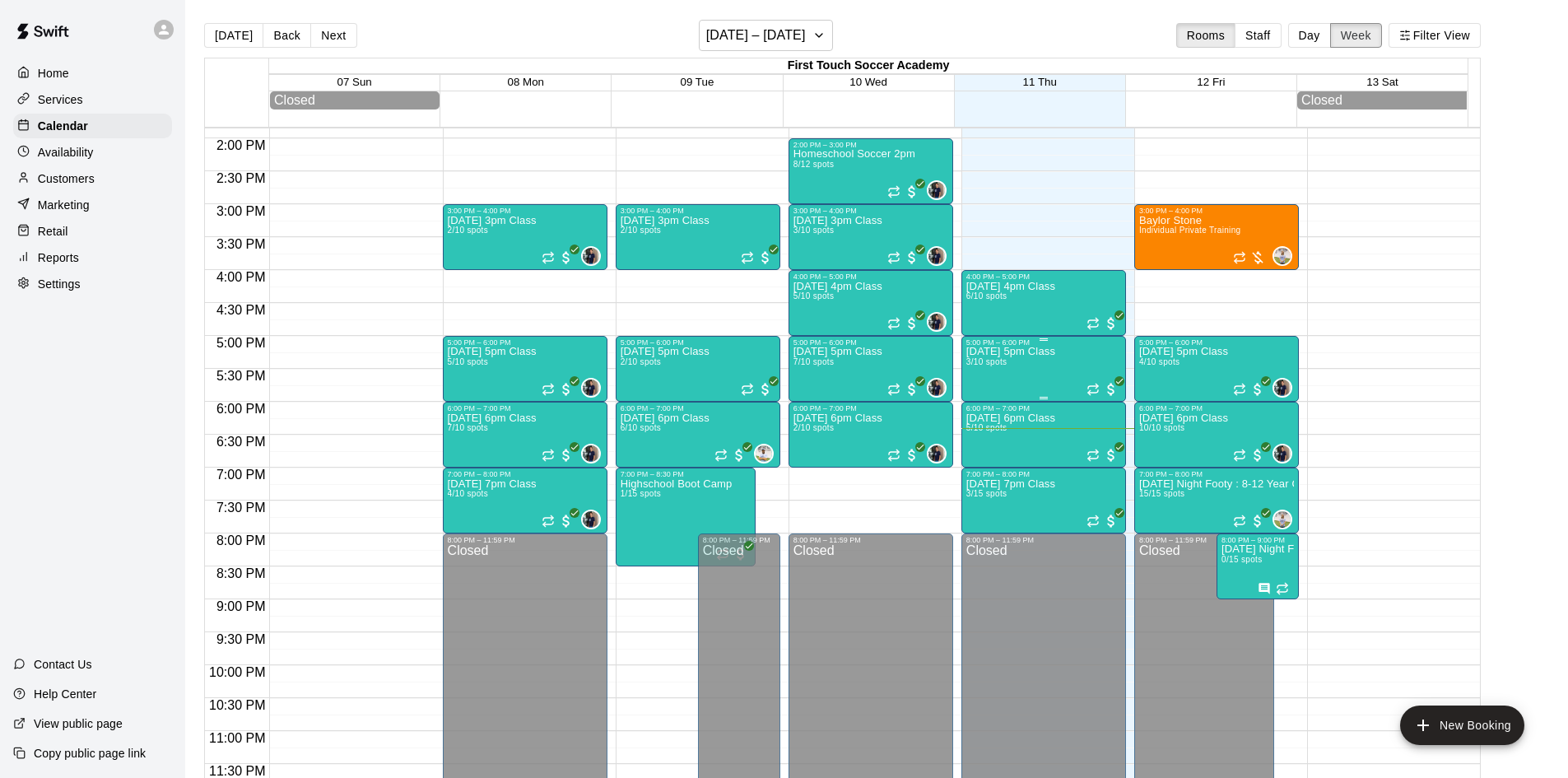
scroll to position [336, 0]
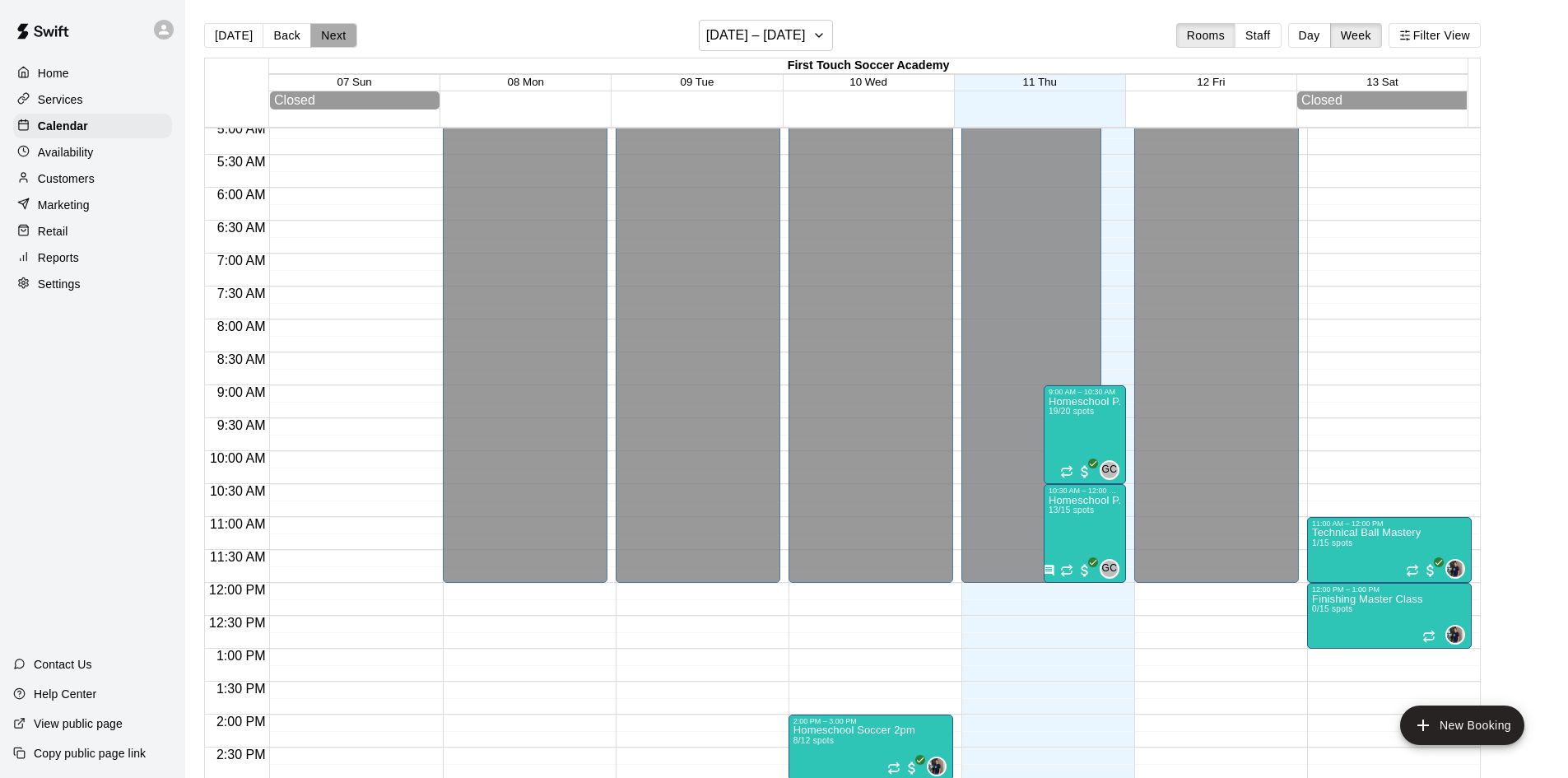
click at [340, 32] on button "Next" at bounding box center [333, 35] width 46 height 25
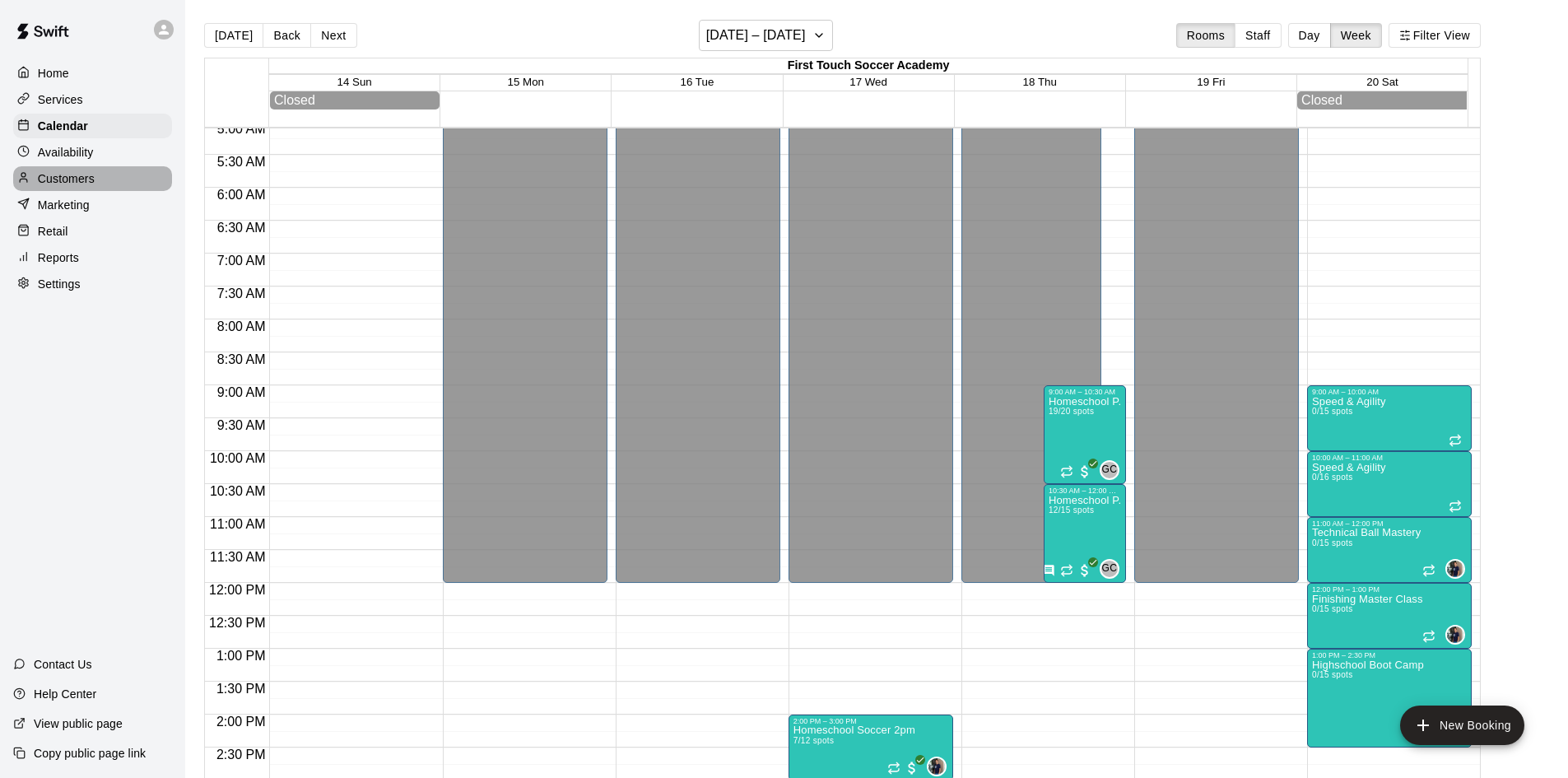
click at [125, 191] on div "Customers" at bounding box center [93, 179] width 159 height 25
